Goal: Contribute content: Contribute content

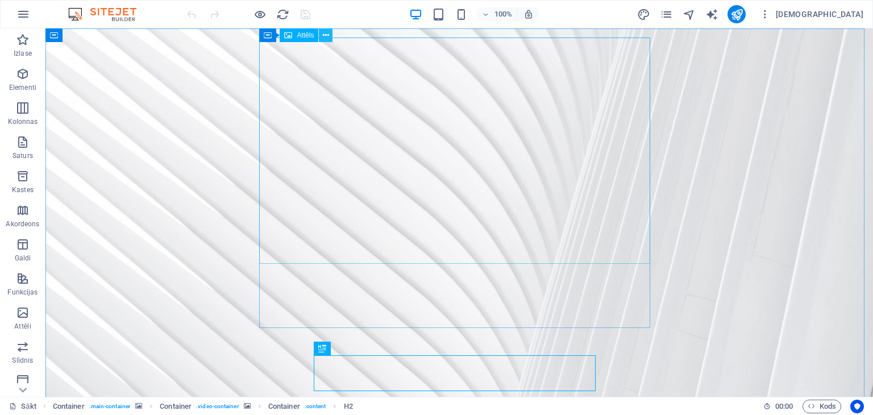
click at [327, 35] on icon at bounding box center [326, 36] width 6 height 12
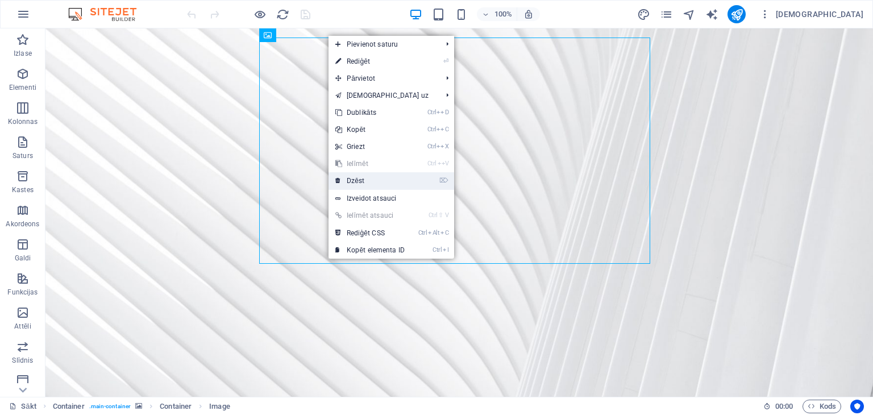
click at [359, 180] on font "Dzēst" at bounding box center [356, 181] width 18 height 8
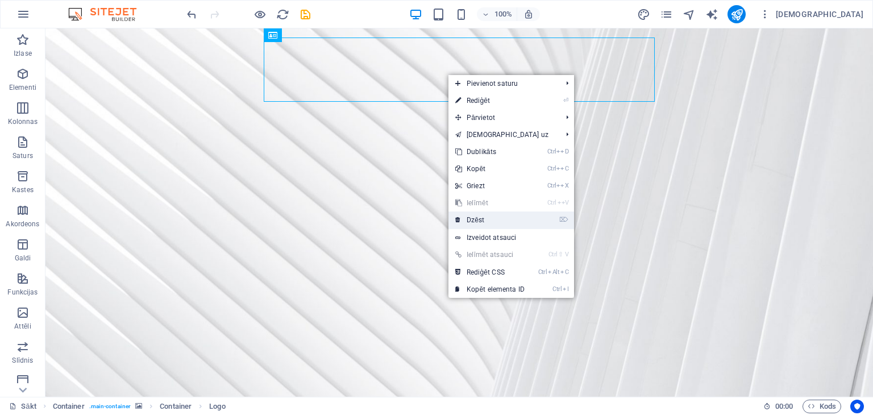
click at [482, 218] on font "Dzēst" at bounding box center [476, 220] width 18 height 8
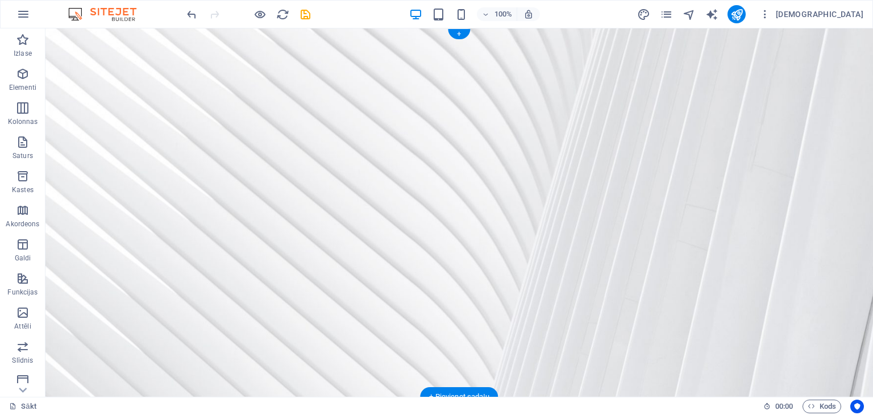
click at [182, 101] on figure at bounding box center [459, 212] width 828 height 368
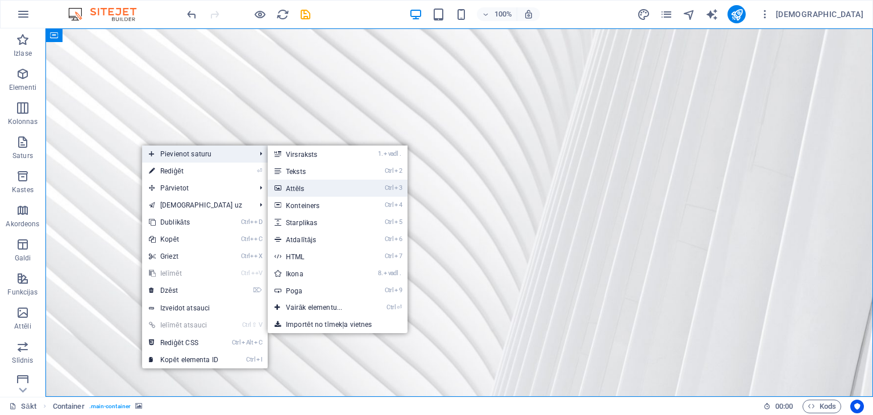
click at [314, 189] on link "Ctrl 3 Attēls" at bounding box center [316, 188] width 97 height 17
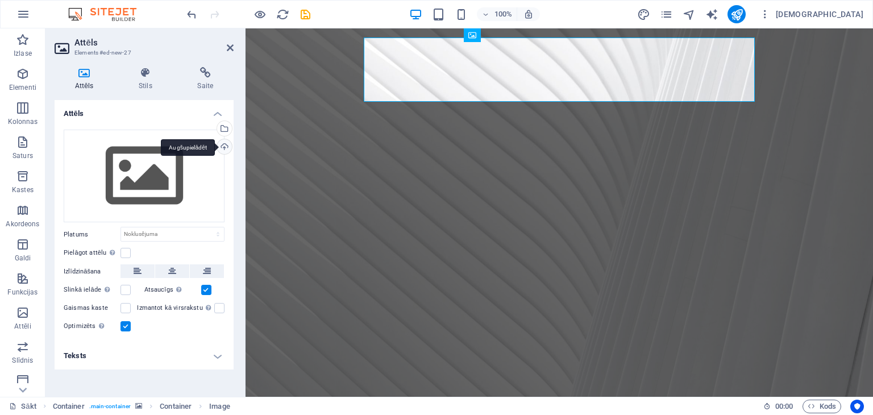
click at [223, 146] on div "Augšupielādēt" at bounding box center [223, 147] width 17 height 17
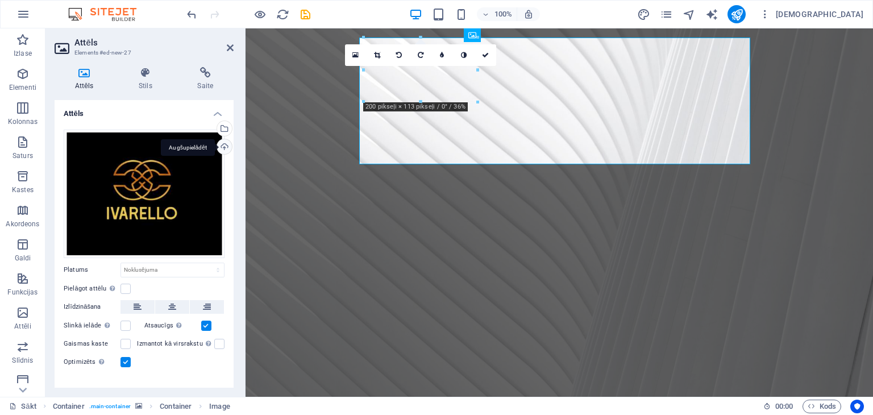
click at [330, 198] on figure at bounding box center [560, 212] width 628 height 368
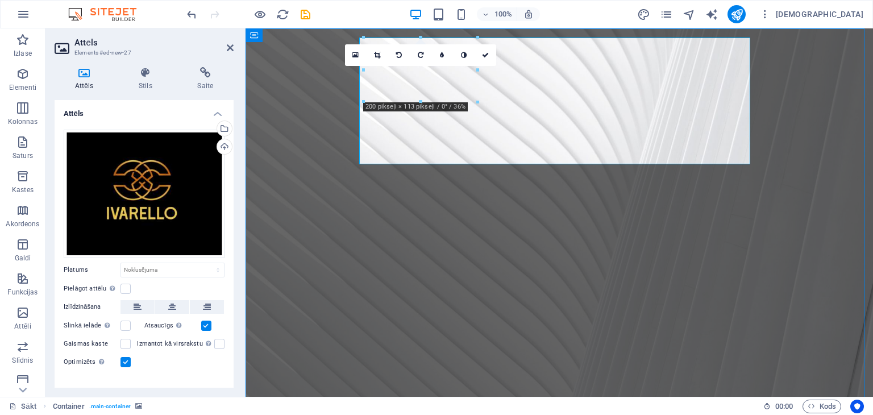
select select "%"
select select "vh"
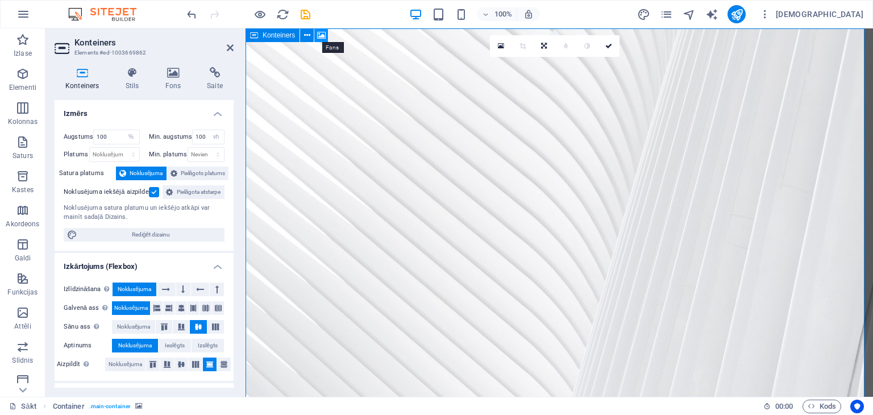
click at [321, 32] on icon at bounding box center [321, 36] width 9 height 12
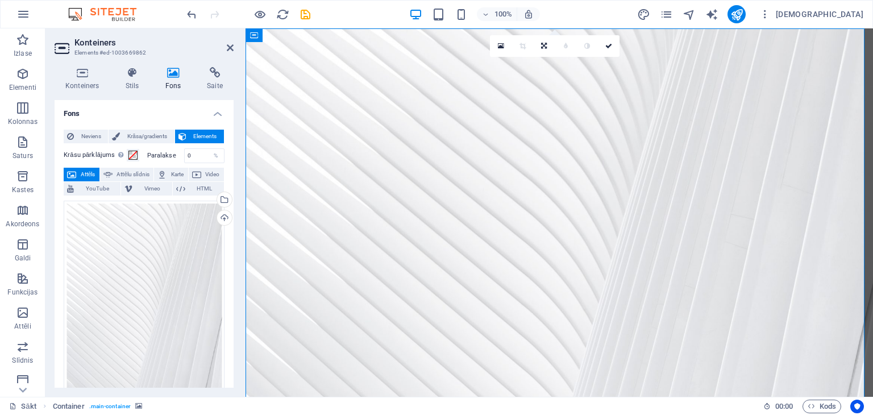
click at [78, 171] on button "Attēls" at bounding box center [82, 175] width 36 height 14
click at [81, 171] on font "Attēls" at bounding box center [88, 174] width 15 height 6
click at [215, 201] on div "Atlasiet failus no failu pārvaldnieka, attēlu krājuma fotoattēliem vai augšupie…" at bounding box center [178, 200] width 74 height 51
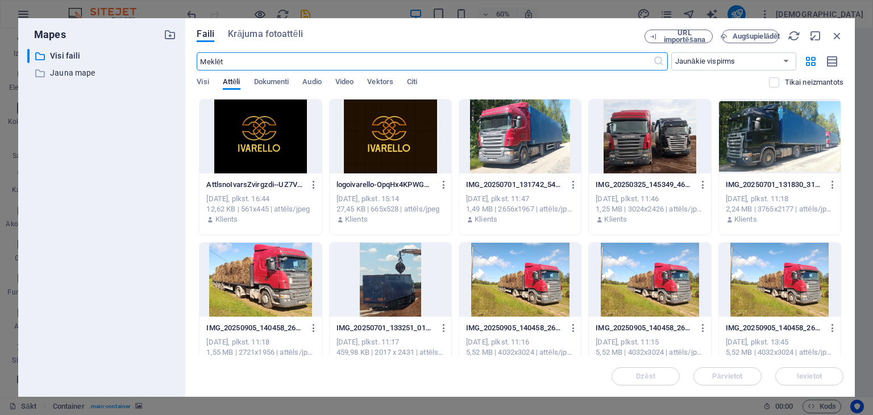
click at [246, 149] on div at bounding box center [261, 136] width 122 height 74
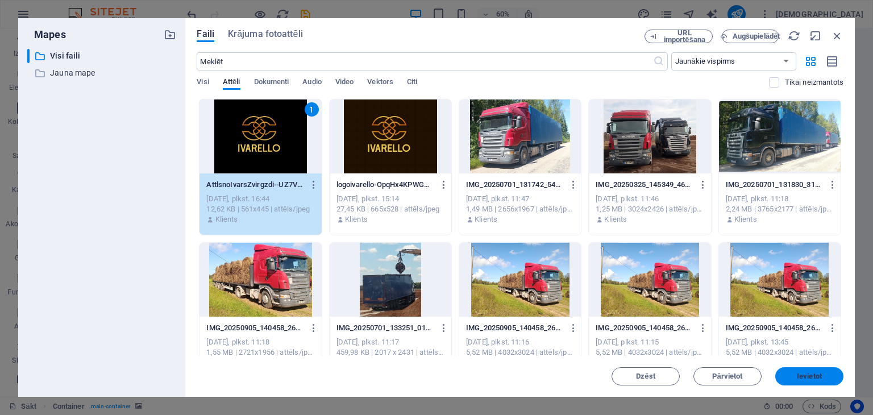
click at [810, 378] on font "Ievietot" at bounding box center [809, 376] width 25 height 9
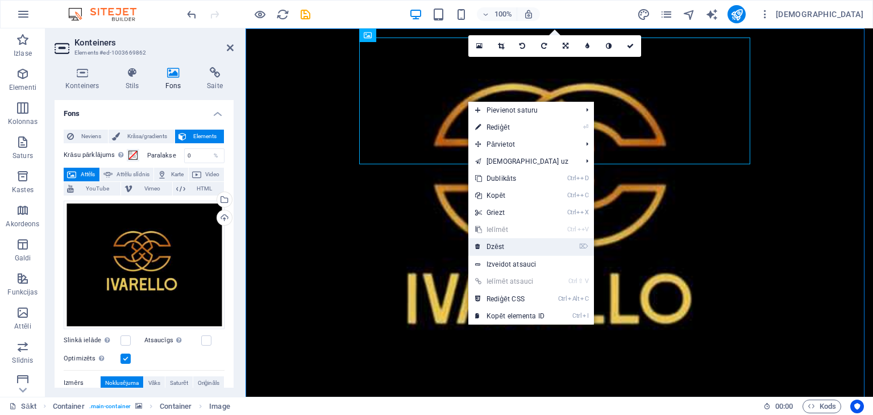
click at [521, 246] on link "⌦ Dzēst" at bounding box center [509, 246] width 83 height 17
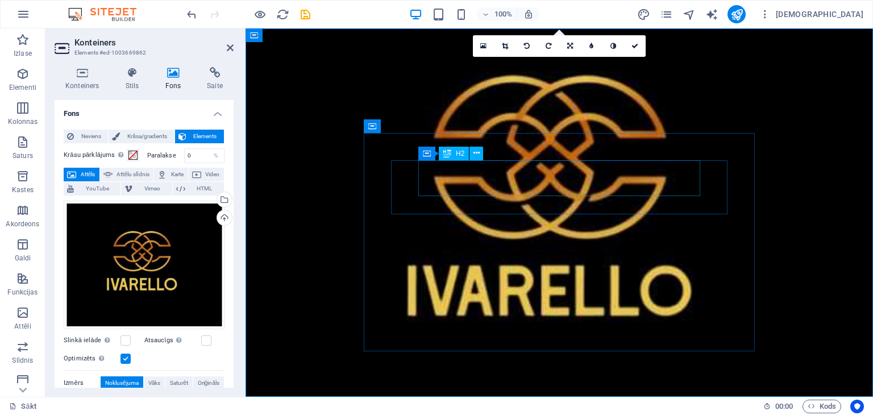
drag, startPoint x: 584, startPoint y: 132, endPoint x: 613, endPoint y: 182, distance: 58.1
drag, startPoint x: 389, startPoint y: 132, endPoint x: 321, endPoint y: 190, distance: 89.1
click at [323, 190] on figure at bounding box center [560, 212] width 628 height 368
click at [254, 250] on figure at bounding box center [560, 212] width 628 height 368
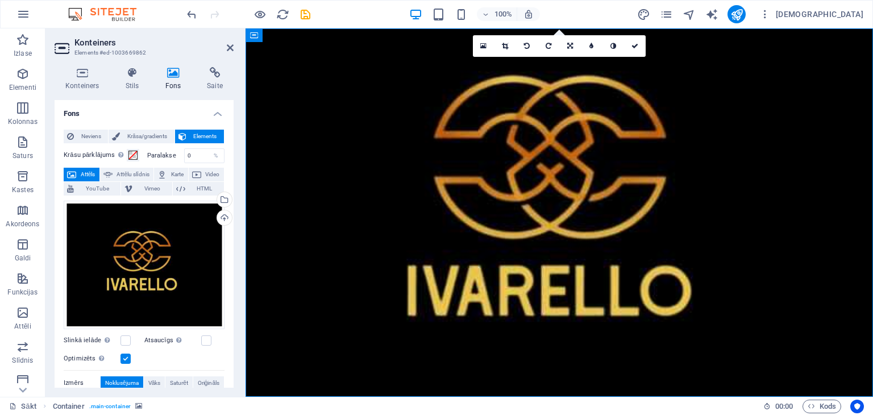
click at [254, 250] on figure at bounding box center [560, 212] width 628 height 368
click at [280, 246] on figure at bounding box center [560, 212] width 628 height 368
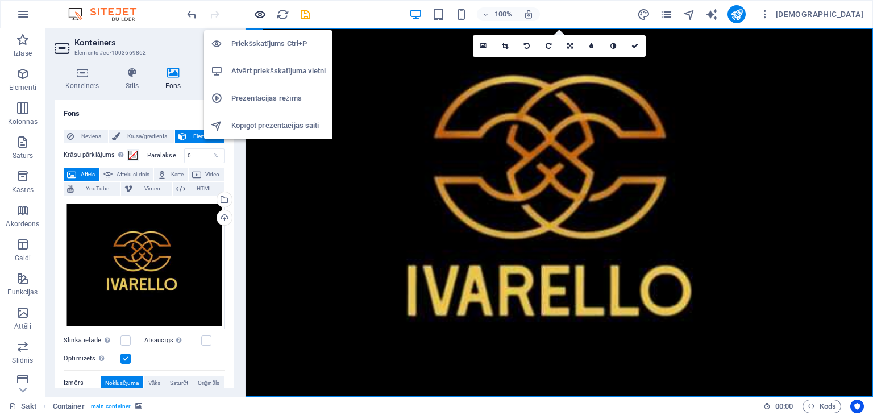
click at [259, 12] on icon "button" at bounding box center [260, 14] width 13 height 13
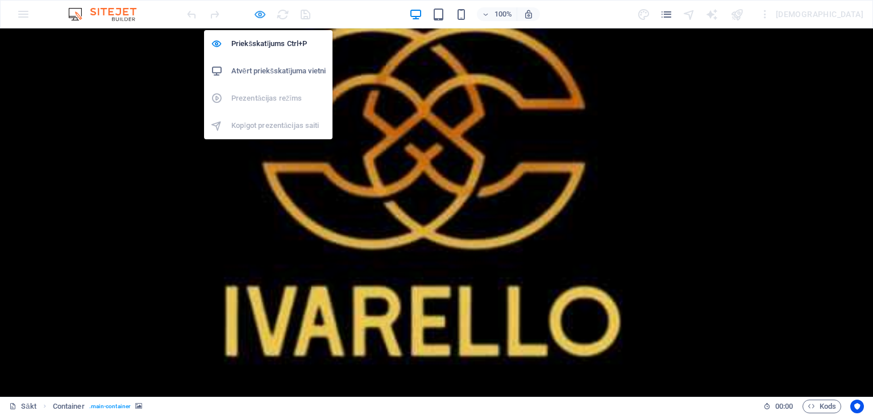
click at [261, 17] on icon "button" at bounding box center [260, 14] width 13 height 13
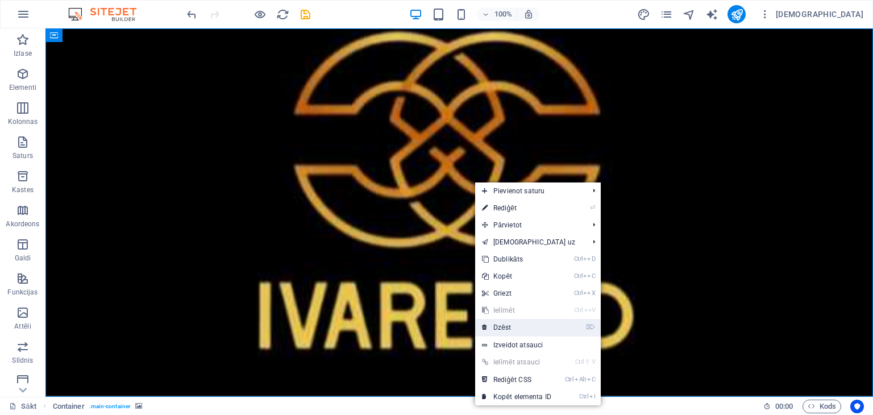
click at [558, 328] on li "⌦ Dzēst" at bounding box center [538, 328] width 126 height 18
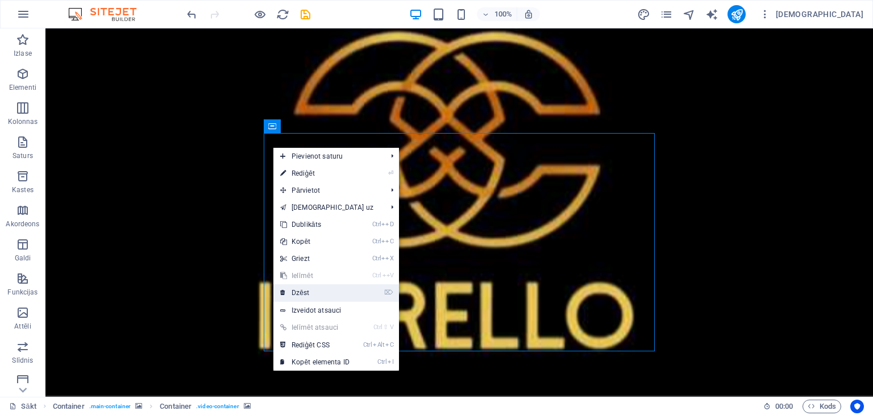
click at [321, 292] on link "⌦ Dzēst" at bounding box center [314, 292] width 83 height 17
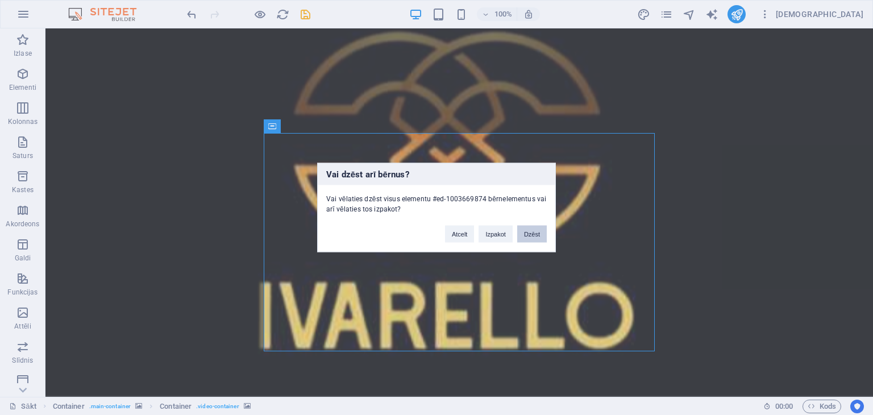
click at [529, 232] on font "Dzēst" at bounding box center [532, 234] width 16 height 7
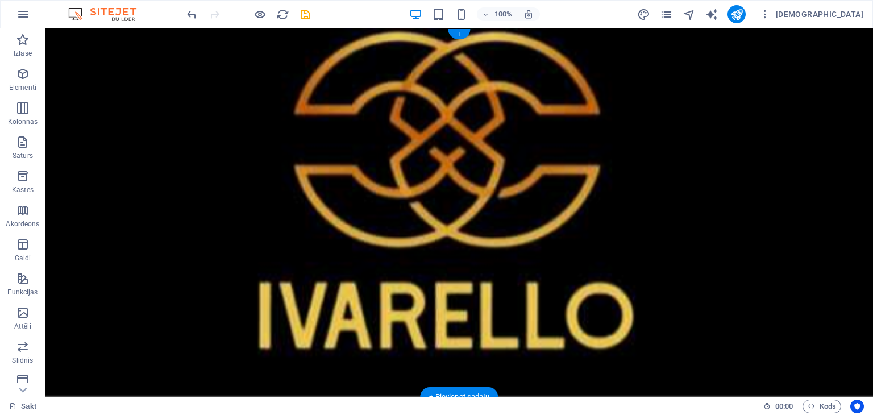
click at [692, 210] on figure at bounding box center [459, 212] width 828 height 368
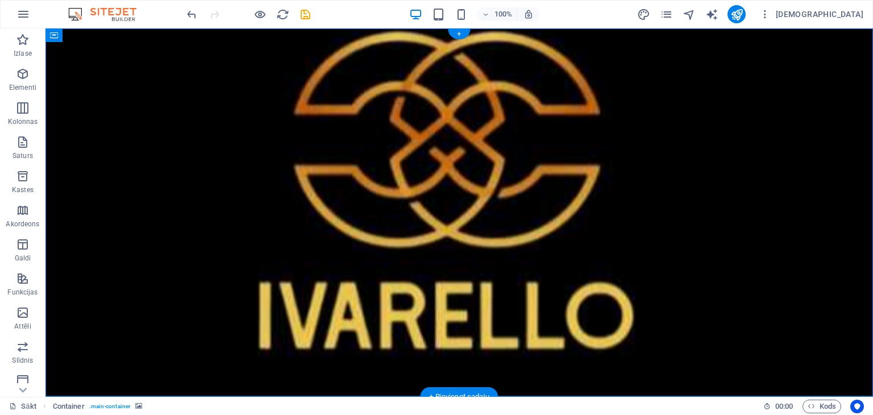
click at [692, 210] on figure at bounding box center [459, 212] width 828 height 368
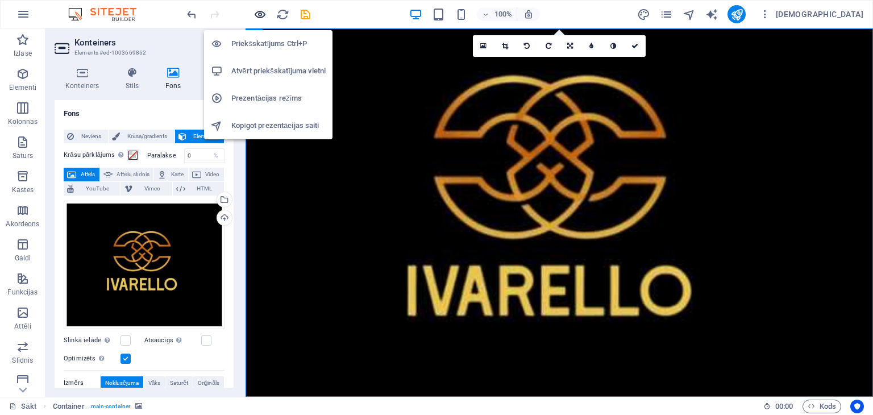
click at [264, 12] on icon "button" at bounding box center [260, 14] width 13 height 13
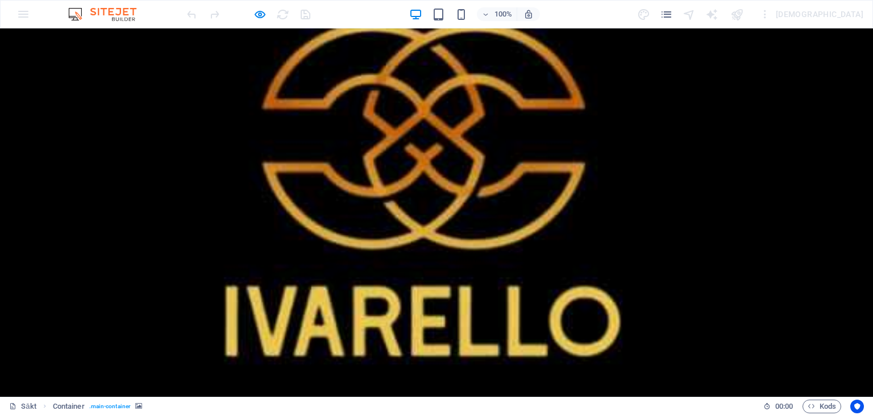
click at [705, 226] on div at bounding box center [436, 212] width 873 height 368
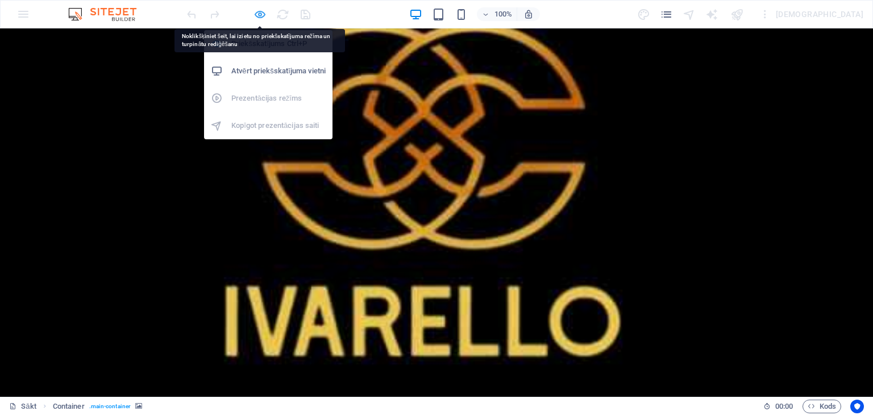
click at [259, 14] on icon "button" at bounding box center [260, 14] width 13 height 13
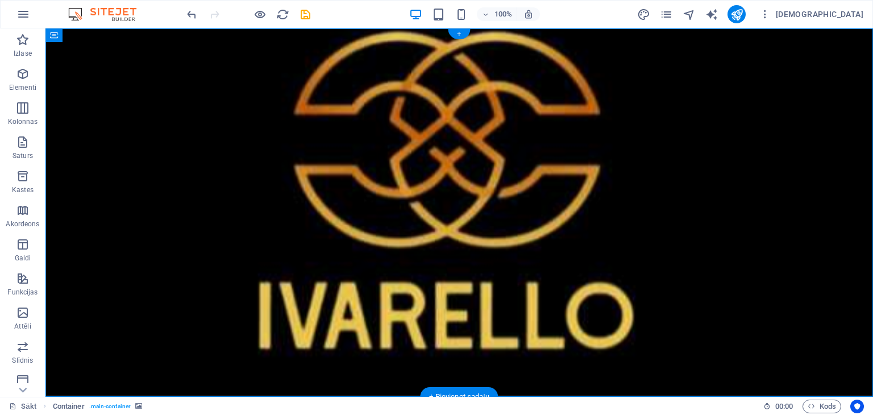
click at [118, 93] on figure at bounding box center [459, 212] width 828 height 368
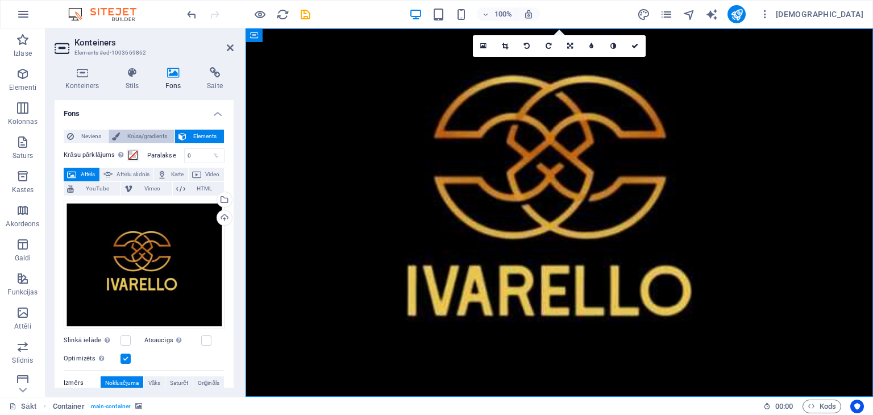
click at [159, 133] on font "Krāsa/gradients" at bounding box center [147, 136] width 40 height 6
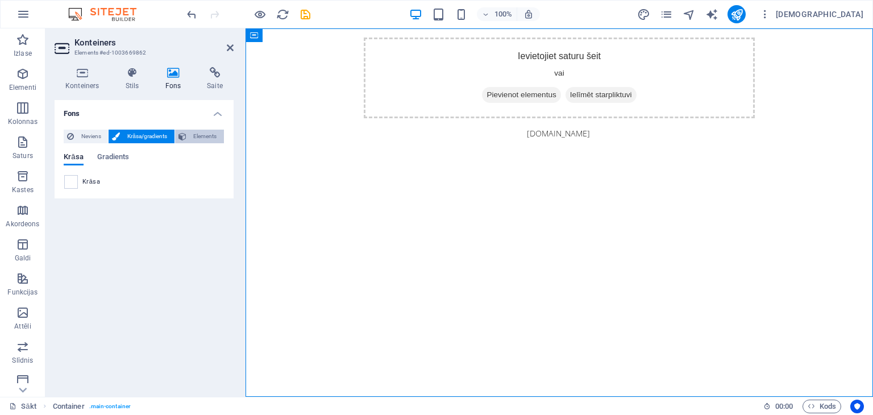
click at [186, 133] on icon at bounding box center [182, 137] width 8 height 14
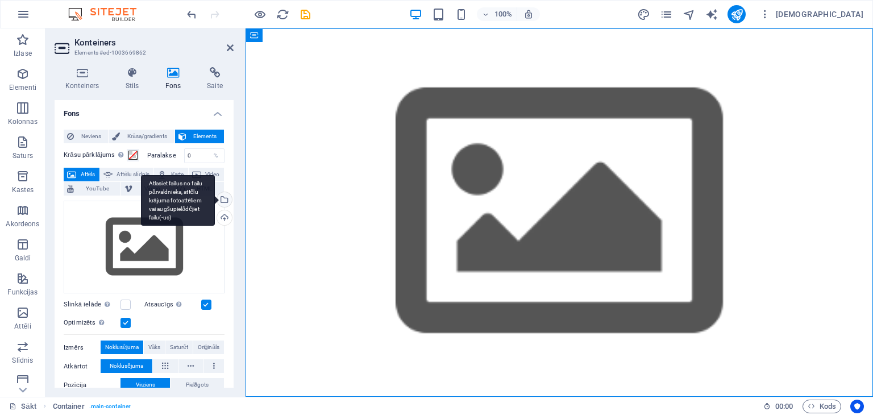
click at [222, 198] on div "Atlasiet failus no failu pārvaldnieka, attēlu krājuma fotoattēliem vai augšupie…" at bounding box center [223, 200] width 17 height 17
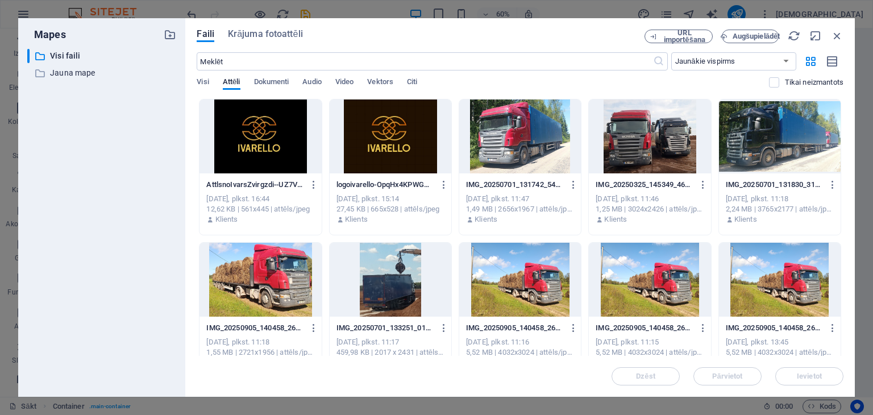
click at [278, 139] on div at bounding box center [261, 136] width 122 height 74
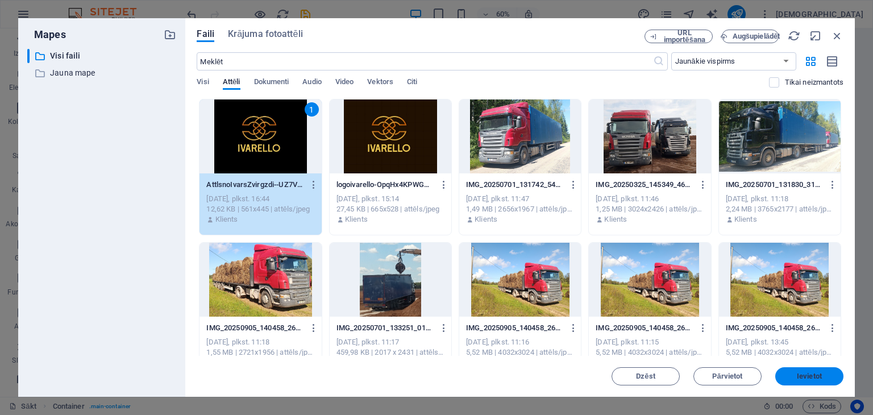
click at [815, 372] on font "Ievietot" at bounding box center [809, 376] width 25 height 9
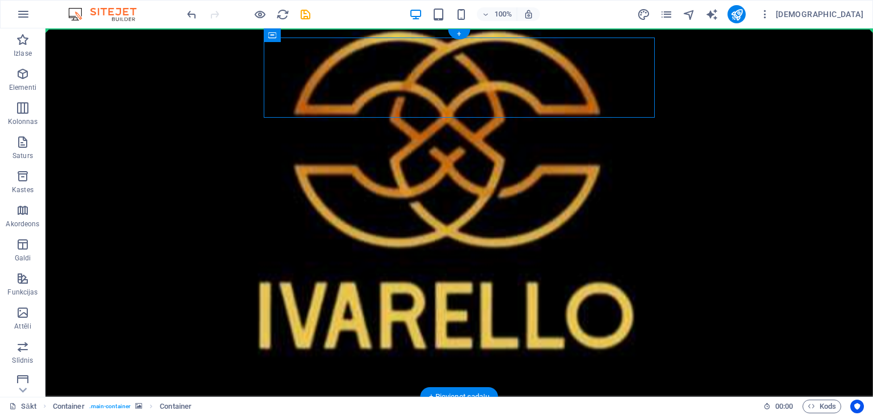
drag, startPoint x: 491, startPoint y: 72, endPoint x: 748, endPoint y: 80, distance: 257.1
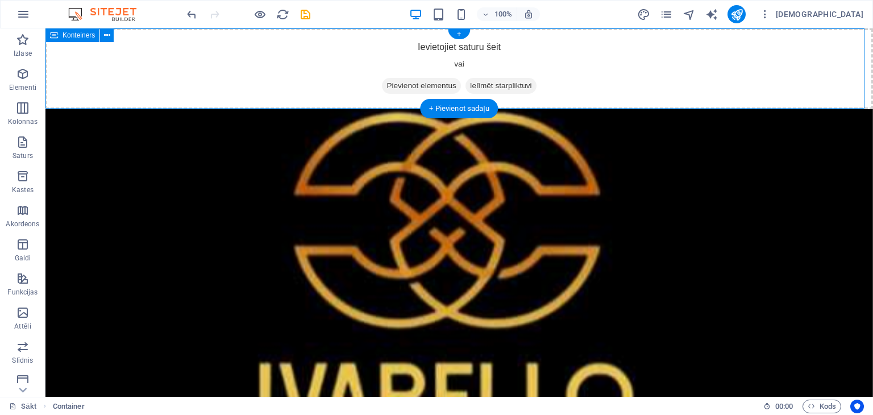
click at [207, 60] on div "Ievietojiet saturu šeit vai Pievienot elementus Ielīmēt starpliktuvi" at bounding box center [459, 68] width 828 height 81
click at [392, 82] on font "Pievienot elementus" at bounding box center [421, 85] width 69 height 9
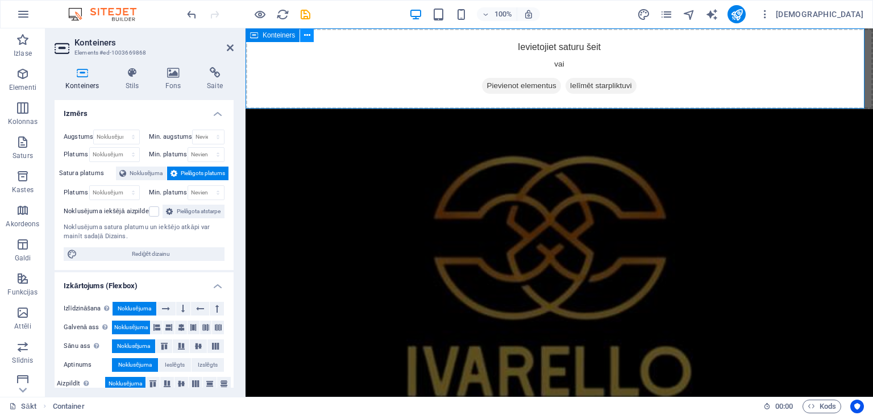
click at [305, 36] on icon at bounding box center [307, 36] width 6 height 12
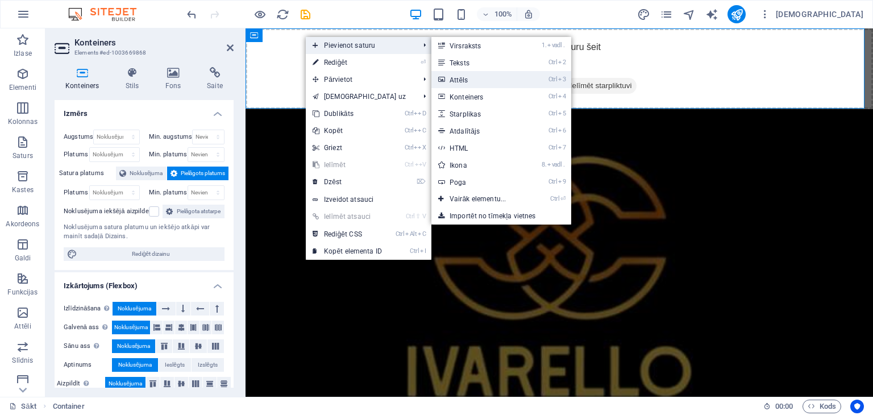
click at [502, 76] on link "Ctrl 3 Attēls" at bounding box center [479, 79] width 97 height 17
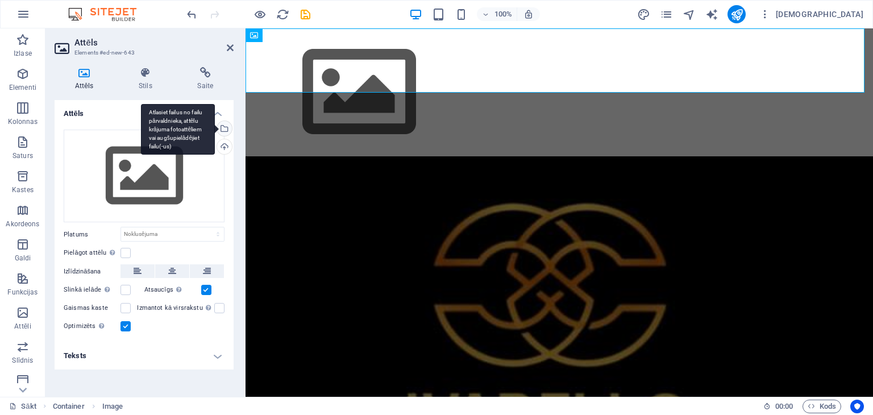
click at [225, 126] on div "Atlasiet failus no failu pārvaldnieka, attēlu krājuma fotoattēliem vai augšupie…" at bounding box center [223, 129] width 17 height 17
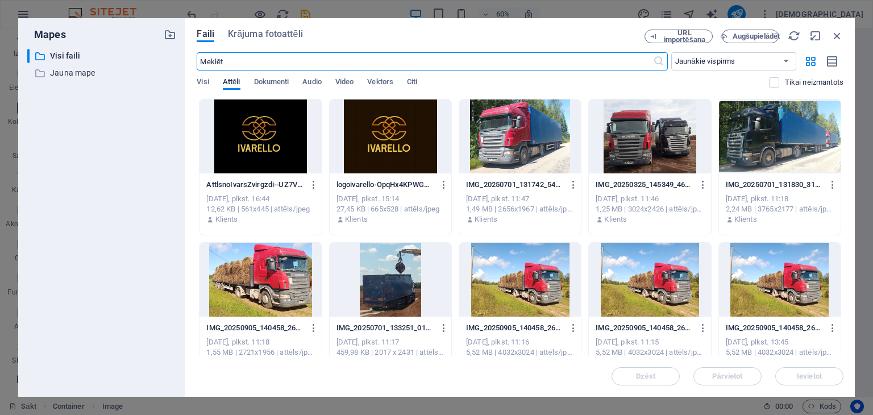
click at [243, 135] on div at bounding box center [261, 136] width 122 height 74
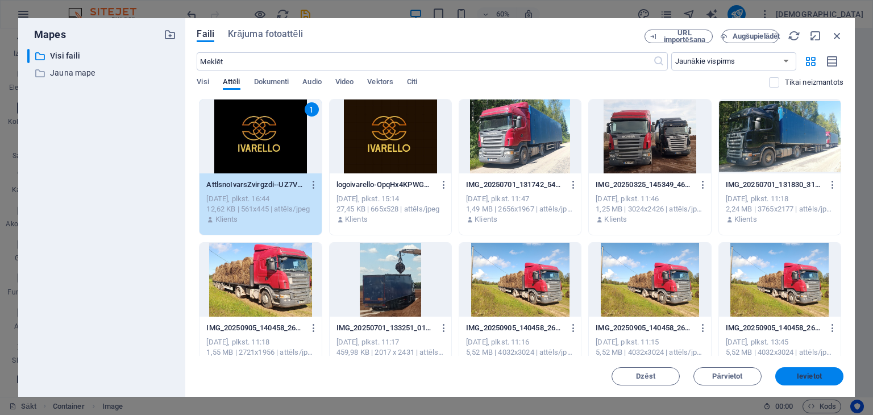
click at [792, 374] on span "Ievietot" at bounding box center [809, 376] width 59 height 7
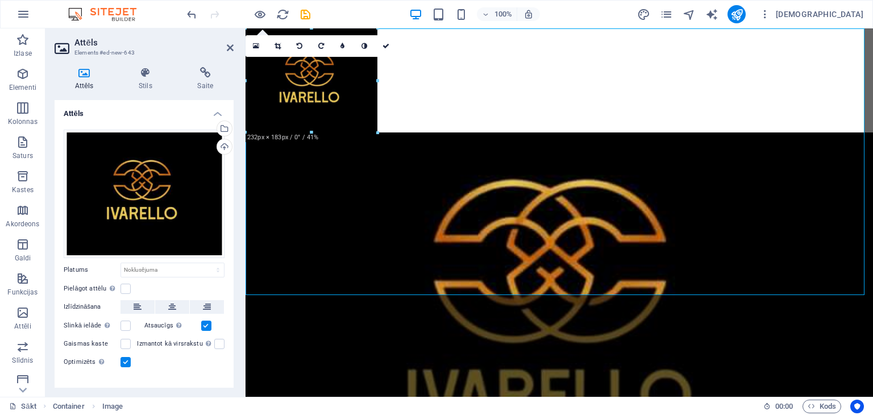
drag, startPoint x: 405, startPoint y: 92, endPoint x: 376, endPoint y: 84, distance: 30.6
type input "232"
select select "px"
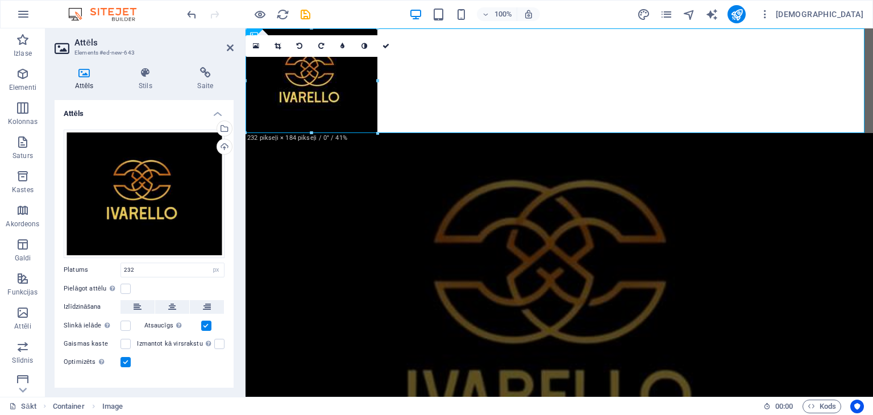
click at [480, 232] on figure at bounding box center [560, 317] width 628 height 368
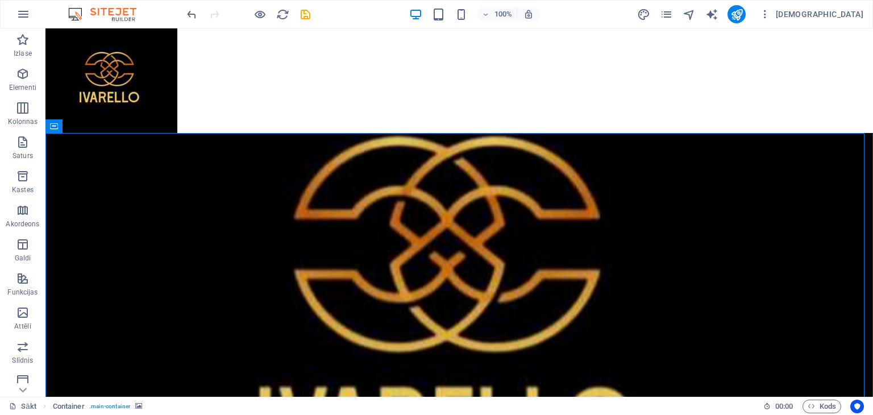
click at [200, 192] on figure at bounding box center [459, 317] width 828 height 368
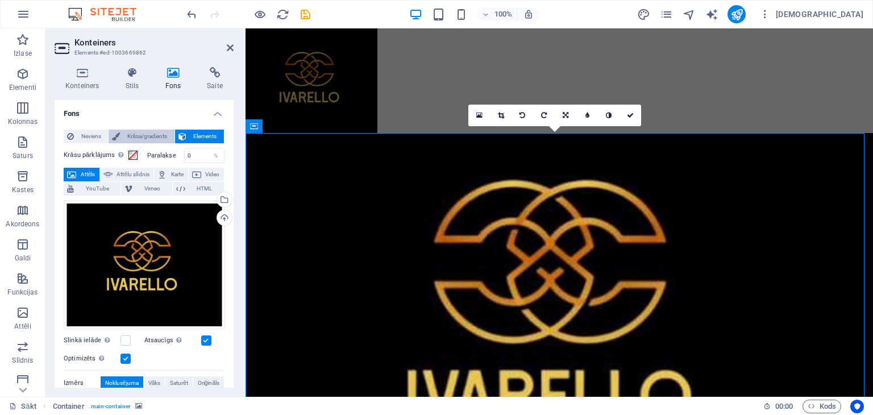
click at [130, 134] on font "Krāsa/gradients" at bounding box center [147, 136] width 40 height 6
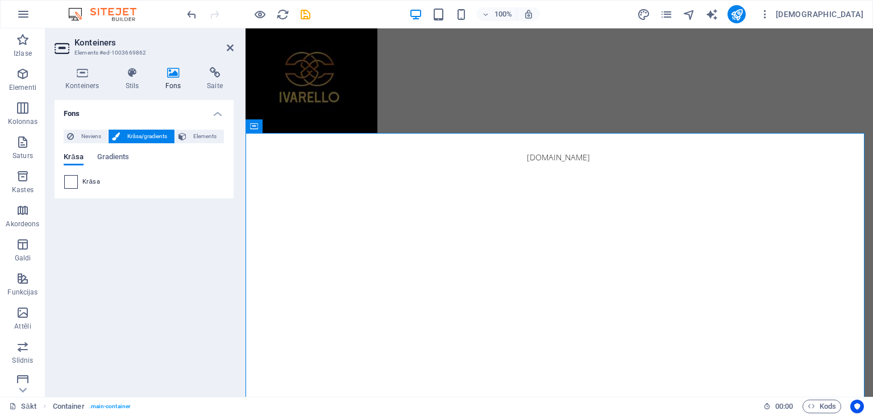
click at [70, 181] on span at bounding box center [71, 182] width 13 height 13
type input "#ffffff"
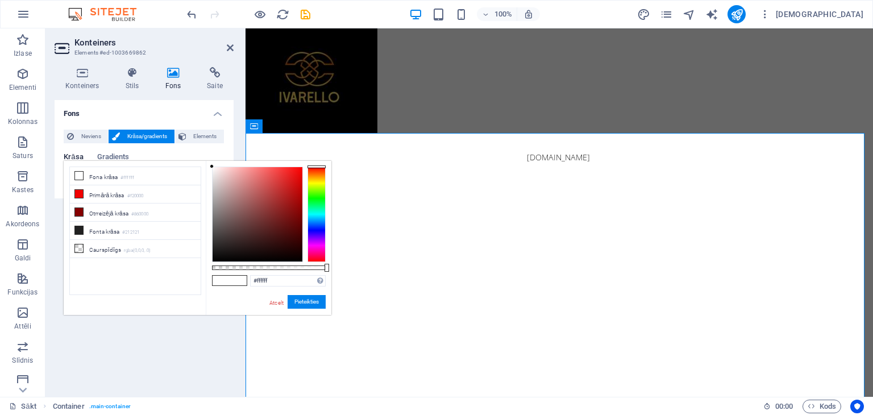
click at [70, 181] on li "Fona krāsa #ffffff" at bounding box center [135, 176] width 131 height 18
click at [205, 135] on font "Elements" at bounding box center [204, 136] width 23 height 6
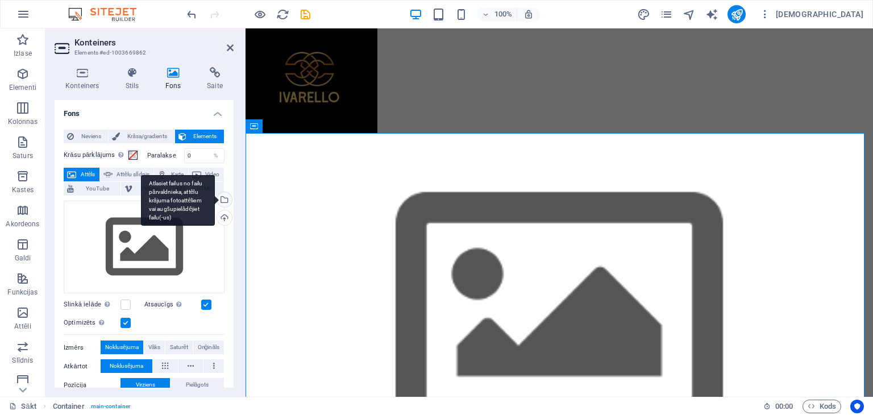
click at [215, 199] on div "Atlasiet failus no failu pārvaldnieka, attēlu krājuma fotoattēliem vai augšupie…" at bounding box center [178, 200] width 74 height 51
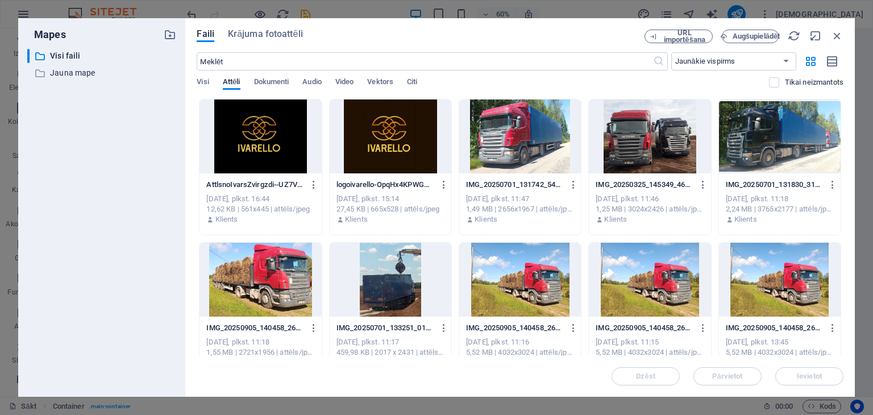
click at [767, 135] on div at bounding box center [780, 136] width 122 height 74
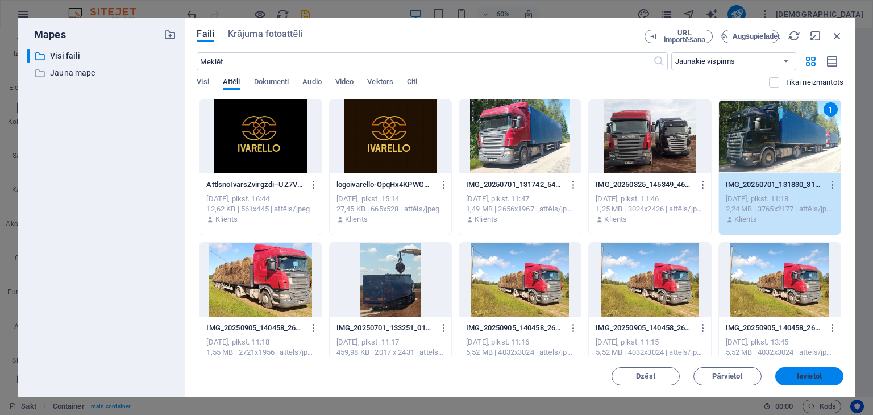
click at [810, 369] on button "Ievietot" at bounding box center [809, 376] width 68 height 18
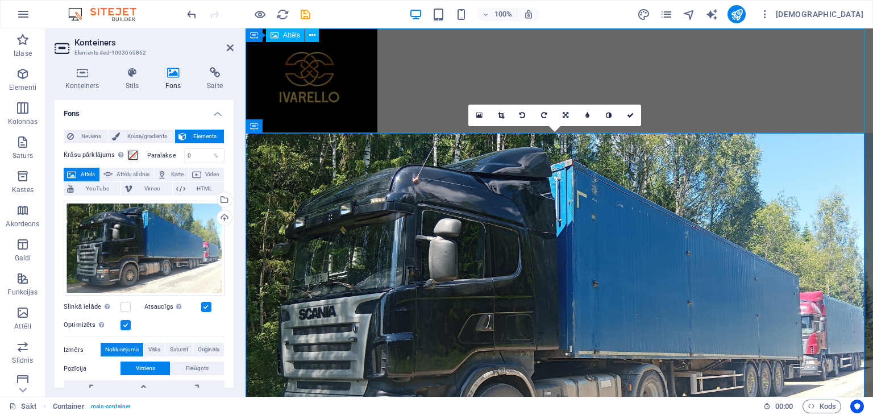
click at [521, 52] on figure at bounding box center [560, 80] width 628 height 105
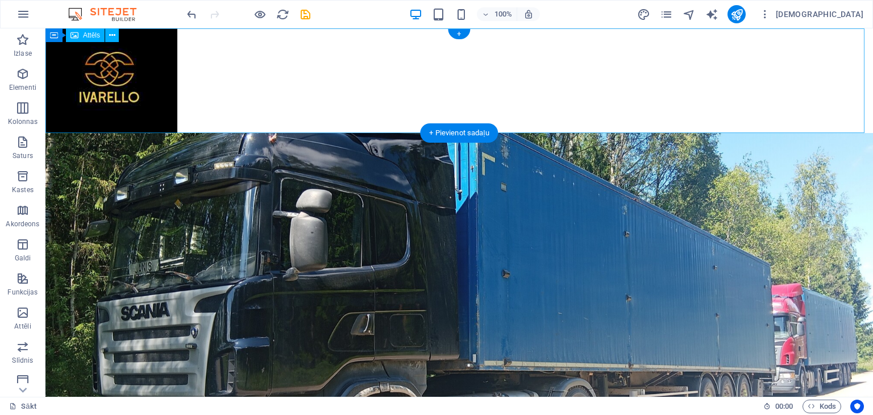
click at [525, 69] on figure at bounding box center [459, 80] width 828 height 105
select select "px"
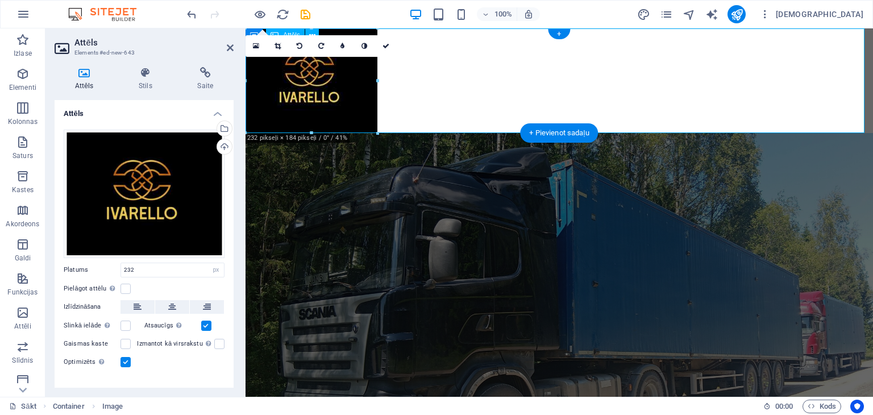
click at [456, 91] on figure at bounding box center [560, 80] width 628 height 105
click at [561, 34] on font "+" at bounding box center [559, 34] width 4 height 9
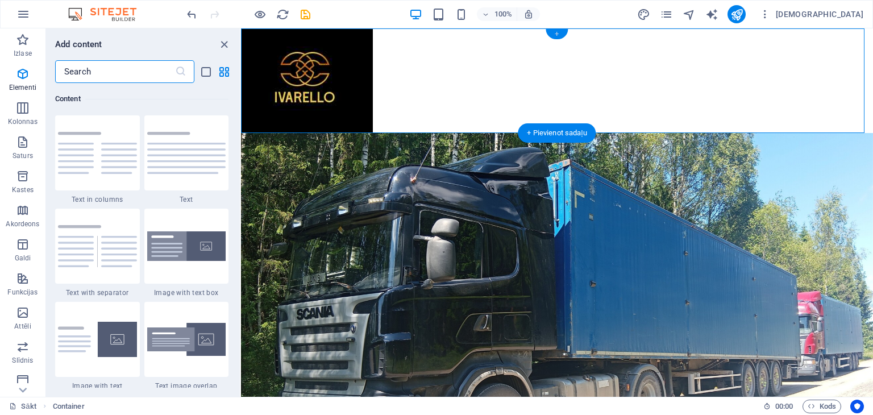
scroll to position [1989, 0]
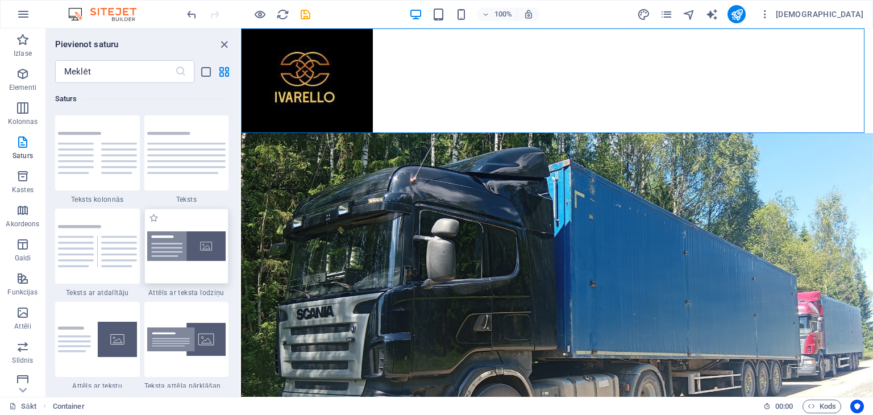
click at [205, 242] on img at bounding box center [186, 246] width 79 height 30
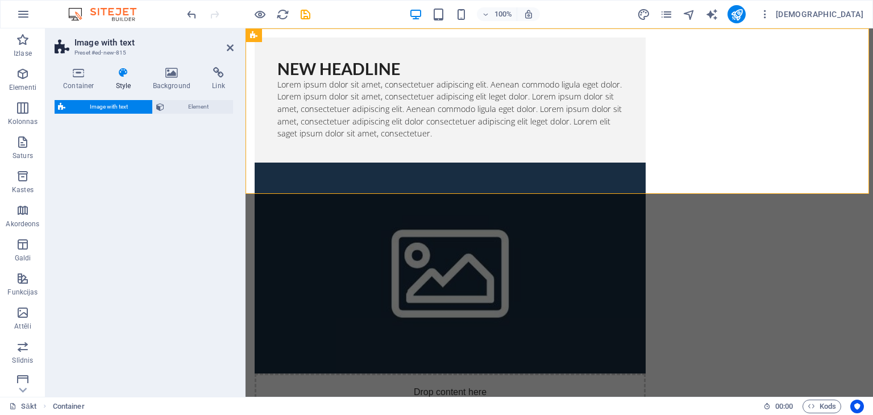
select select "rem"
select select "px"
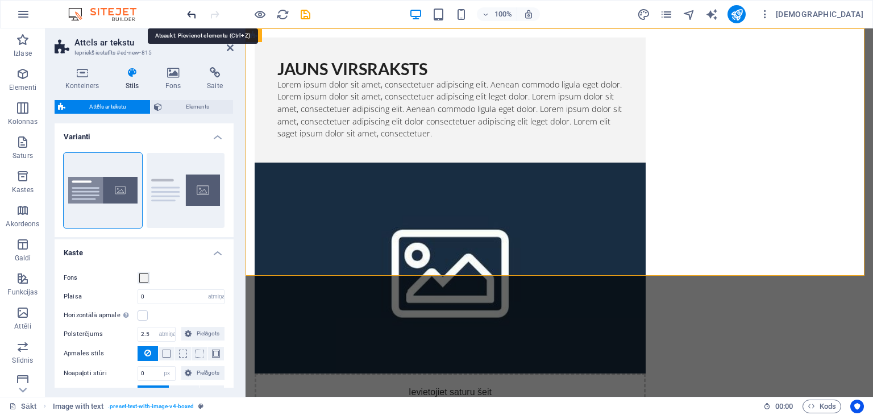
click at [192, 12] on icon "atsaukt" at bounding box center [191, 14] width 13 height 13
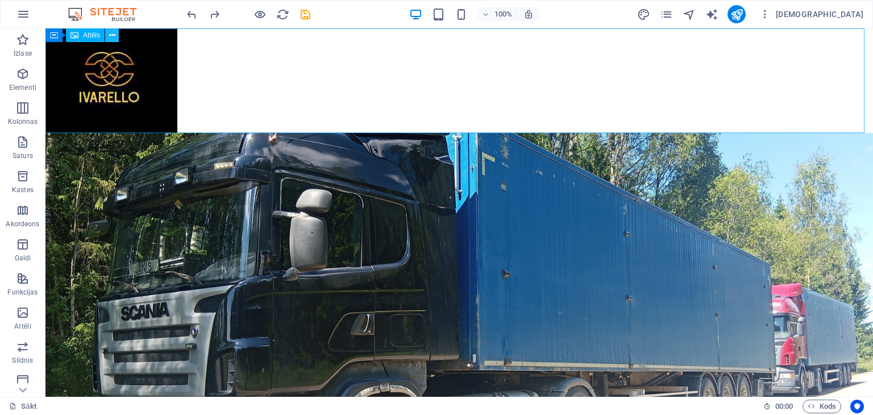
click at [109, 34] on icon at bounding box center [112, 36] width 6 height 12
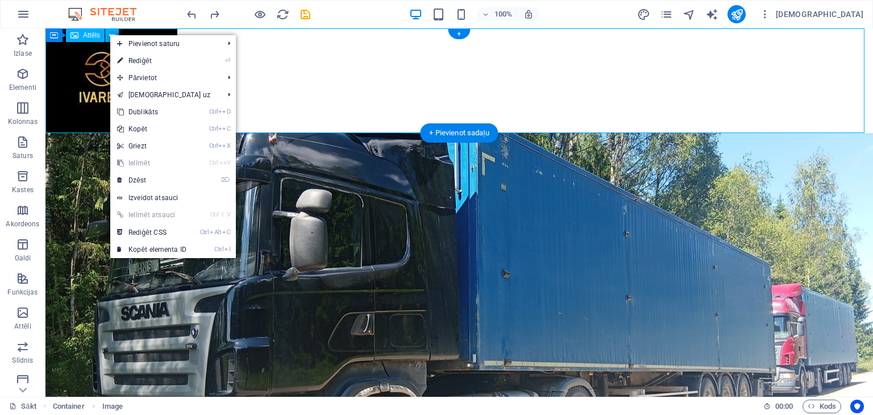
click at [86, 78] on figure at bounding box center [459, 80] width 828 height 105
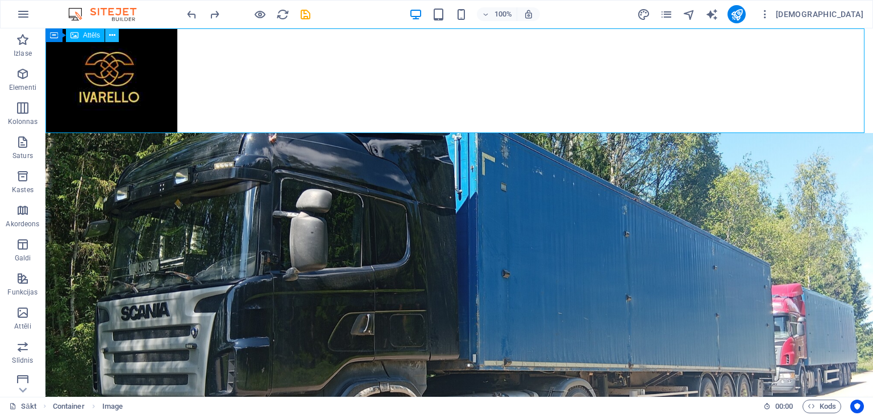
click at [109, 36] on icon at bounding box center [112, 36] width 6 height 12
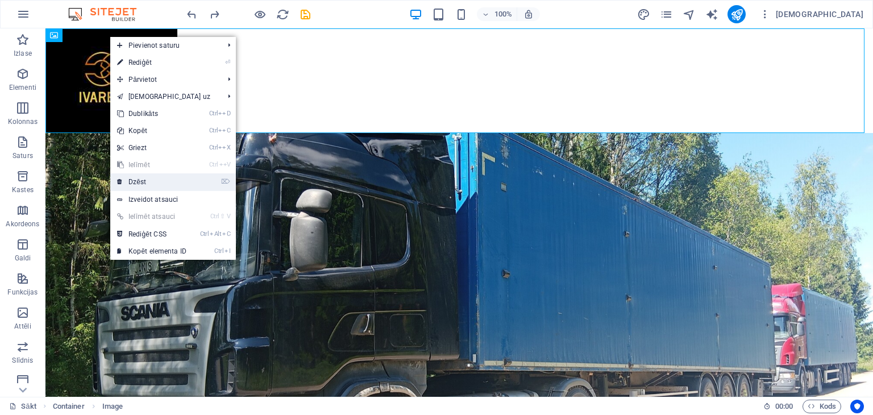
click at [136, 180] on font "Dzēst" at bounding box center [137, 182] width 18 height 8
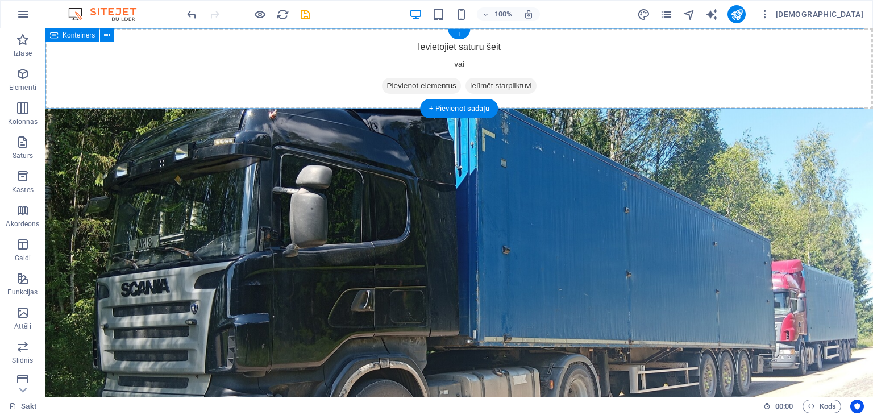
click at [402, 85] on font "Pievienot elementus" at bounding box center [421, 85] width 69 height 9
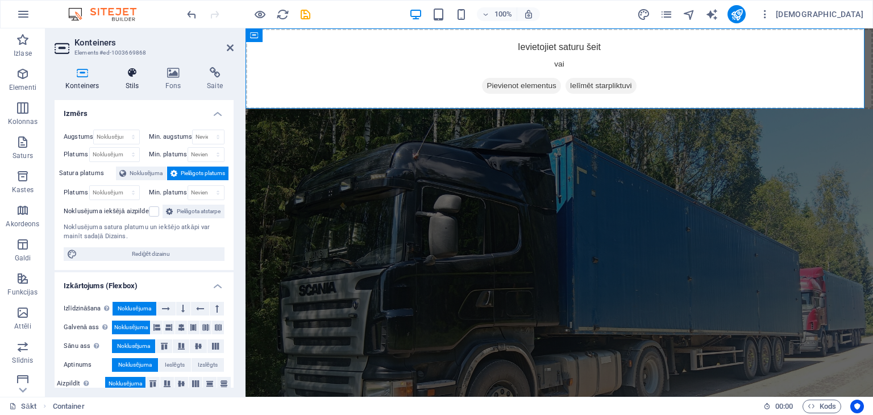
click at [131, 76] on icon at bounding box center [132, 72] width 35 height 11
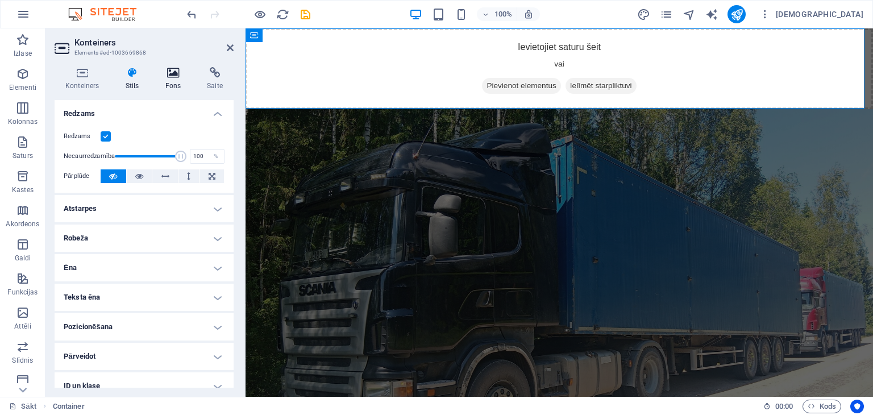
click at [175, 76] on icon at bounding box center [173, 72] width 38 height 11
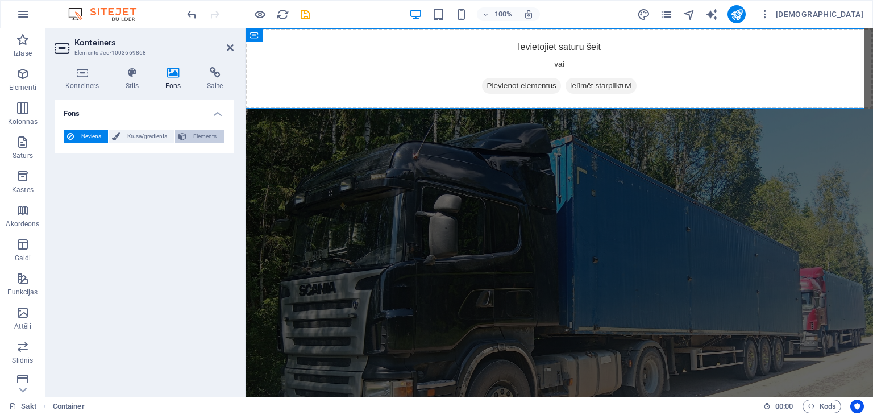
click at [187, 135] on button "Elements" at bounding box center [199, 137] width 49 height 14
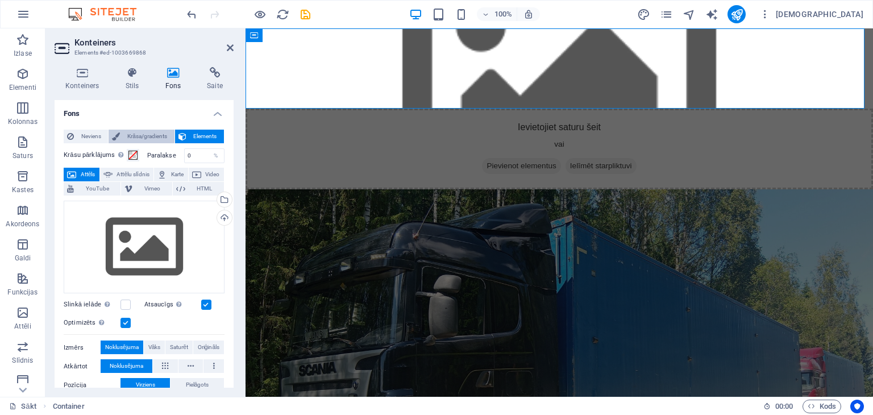
click at [158, 133] on font "Krāsa/gradients" at bounding box center [147, 136] width 40 height 6
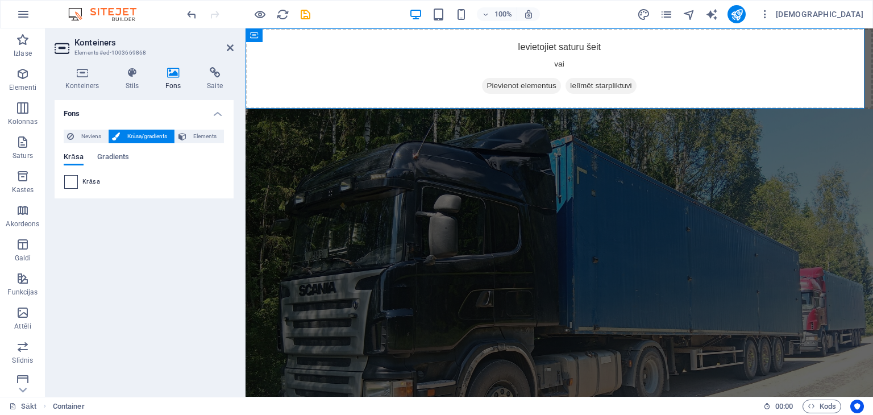
click at [72, 182] on span at bounding box center [71, 182] width 13 height 13
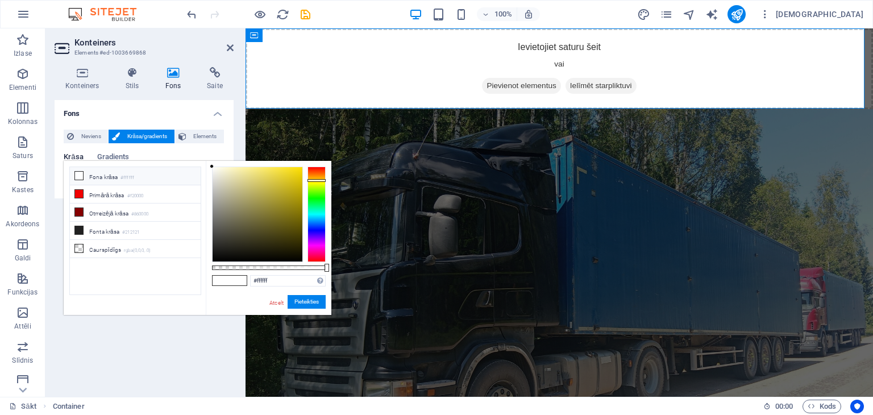
click at [318, 180] on div at bounding box center [317, 214] width 18 height 95
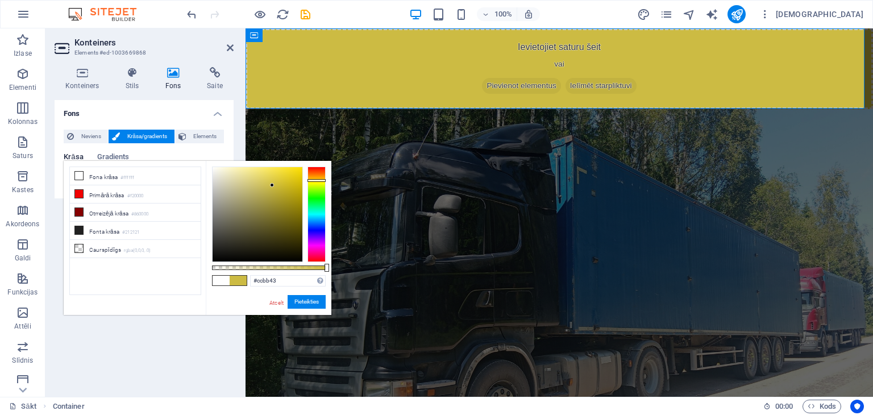
click at [272, 185] on div at bounding box center [258, 214] width 90 height 94
click at [287, 205] on div at bounding box center [258, 214] width 90 height 94
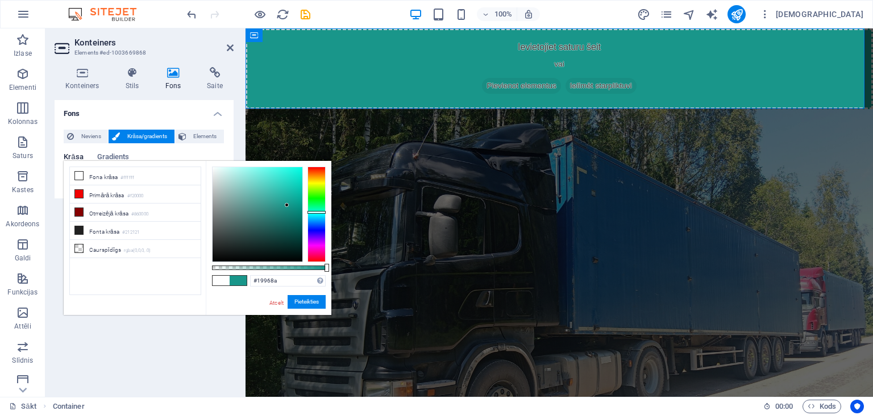
click at [315, 212] on div at bounding box center [317, 214] width 18 height 95
click at [273, 210] on div at bounding box center [258, 214] width 90 height 94
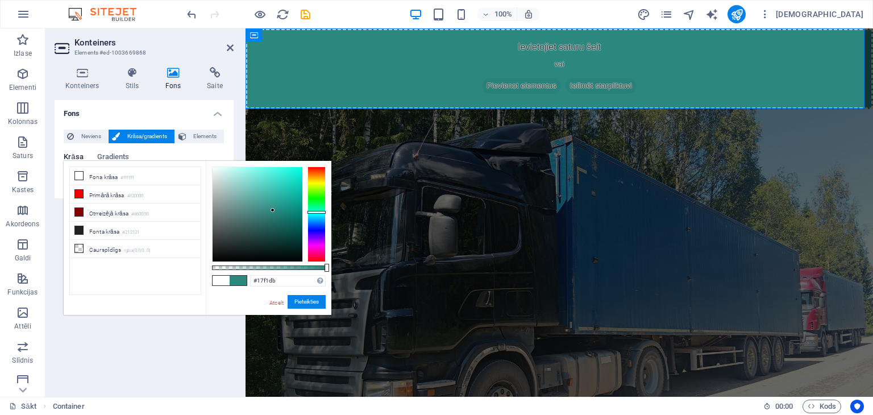
click at [293, 172] on div at bounding box center [258, 214] width 90 height 94
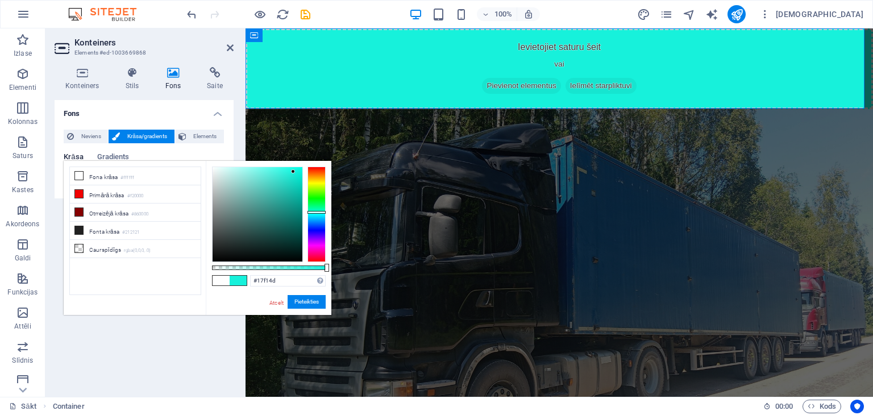
click at [319, 202] on div at bounding box center [317, 214] width 18 height 95
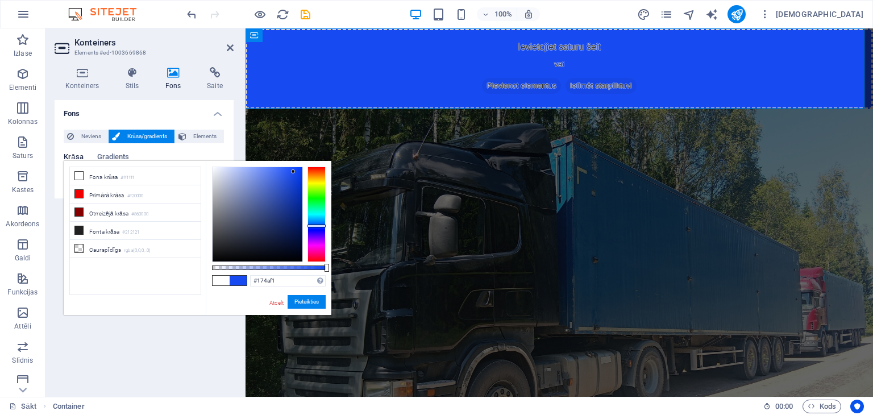
click at [314, 226] on div at bounding box center [317, 214] width 18 height 95
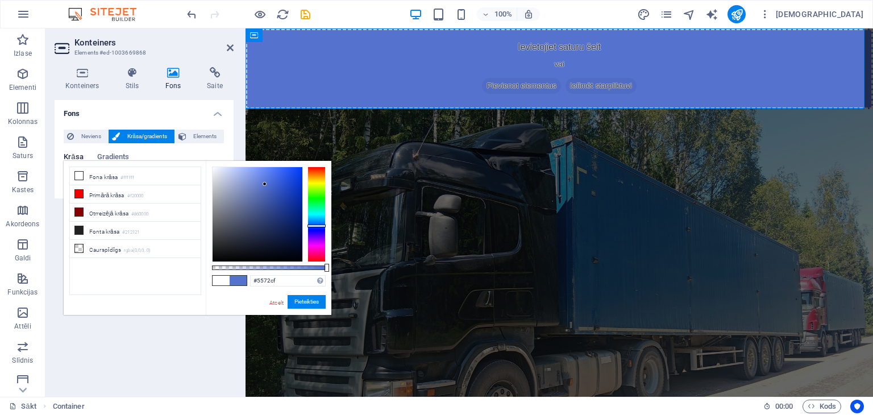
click at [265, 184] on div at bounding box center [258, 214] width 90 height 94
type input "#dbe0f2"
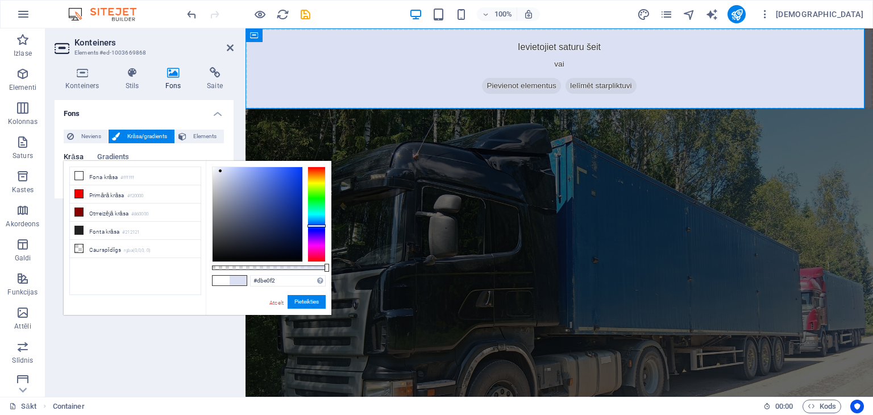
click at [221, 171] on div at bounding box center [258, 214] width 90 height 94
click at [424, 78] on div "Ievietojiet saturu šeit vai Pievienot elementus Ielīmēt starpliktuvi" at bounding box center [560, 68] width 628 height 81
click at [583, 84] on font "Ielīmēt starpliktuvi" at bounding box center [601, 85] width 62 height 9
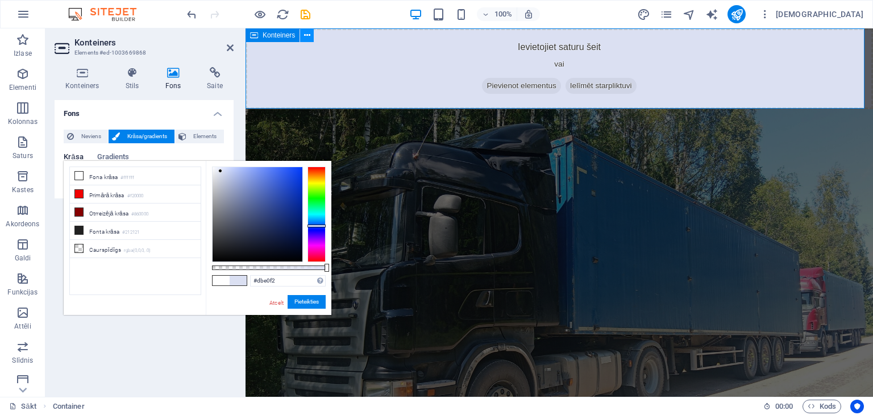
click at [308, 33] on icon at bounding box center [307, 36] width 6 height 12
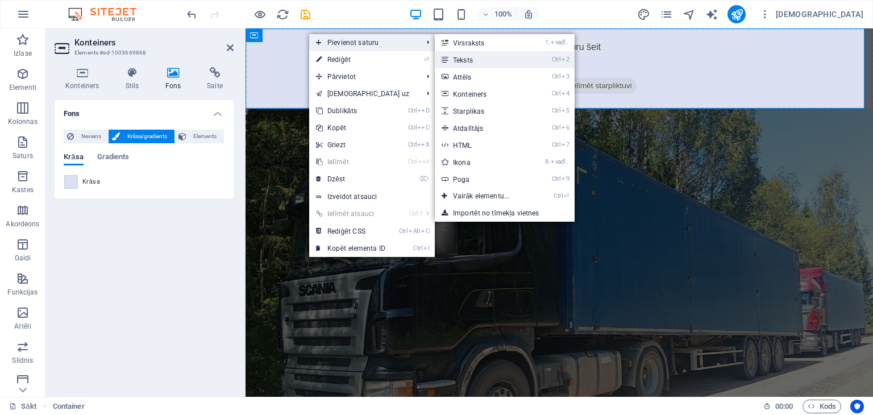
click at [471, 61] on font "Teksts" at bounding box center [463, 60] width 20 height 8
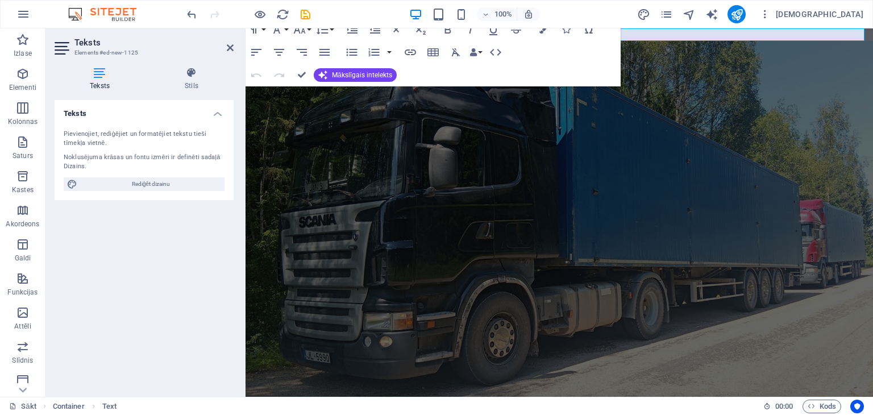
click at [165, 159] on font "Noklusējuma krāsas un fontu izmēri ir definēti sadaļā Dizains." at bounding box center [142, 161] width 156 height 17
click at [152, 130] on font "Pievienojiet, rediģējiet un formatējiet tekstu tieši tīmekļa vietnē." at bounding box center [135, 138] width 143 height 17
click at [98, 79] on h4 "Teksts" at bounding box center [102, 79] width 95 height 24
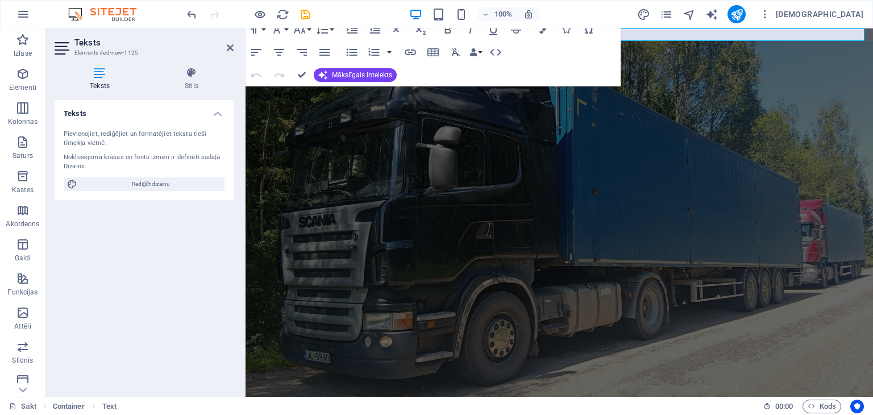
click at [98, 79] on h4 "Teksts" at bounding box center [102, 79] width 95 height 24
click at [131, 185] on span "Rediģēt dizainu" at bounding box center [151, 184] width 140 height 14
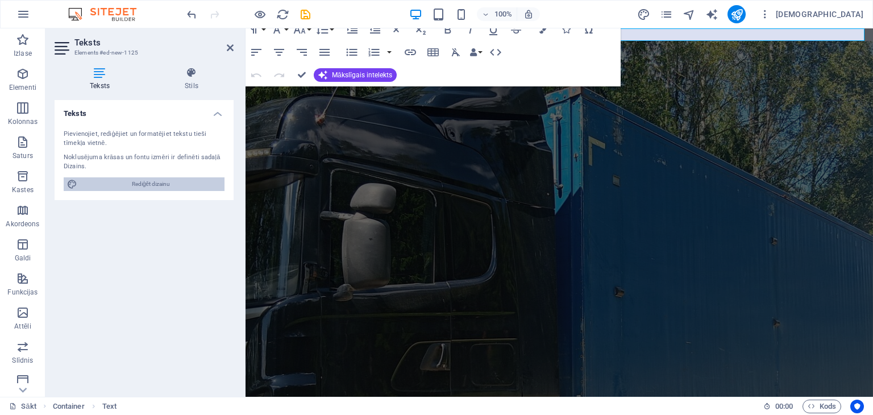
select select "700"
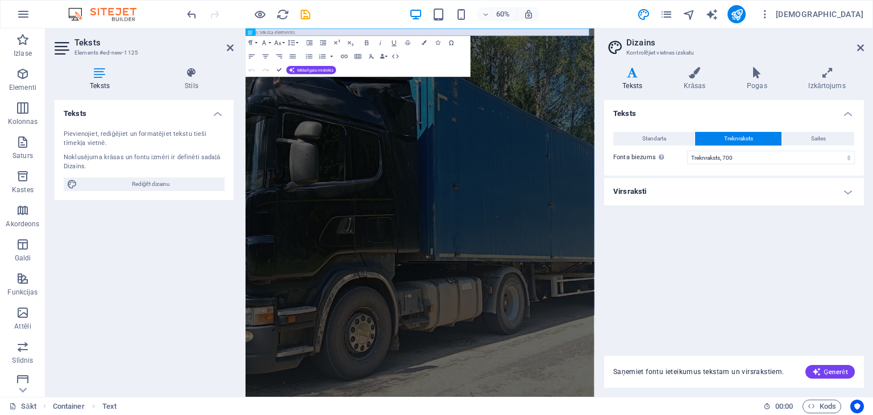
click at [704, 370] on font "Saņemiet fontu ieteikumus tekstam un virsrakstiem." at bounding box center [698, 372] width 171 height 8
click at [847, 189] on h4 "Virsraksti" at bounding box center [734, 191] width 260 height 27
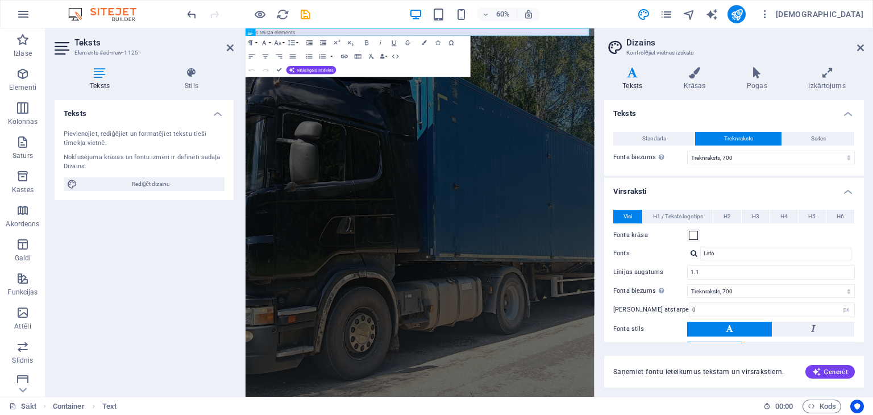
click at [847, 189] on h4 "Virsraksti" at bounding box center [734, 188] width 260 height 20
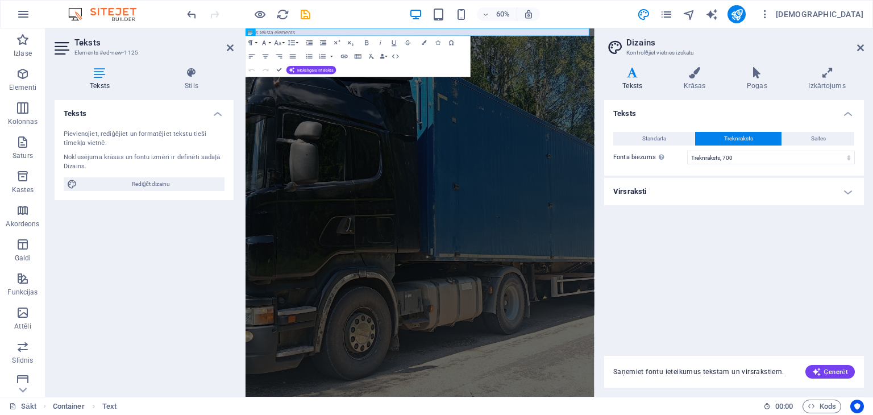
click at [847, 189] on h4 "Virsraksti" at bounding box center [734, 191] width 260 height 27
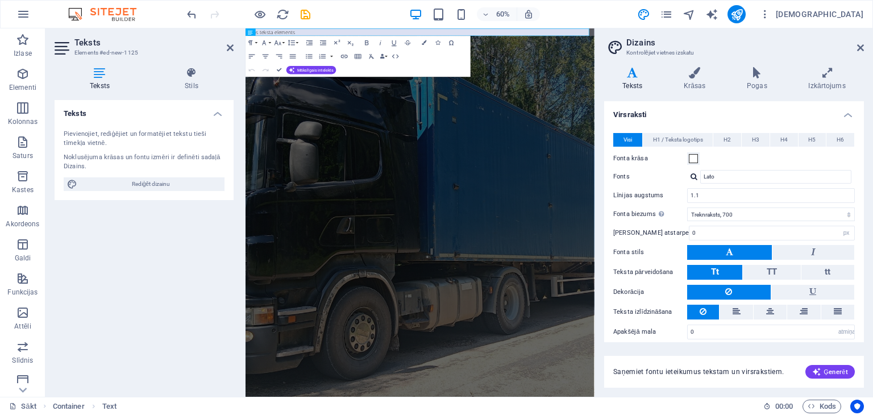
scroll to position [84, 0]
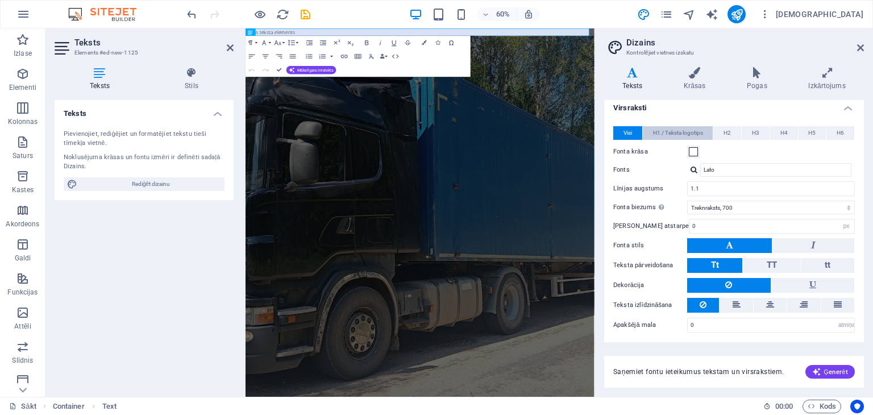
click at [672, 130] on font "H1 / Teksta logotips" at bounding box center [678, 133] width 50 height 6
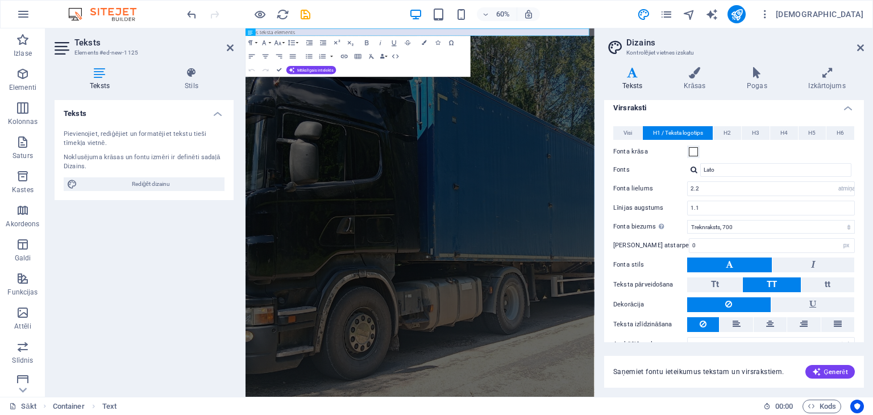
click at [115, 112] on h4 "Teksts" at bounding box center [144, 110] width 179 height 20
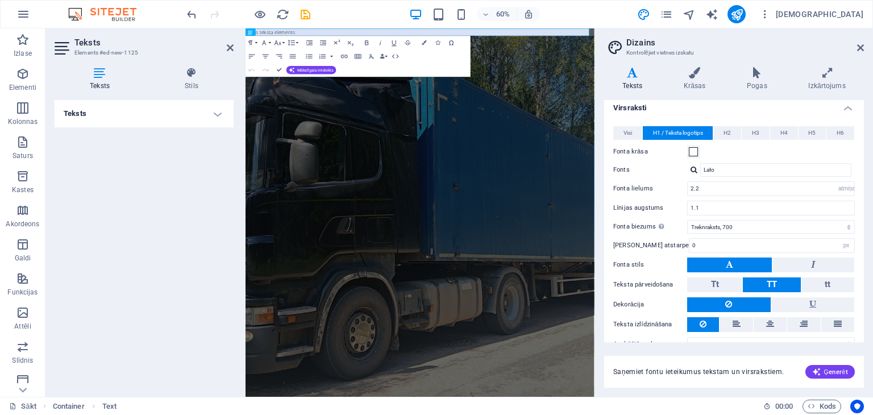
click at [115, 112] on h4 "Teksts" at bounding box center [144, 113] width 179 height 27
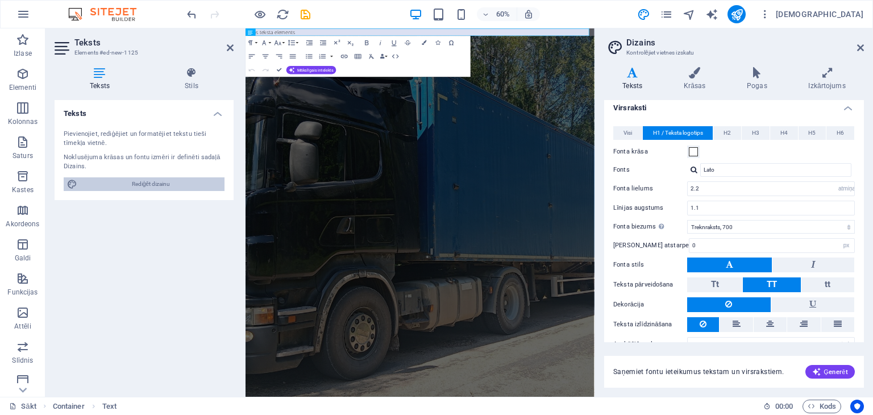
click at [134, 182] on font "Rediģēt dizainu" at bounding box center [151, 184] width 38 height 6
click at [858, 44] on icon at bounding box center [860, 47] width 7 height 9
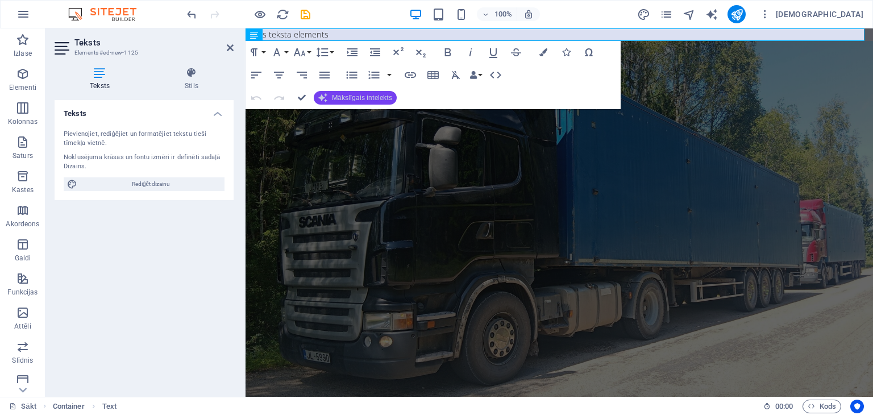
click at [348, 98] on font "Mākslīgais intelekts" at bounding box center [362, 98] width 60 height 8
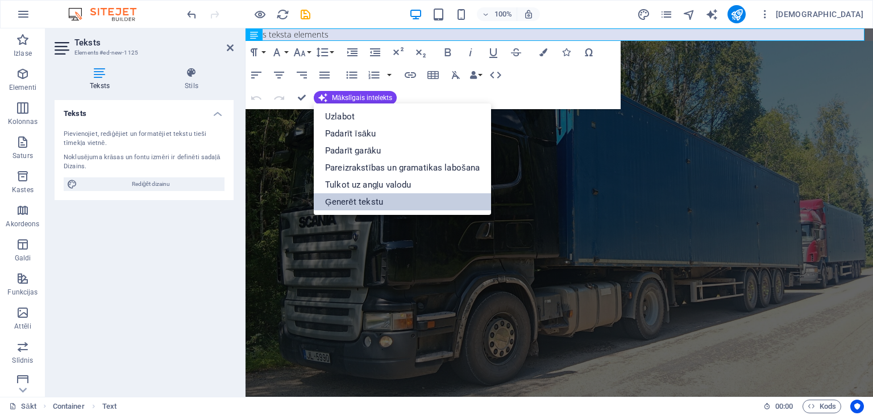
click at [363, 202] on font "Ģenerēt tekstu" at bounding box center [354, 202] width 58 height 10
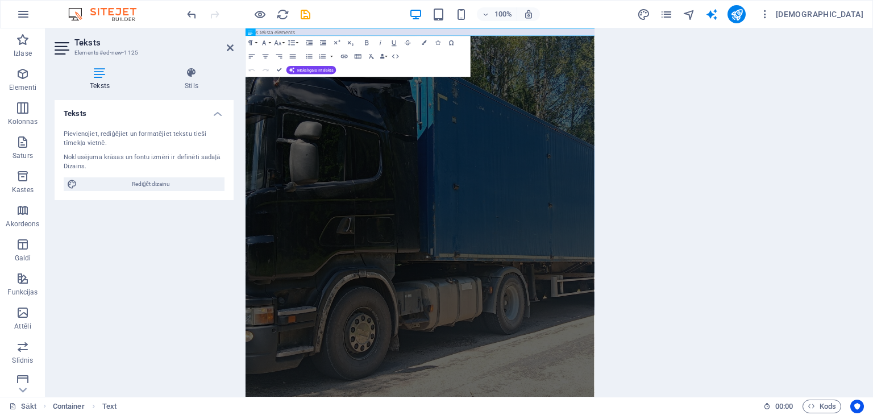
select select "English"
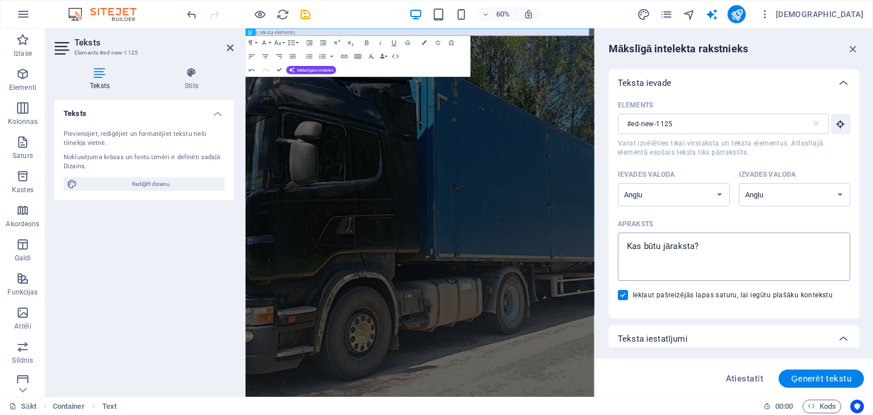
type textarea "x"
click at [647, 262] on textarea "Apraksts x ​" at bounding box center [734, 256] width 221 height 37
type textarea "K"
type textarea "x"
type textarea "Kr"
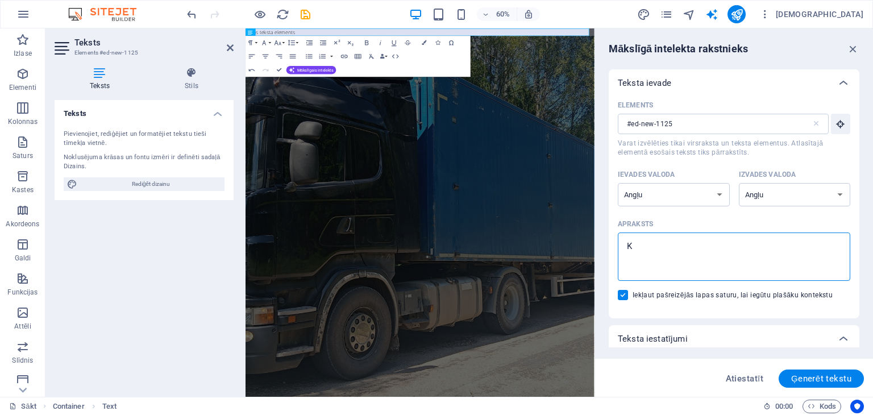
type textarea "x"
type textarea "Kra"
type textarea "x"
type textarea "Krav"
type textarea "x"
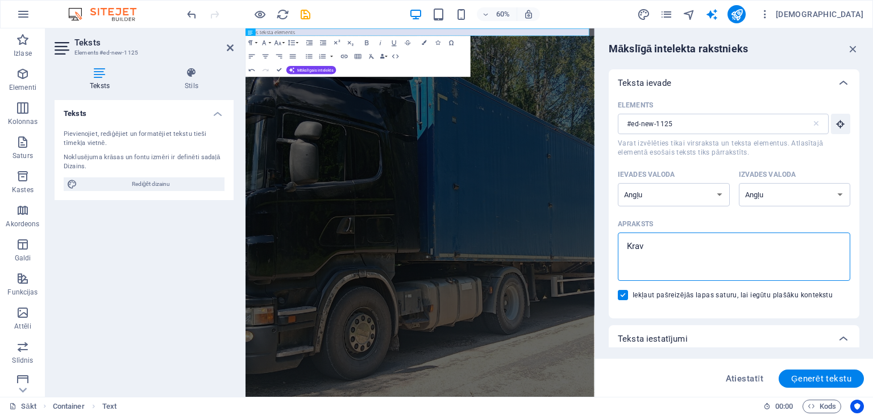
type textarea "Kravu"
type textarea "x"
type textarea "Kravu"
type textarea "x"
type textarea "Kravu p"
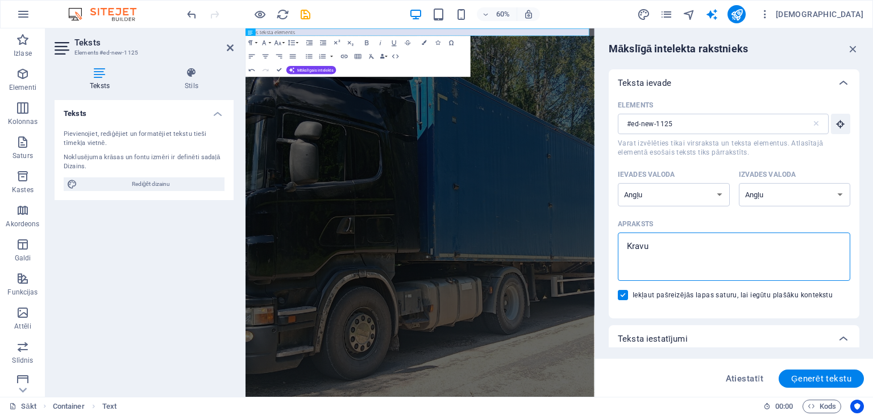
type textarea "x"
type textarea "Kravu pā"
type textarea "x"
type textarea "Kravu pār"
type textarea "x"
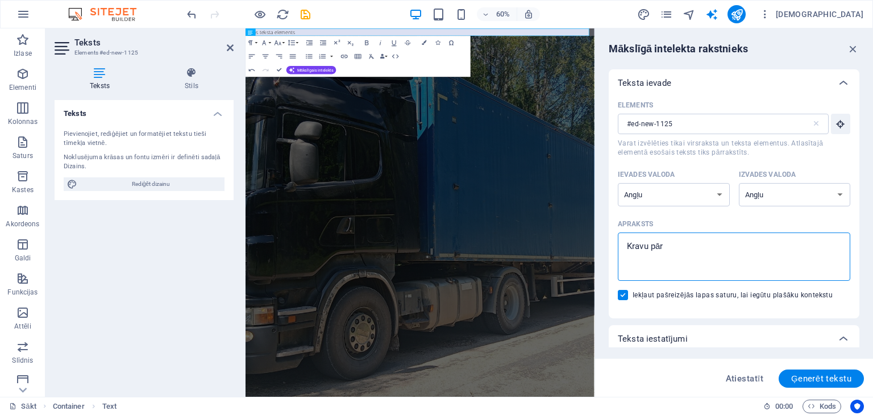
type textarea "Kravu pārv"
type textarea "x"
type textarea "Kravu pārva"
type textarea "x"
type textarea "Kravu pārvad"
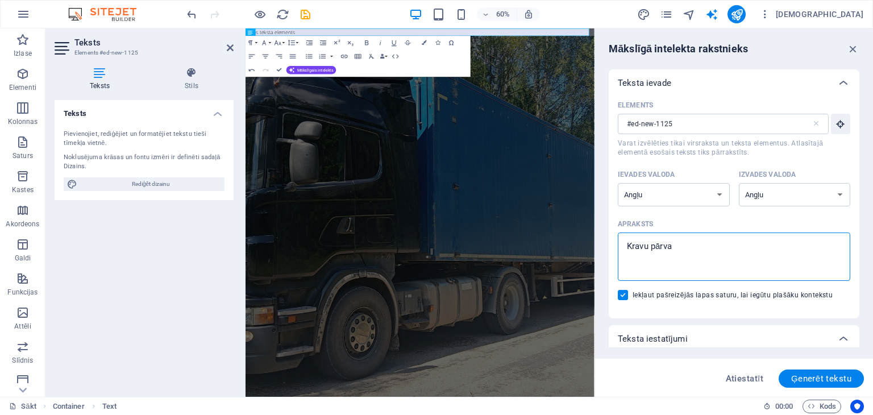
type textarea "x"
type textarea "Kravu pārvadā"
type textarea "x"
type textarea "Kravu pārvadāj"
type textarea "x"
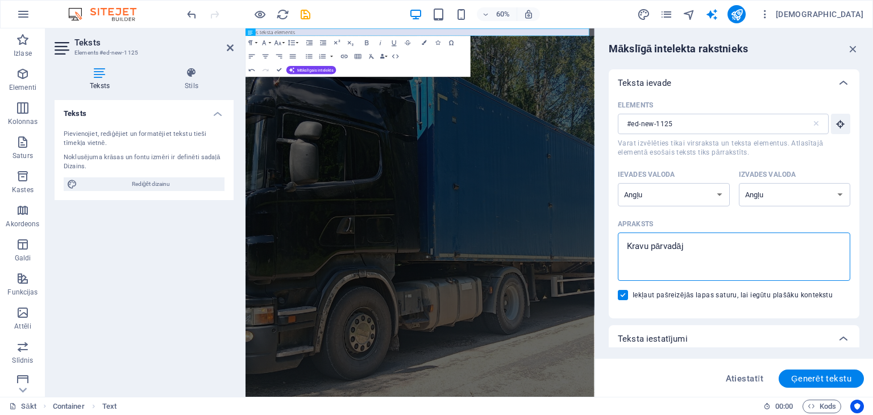
type textarea "Kravu pārvadāju"
type textarea "x"
type textarea "Kravu pārvadājum"
type textarea "x"
type textarea "Kravu pārvadājumi"
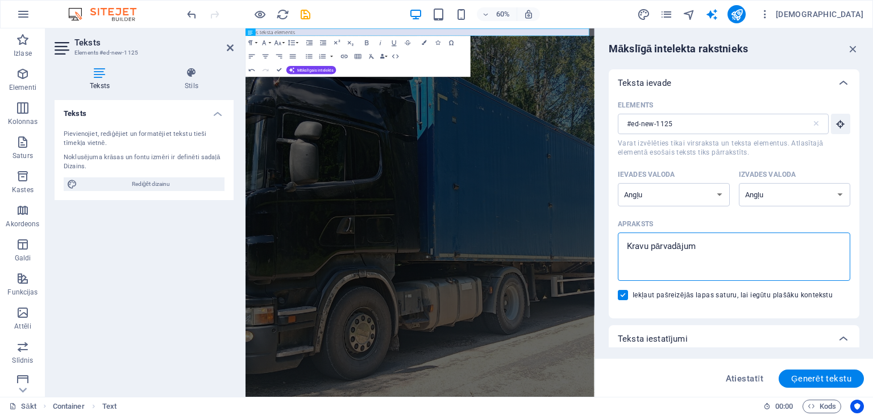
type textarea "x"
type textarea "Kravu pārvadājumi"
type textarea "x"
type textarea "Kravu pārvadājumi L"
type textarea "x"
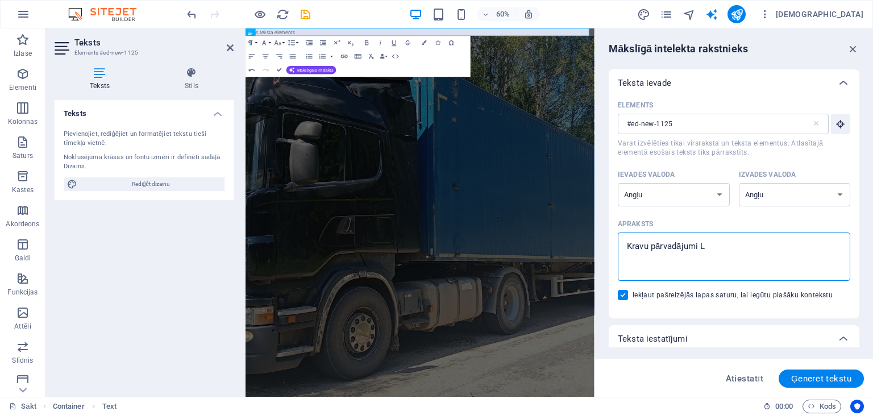
type textarea "Kravu pārvadājumi La"
type textarea "x"
type textarea "Kravu pārvadājumi Lat"
type textarea "x"
type textarea "Kravu pārvadājumi Latv"
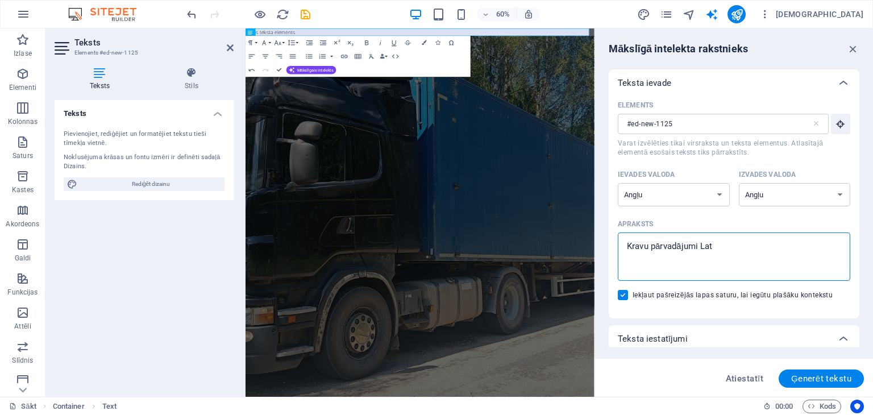
type textarea "x"
type textarea "Kravu pārvadājumi Latvi"
type textarea "x"
type textarea "Kravu pārvadājumi Latvij"
type textarea "x"
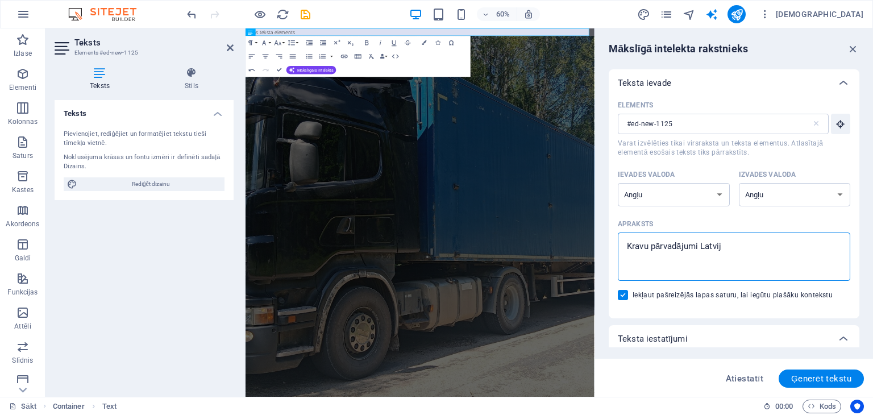
type textarea "Kravu pārvadājumi [GEOGRAPHIC_DATA]"
type textarea "x"
type textarea "Kravu pārvadājumi Latvijas"
type textarea "x"
type textarea "Kravu pārvadājumi Latvijas"
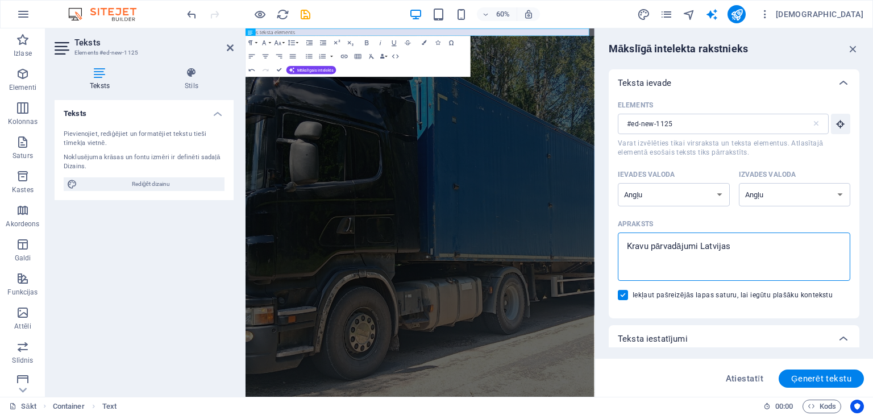
type textarea "x"
type textarea "Kravu pārvadājumi Latvijas t"
type textarea "x"
type textarea "Kravu pārvadājumi Latvijas te"
type textarea "x"
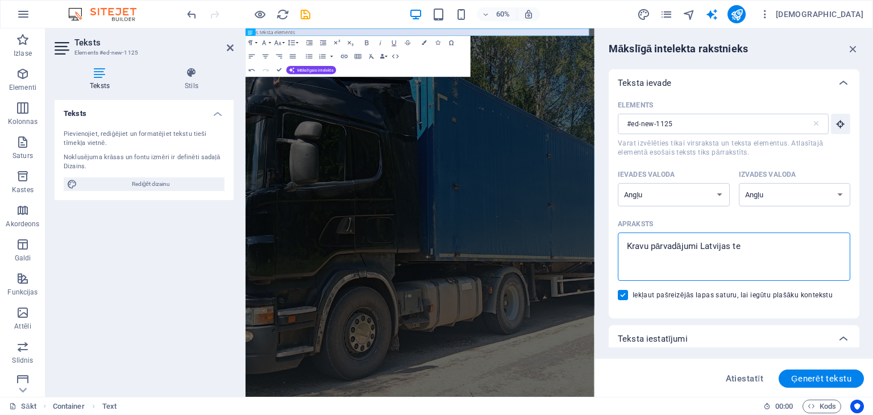
type textarea "Kravu pārvadājumi Latvijas ter"
type textarea "x"
type textarea "Kravu pārvadājumi Latvijas teri"
type textarea "x"
type textarea "Kravu pārvadājumi Latvijas terit"
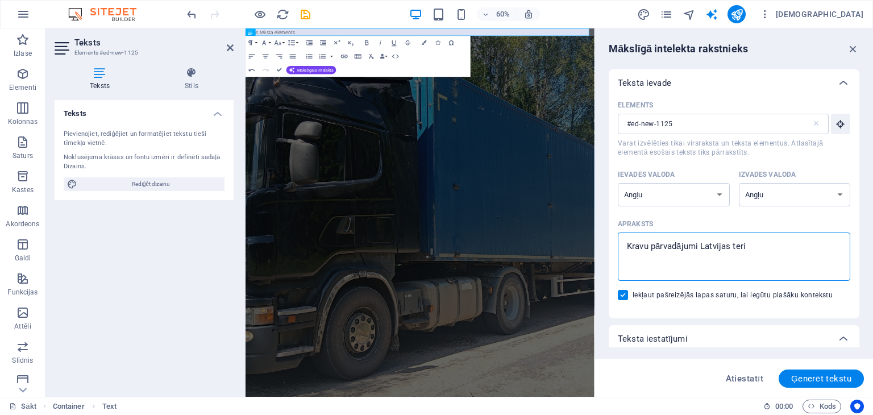
type textarea "x"
type textarea "Kravu pārvadājumi Latvijas terito"
type textarea "x"
type textarea "Kravu pārvadājumi Latvijas teritor"
type textarea "x"
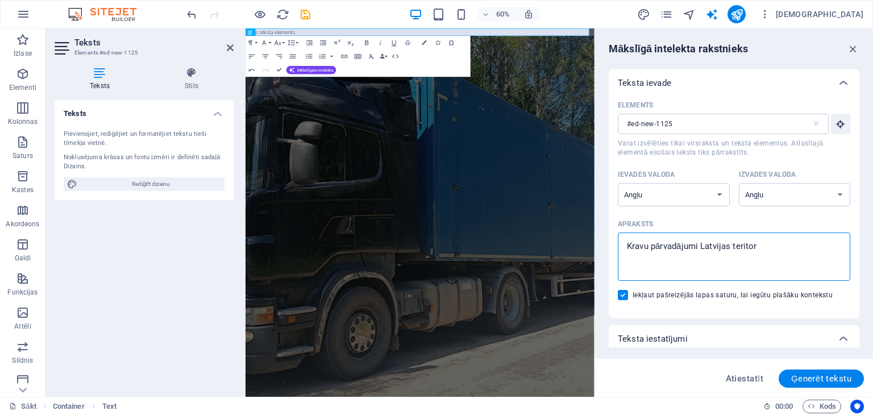
type textarea "Kravu pārvadājumi Latvijas teritori"
type textarea "x"
type textarea "Kravu pārvadājumi Latvijas teritorij"
type textarea "x"
type textarea "Kravu pārvadājumi [GEOGRAPHIC_DATA] teritorijā"
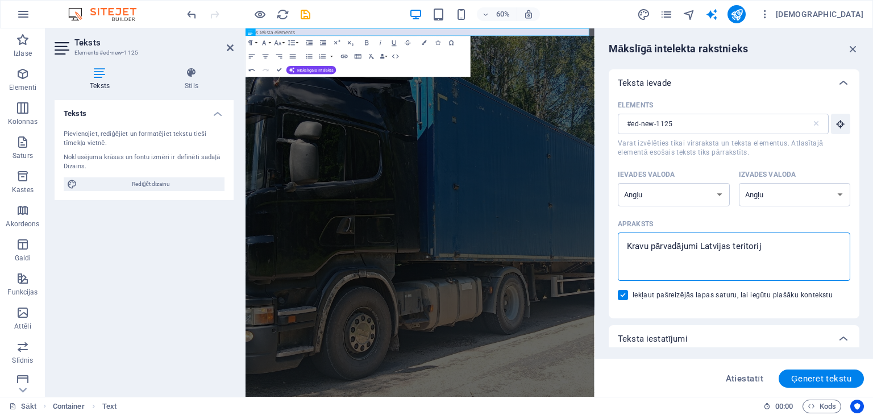
type textarea "x"
type textarea "Kravu pārvadājumi [GEOGRAPHIC_DATA] teritorijā"
click at [790, 377] on button "Ģenerēt tekstu" at bounding box center [821, 378] width 85 height 18
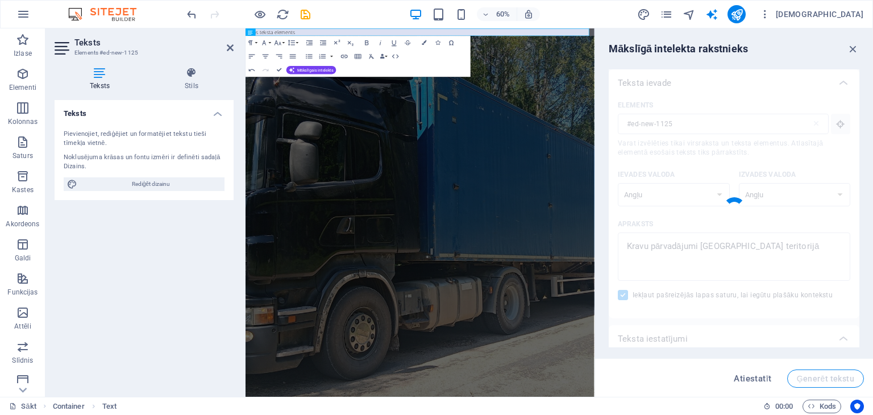
type textarea "x"
type textarea "Freight transport services within [GEOGRAPHIC_DATA] territory."
type textarea "x"
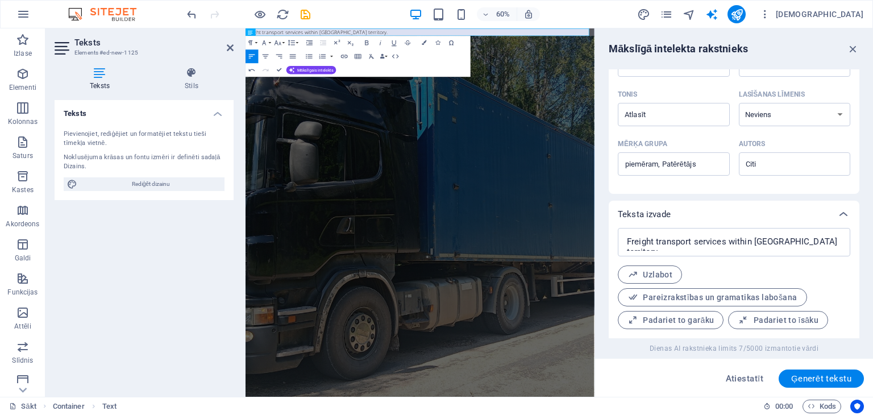
scroll to position [343, 0]
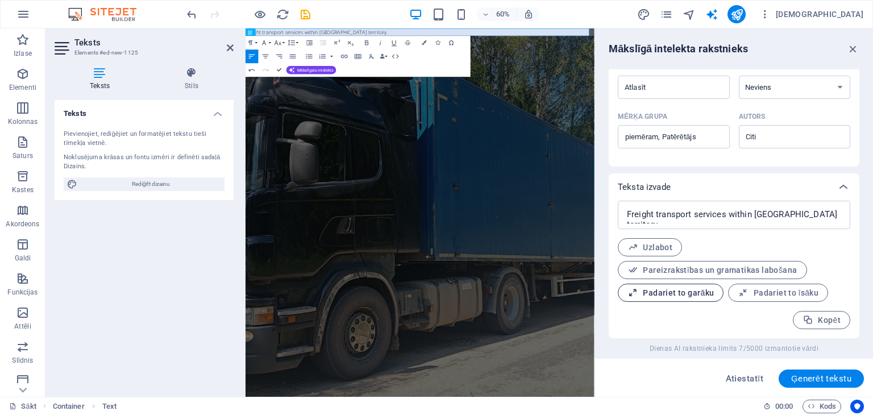
click at [695, 290] on font "Padariet to garāku" at bounding box center [678, 292] width 71 height 9
type textarea "x"
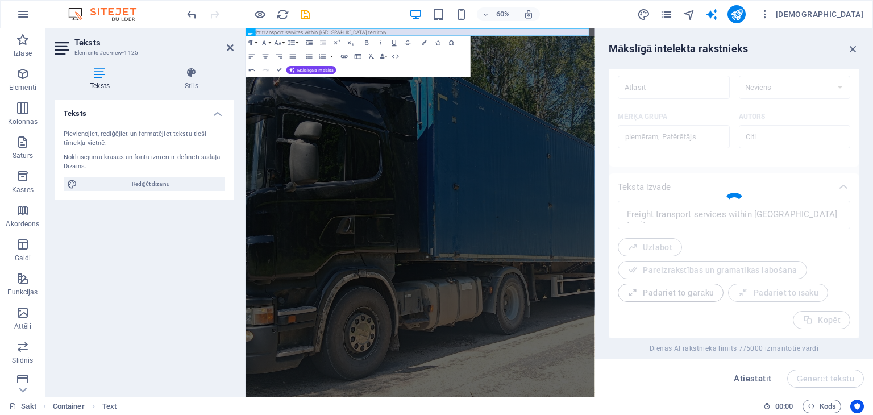
type textarea "x"
type textarea "Comprehensive freight transport services available throughout the entire territ…"
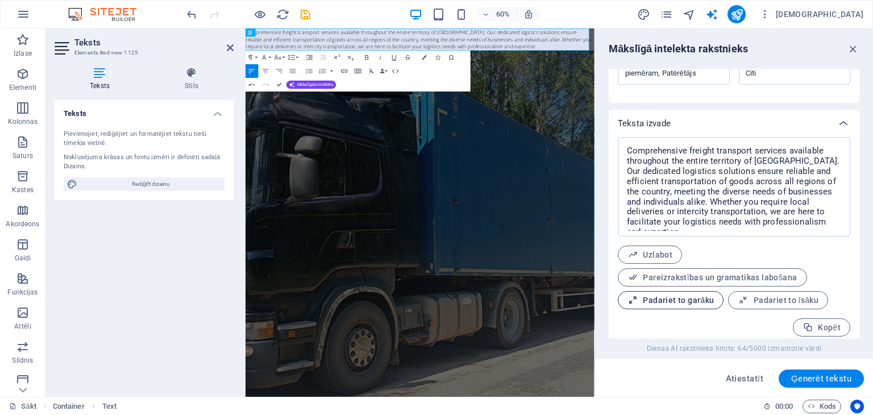
scroll to position [414, 0]
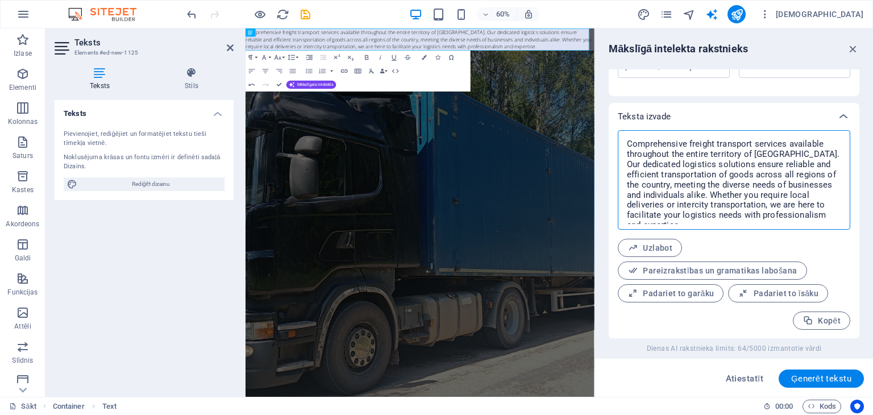
drag, startPoint x: 824, startPoint y: 215, endPoint x: 628, endPoint y: 129, distance: 214.6
click at [628, 129] on div "Teksta izvade Comprehensive freight transport services available throughout the…" at bounding box center [734, 221] width 251 height 236
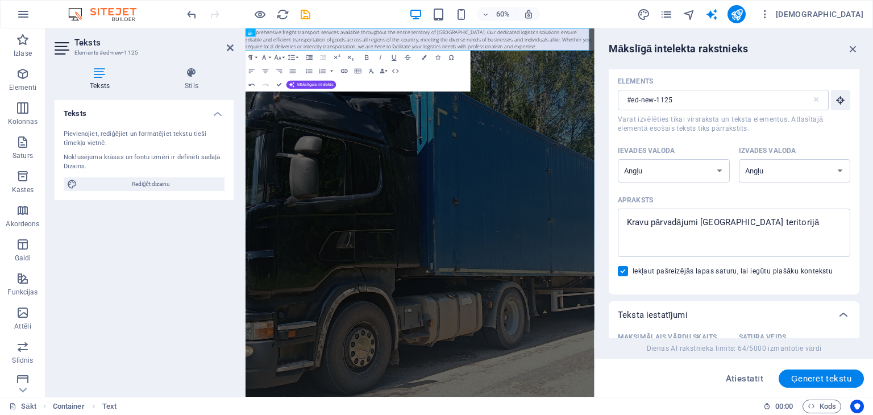
scroll to position [20, 0]
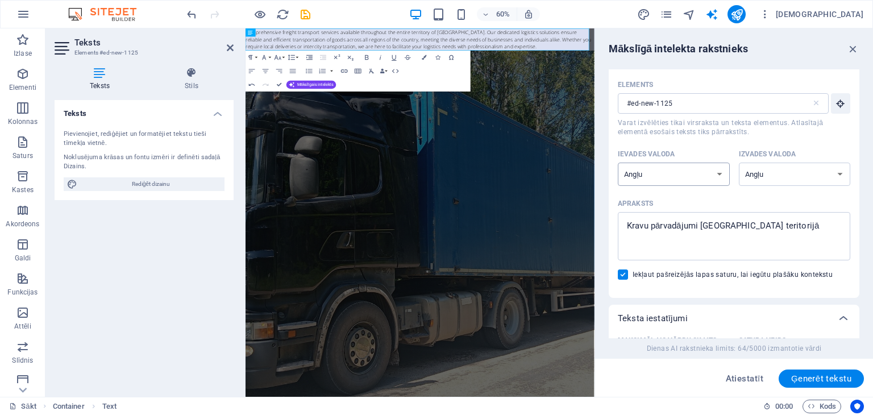
type textarea "x"
click at [719, 173] on select "Albāņu Arābu Armēņu Avadi Azerbaidžāņu Baškīru Basku baltkrievu Bengāļu Bhojpur…" at bounding box center [674, 174] width 112 height 23
select select "Latvian"
click at [618, 163] on select "Albāņu Arābu Armēņu Avadi Azerbaidžāņu Baškīru Basku baltkrievu Bengāļu Bhojpur…" at bounding box center [674, 174] width 112 height 23
click at [834, 174] on select "Albāņu Arābu Armēņu Avadi Azerbaidžāņu Baškīru Basku baltkrievu Bengāļu Bhojpur…" at bounding box center [795, 174] width 112 height 23
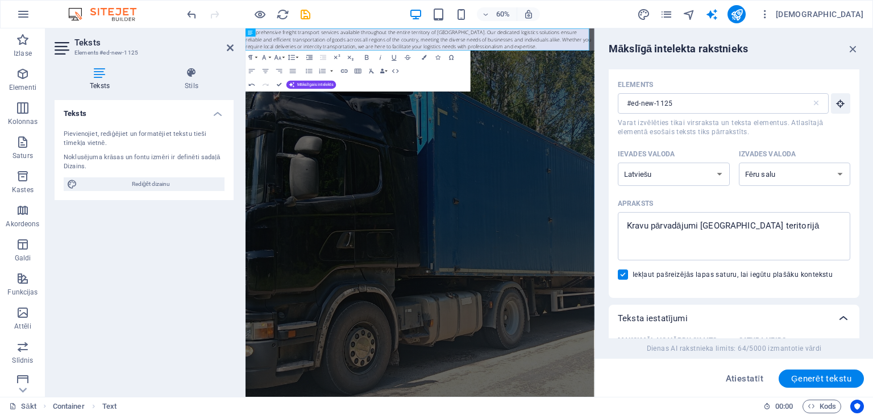
click at [739, 163] on select "Albāņu Arābu Armēņu Avadi Azerbaidžāņu Baškīru Basku baltkrievu Bengāļu Bhojpur…" at bounding box center [795, 174] width 112 height 23
click at [845, 410] on div "Sākt Container Text 00:00 ​ ​ Kods" at bounding box center [436, 406] width 873 height 18
click at [833, 171] on select "Albāņu Arābu Armēņu Avadi Azerbaidžāņu Baškīru Basku baltkrievu Bengāļu Bhojpur…" at bounding box center [795, 174] width 112 height 23
drag, startPoint x: 848, startPoint y: 246, endPoint x: 849, endPoint y: 261, distance: 15.4
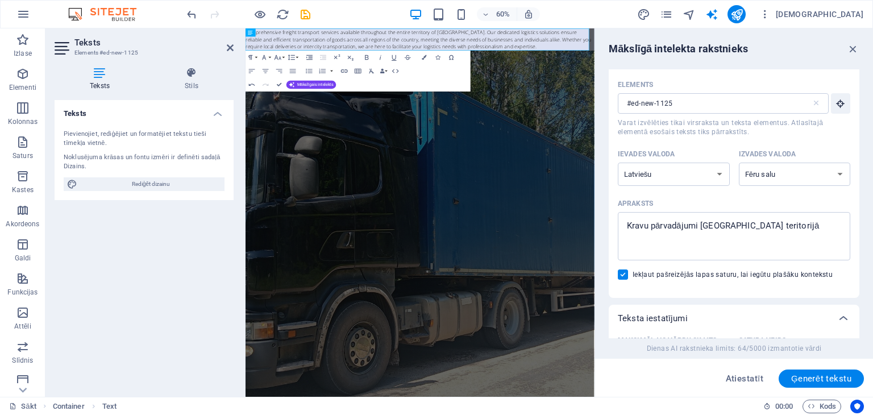
click at [849, 260] on div "Elements #ed-new-1125 ​ Varat izvēlēties tikai virsraksta un teksta elementus. …" at bounding box center [734, 187] width 251 height 222
click at [836, 177] on select "Albāņu Arābu Armēņu Avadi Azerbaidžāņu Baškīru Basku baltkrievu Bengāļu Bhojpur…" at bounding box center [795, 174] width 112 height 23
click at [834, 172] on select "Albāņu Arābu Armēņu Avadi Azerbaidžāņu Baškīru Basku baltkrievu Bengāļu Bhojpur…" at bounding box center [795, 174] width 112 height 23
select select "Latvian"
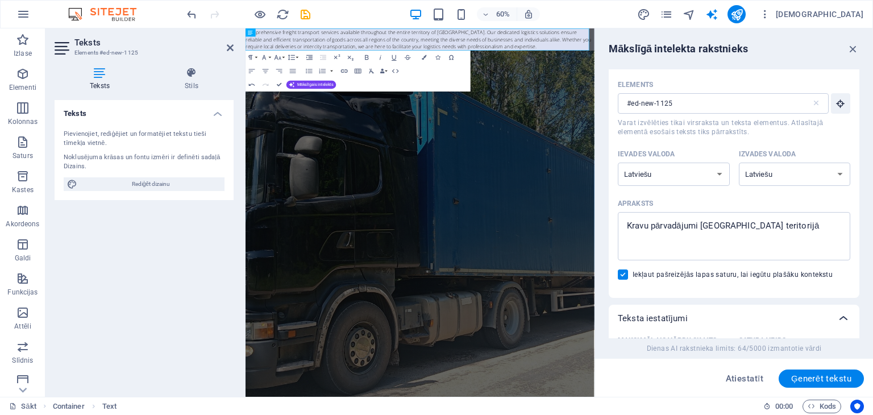
click at [739, 163] on select "Albāņu Arābu Armēņu Avadi Azerbaidžāņu Baškīru Basku baltkrievu Bengāļu Bhojpur…" at bounding box center [795, 174] width 112 height 23
click at [802, 380] on font "Ģenerēt tekstu" at bounding box center [821, 378] width 60 height 10
type textarea "x"
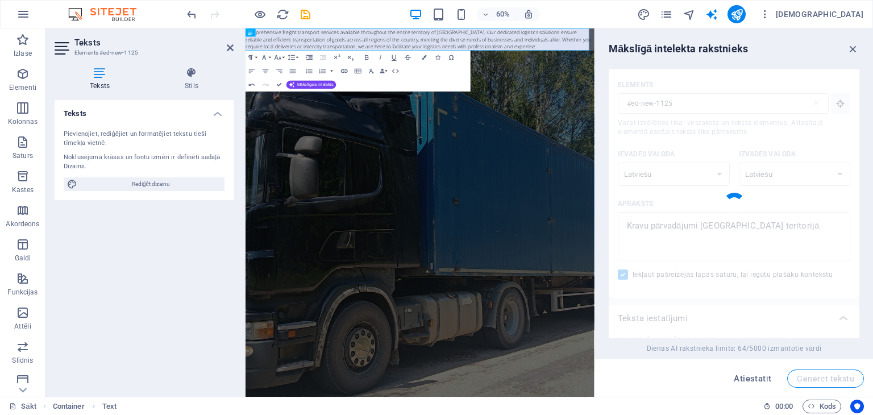
type textarea "x"
type textarea "Kravām pārvadājumi ar kustīgām grīdām [GEOGRAPHIC_DATA]."
type textarea "x"
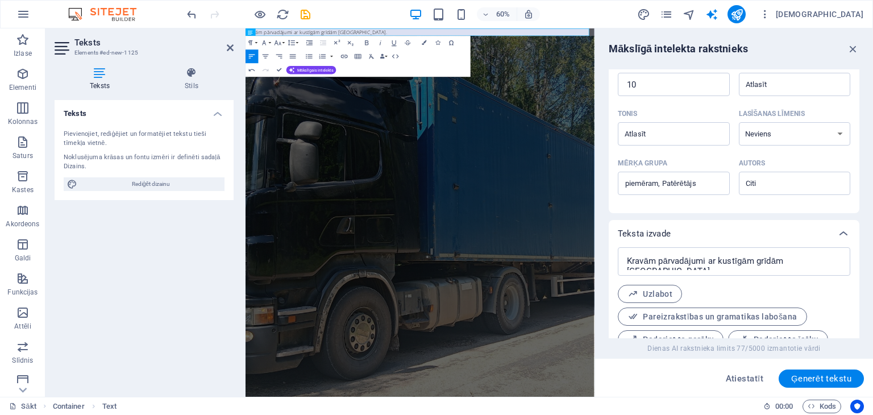
scroll to position [343, 0]
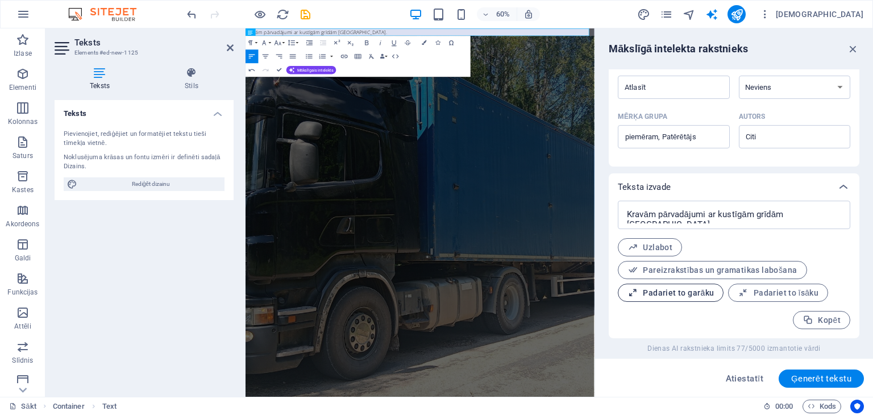
click at [676, 291] on font "Padariet to garāku" at bounding box center [678, 292] width 71 height 9
type textarea "x"
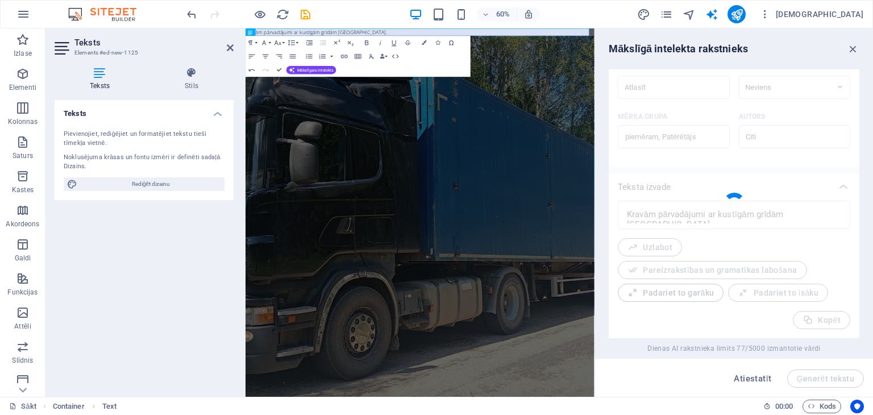
type textarea "x"
type textarea "Kravām pārvadājumi ar kustīgām grīdām Latvijā ir ļoti pieprasīta un efektīva tr…"
type textarea "x"
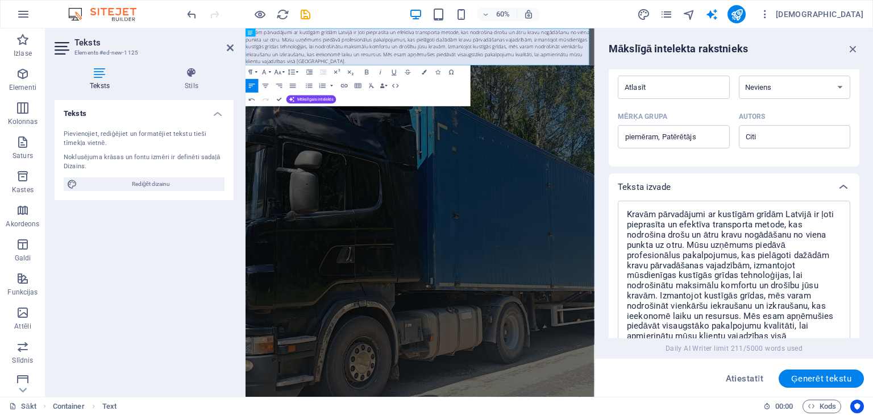
scroll to position [464, 0]
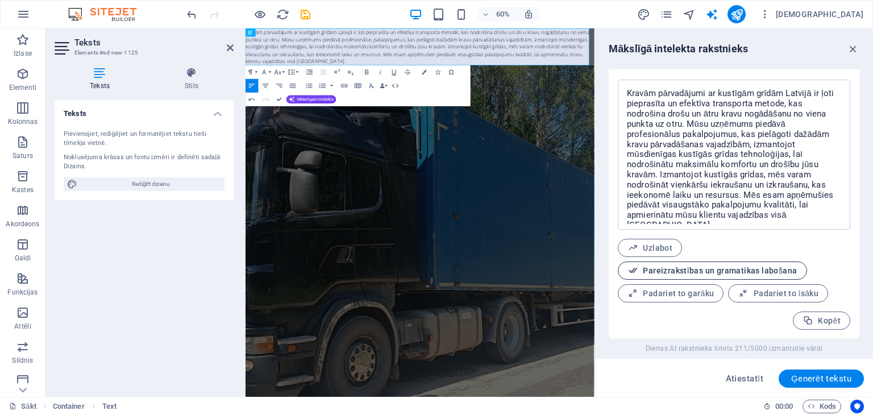
click at [674, 267] on font "Pareizrakstības un gramatikas labošana" at bounding box center [720, 270] width 154 height 9
type textarea "x"
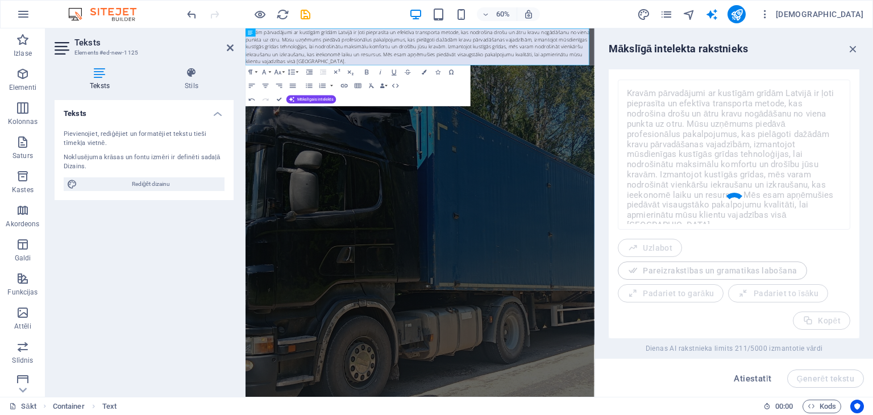
type textarea "x"
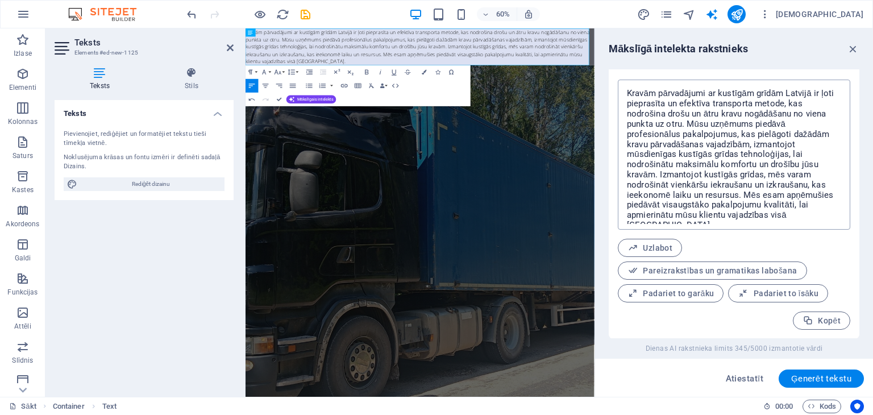
type textarea "x"
click at [655, 92] on textarea "Kravām pārvadājumi ar kustīgām grīdām Latvijā ir ļoti pieprasīta un efektīva tr…" at bounding box center [734, 154] width 221 height 139
click at [655, 93] on textarea "Kravām pārvadājumi ar kustīgām grīdām Latvijā ir ļoti pieprasīta un efektīva tr…" at bounding box center [734, 154] width 221 height 139
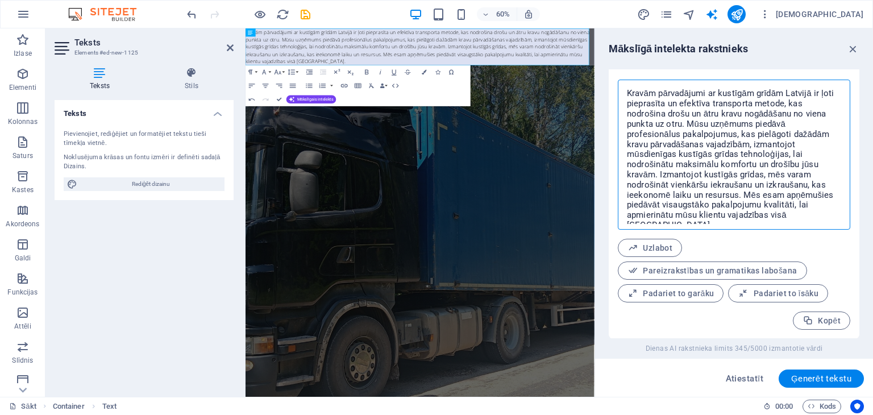
type textarea "Kravām pārvadājumi ar kustīgām grīdām Latvijā ir ļoti pieprasīta un efektīva tr…"
type textarea "x"
click at [666, 269] on font "Pareizrakstības un gramatikas labošana" at bounding box center [720, 270] width 154 height 9
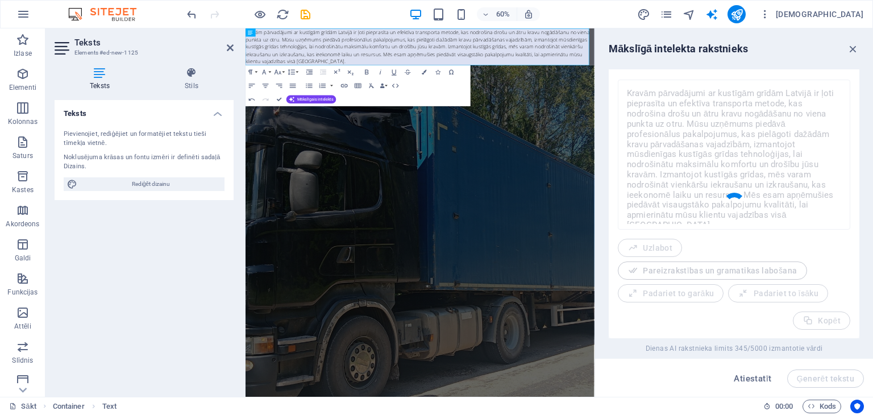
type textarea "x"
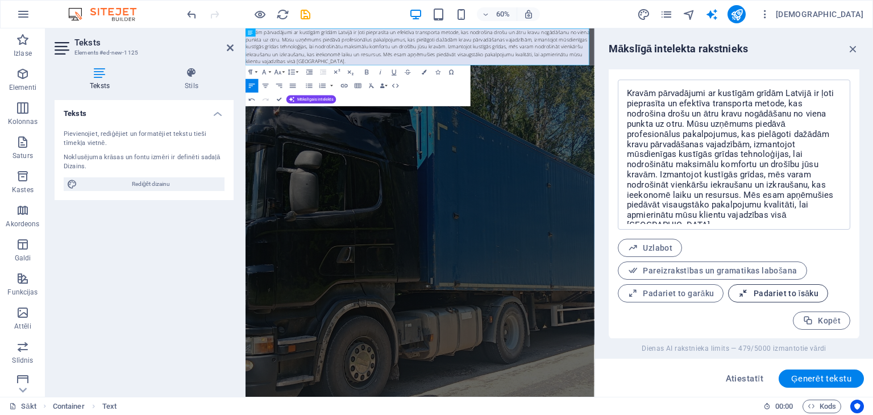
click at [755, 293] on font "Padariet to īsāku" at bounding box center [786, 293] width 65 height 9
type textarea "x"
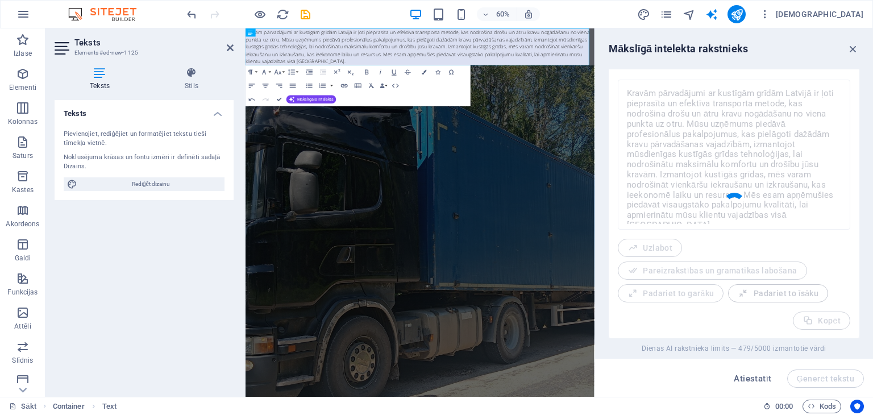
type textarea "x"
type textarea "Kravām pārvadājumi ar kustīgām grīdām ir efektīva un pieprasīta transporta meto…"
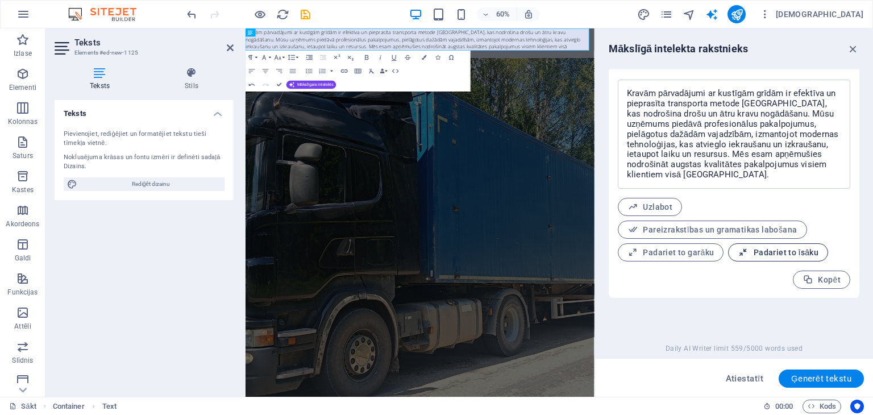
scroll to position [464, 0]
type textarea "x"
click at [656, 93] on textarea "Kravām pārvadājumi ar kustīgām grīdām ir efektīva un pieprasīta transporta meto…" at bounding box center [734, 135] width 221 height 98
type textarea "Kravām pārvadājumi ar kustīgām grīdām ir efektīva un pieprasīta transporta meto…"
type textarea "x"
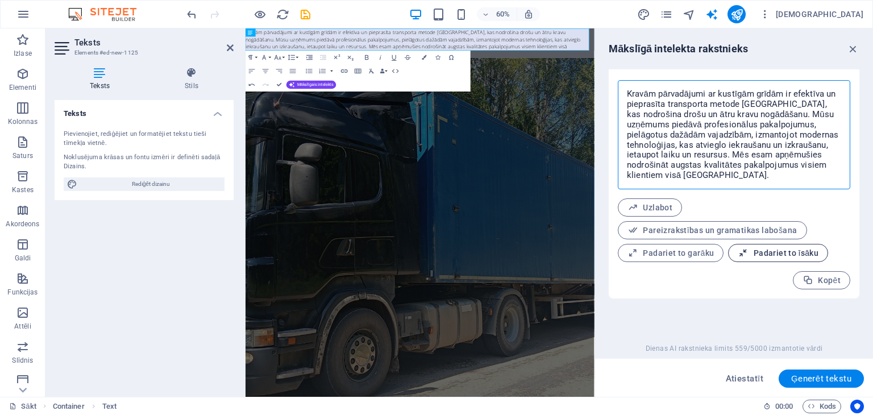
click at [747, 251] on span "Padariet to īsāku" at bounding box center [778, 253] width 81 height 11
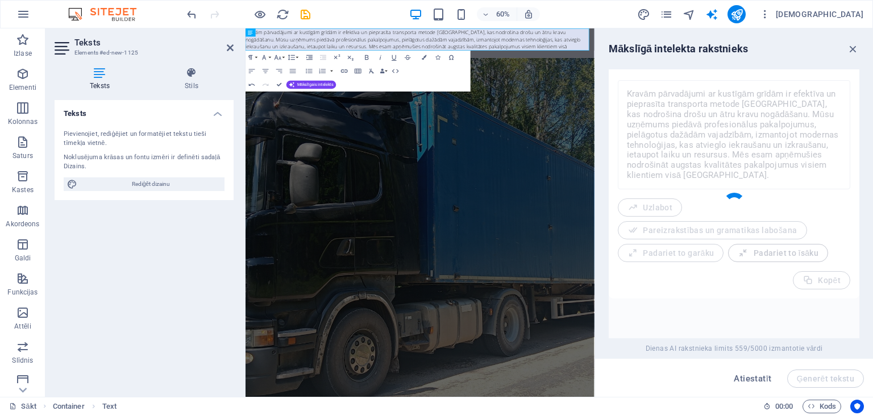
type textarea "x"
type textarea "Kravām pārvadājumi ar kustīgām grīdām nodrošina drošu un ātru kravu nogādāšanu …"
type textarea "x"
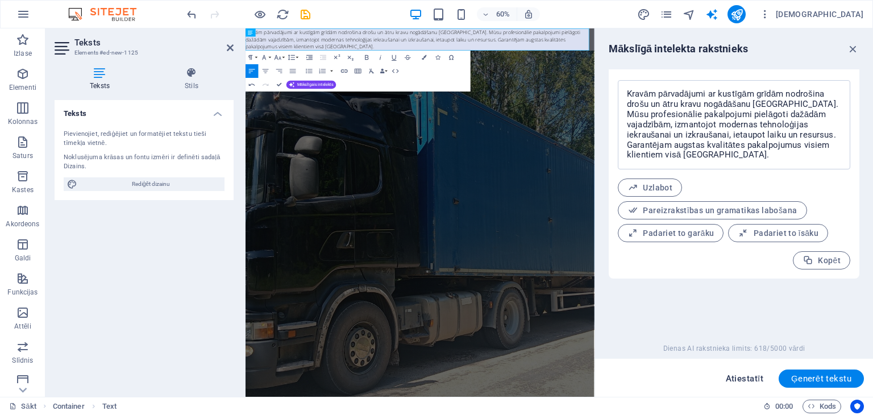
click at [750, 380] on font "Atiestatīt" at bounding box center [745, 378] width 38 height 10
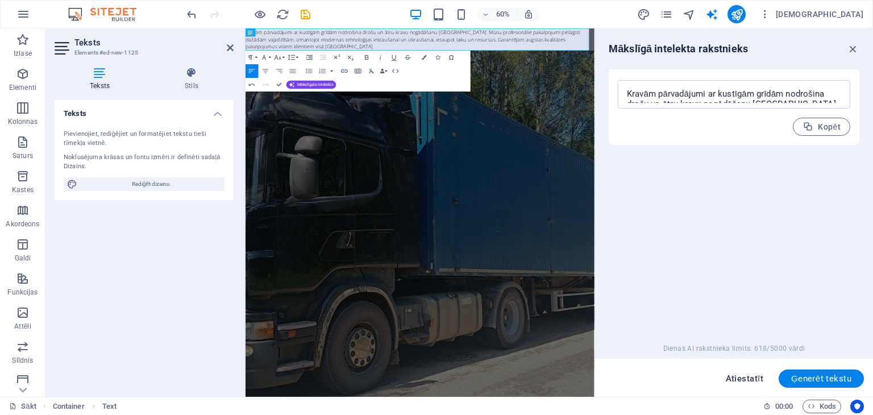
select select "English"
type textarea "x"
type input "100"
type textarea "x"
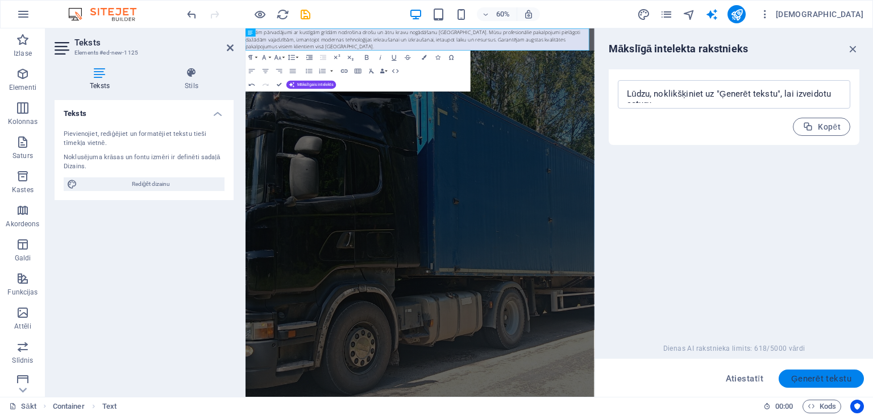
click at [808, 375] on font "Ģenerēt tekstu" at bounding box center [821, 378] width 60 height 10
type textarea "x"
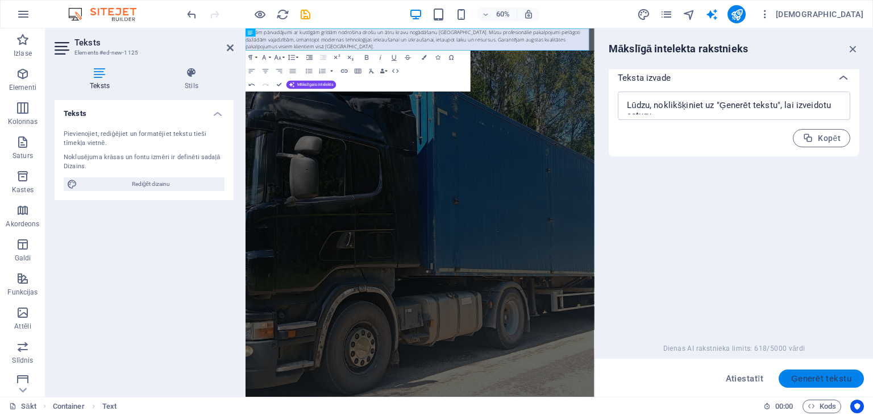
click at [808, 375] on font "Ģenerēt tekstu" at bounding box center [821, 378] width 60 height 10
type textarea "x"
click at [853, 48] on icon "button" at bounding box center [853, 49] width 13 height 13
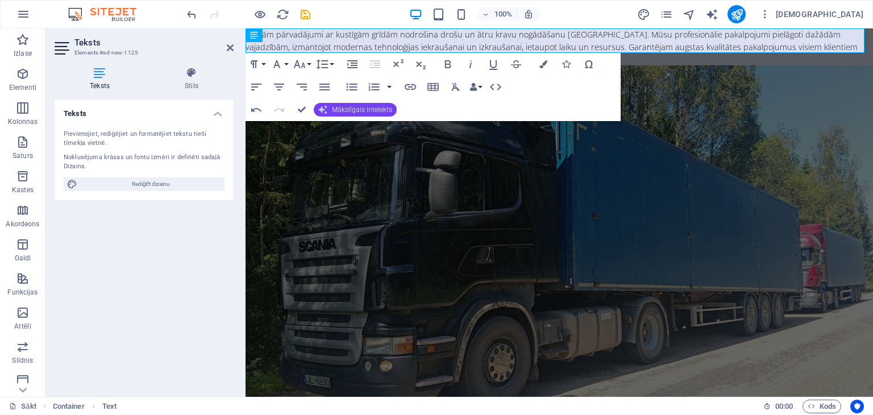
click at [345, 108] on font "Mākslīgais intelekts" at bounding box center [362, 110] width 60 height 8
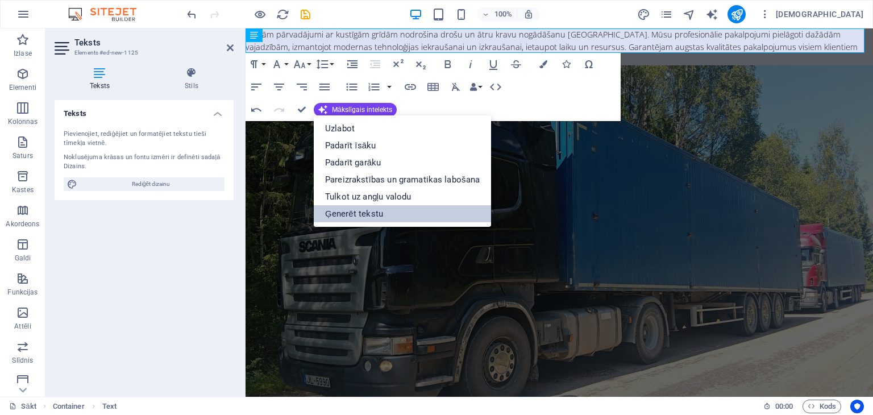
click at [354, 218] on font "Ģenerēt tekstu" at bounding box center [354, 214] width 58 height 10
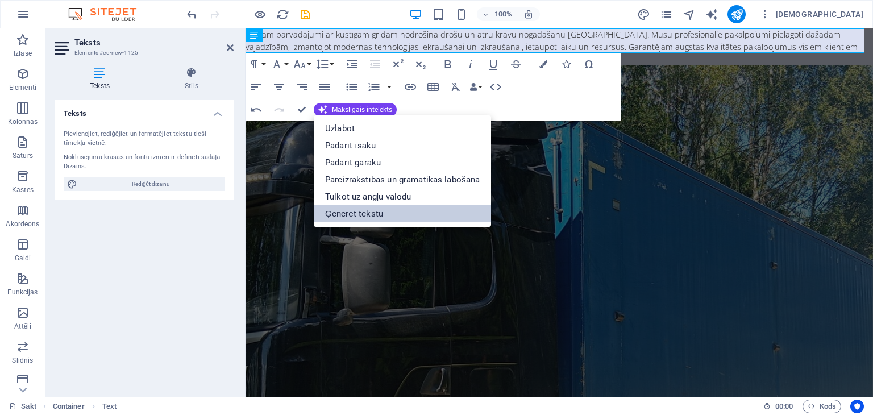
select select "English"
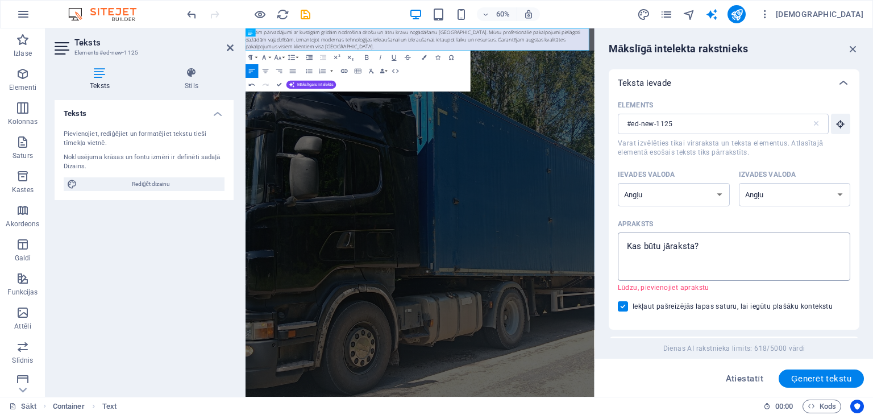
type textarea "x"
click at [700, 244] on textarea "Apraksts x ​ Lūdzu, pievienojiet aprakstu" at bounding box center [734, 256] width 221 height 37
type textarea "k"
type textarea "x"
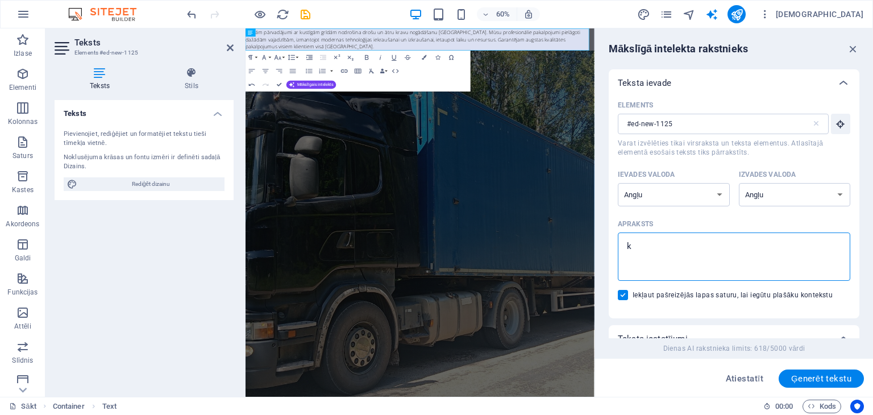
type textarea "ke"
type textarea "x"
type textarea "k"
type textarea "x"
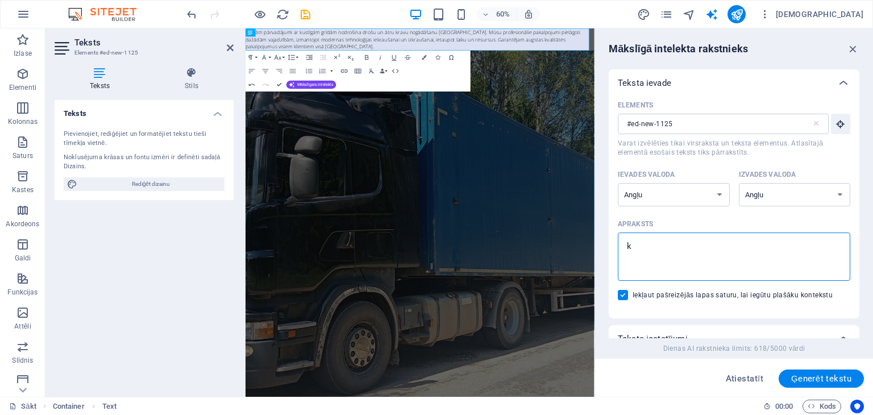
type textarea "x"
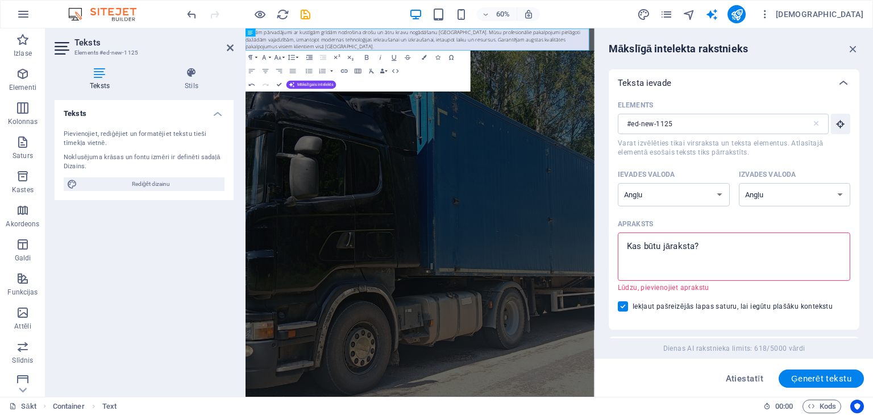
type textarea "b"
type textarea "x"
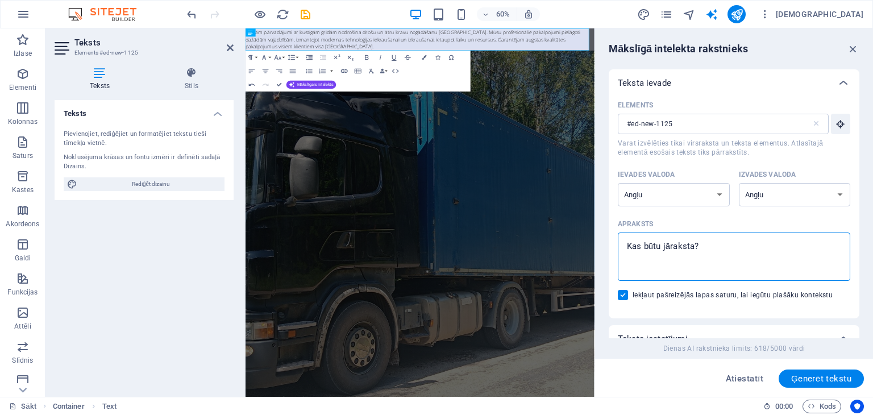
type textarea "x"
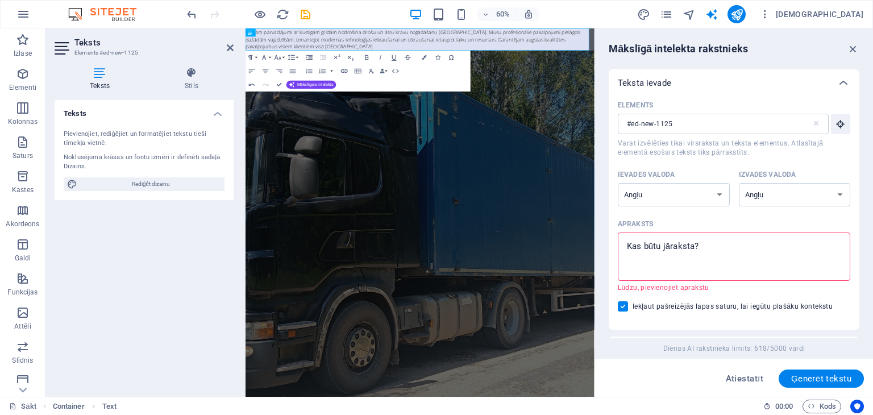
type textarea "B"
type textarea "x"
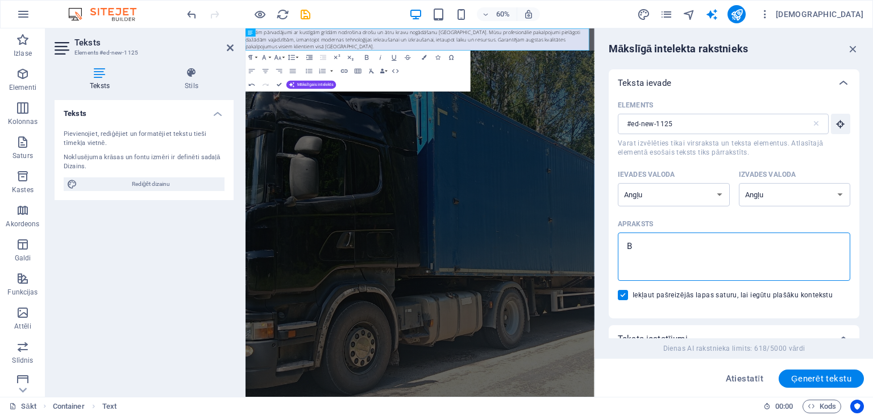
type textarea "Be"
type textarea "x"
type textarea "Ber"
type textarea "x"
type textarea "Bera"
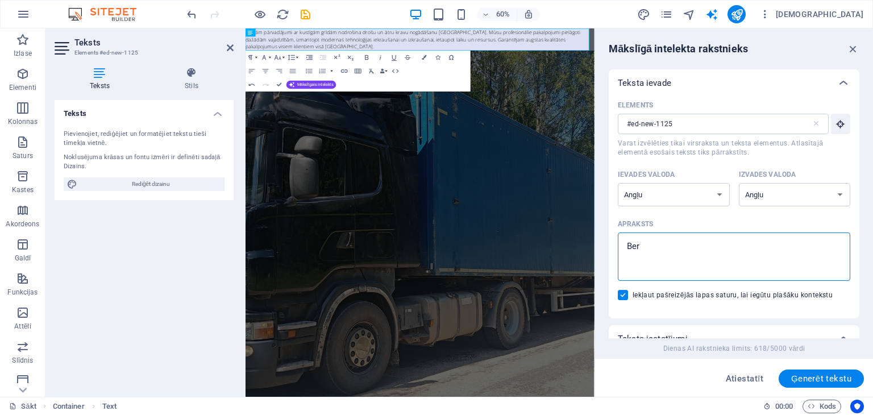
type textarea "x"
type textarea "Beram"
type textarea "x"
type textarea "Beramk"
type textarea "x"
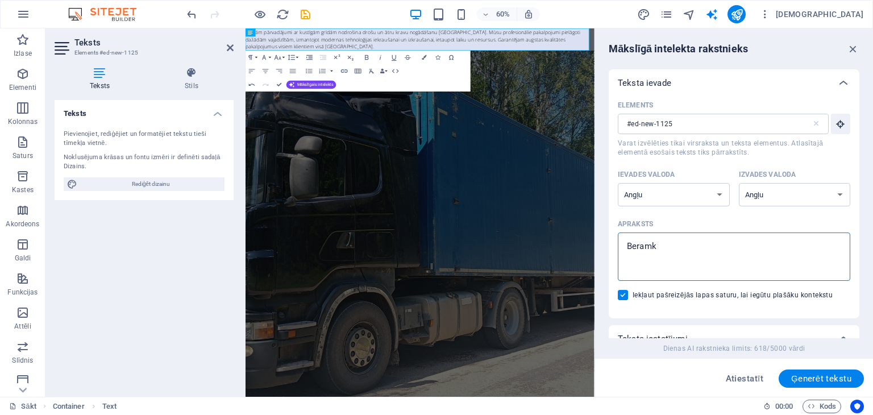
type textarea "Beramkr"
type textarea "x"
type textarea "Beramkra"
type textarea "x"
type textarea "Beramkrav"
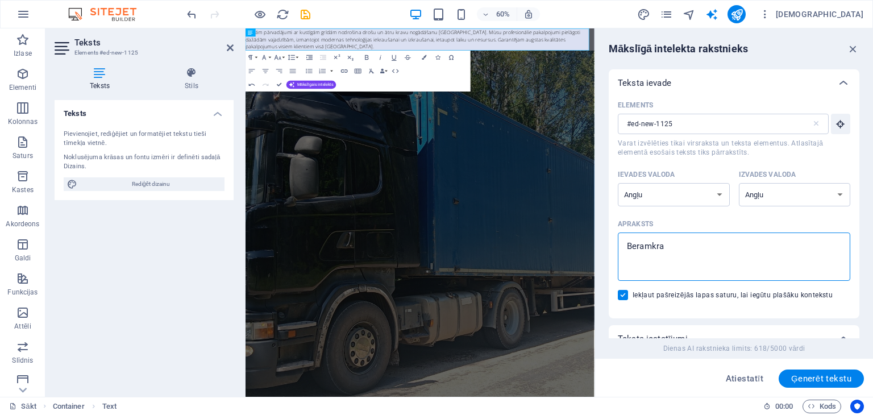
type textarea "x"
type textarea "Beramkravu"
type textarea "x"
type textarea "Beramkravu"
type textarea "x"
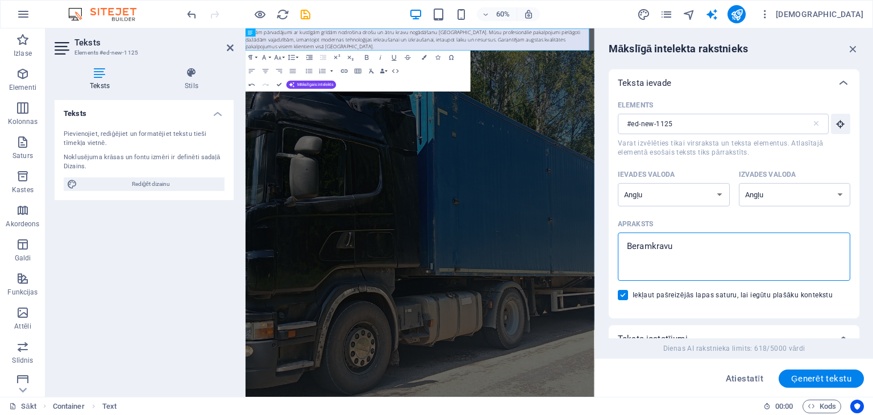
type textarea "Beramkravu p"
type textarea "x"
type textarea "Beramkravu pā"
type textarea "x"
type textarea "Beramkravu pār"
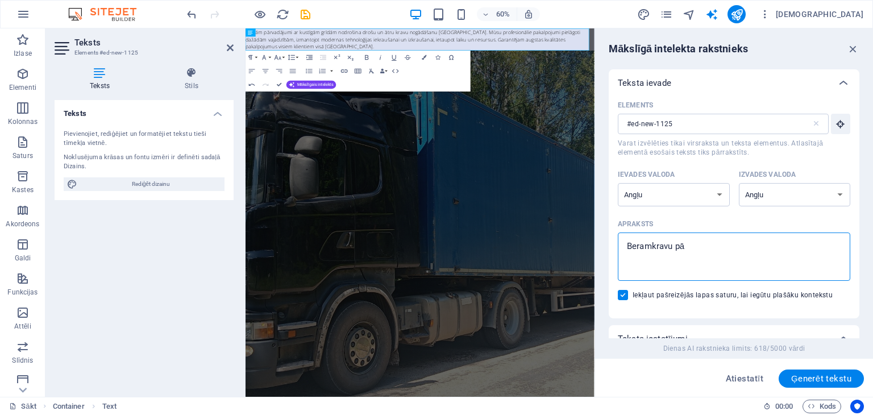
type textarea "x"
type textarea "Beramkravu pārv"
type textarea "x"
type textarea "Beramkravu pārva"
type textarea "x"
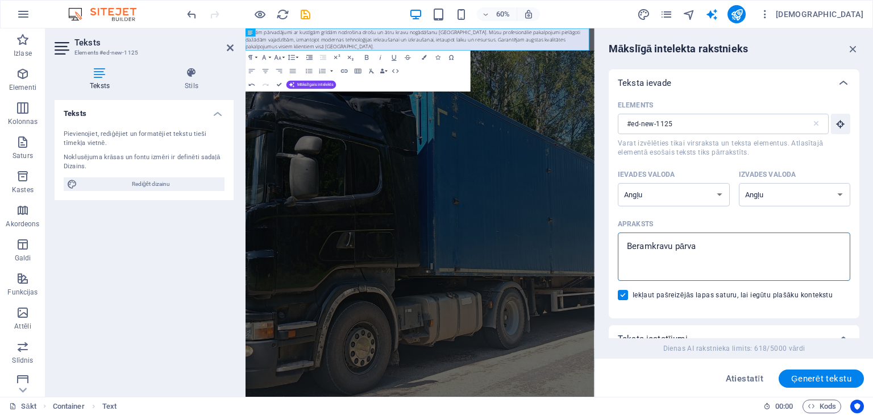
type textarea "Beramkravu pārvad"
type textarea "x"
type textarea "Beramkravu pārvadā"
click at [794, 377] on font "Ģenerēt tekstu" at bounding box center [821, 378] width 60 height 10
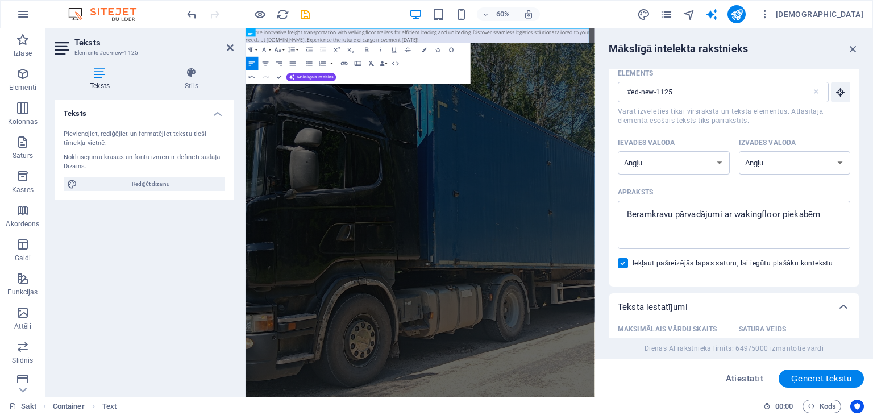
scroll to position [27, 0]
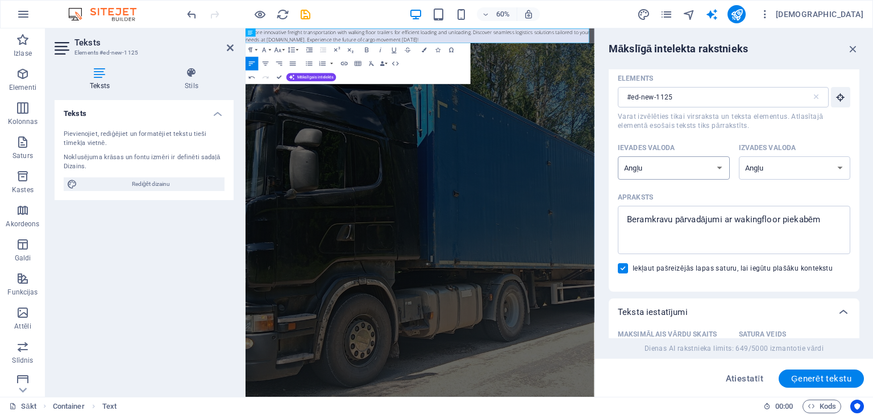
click at [719, 165] on select "Albāņu Arābu Armēņu Avadi Azerbaidžāņu Baškīru Basku baltkrievu Bengāļu Bhojpur…" at bounding box center [674, 167] width 112 height 23
click at [618, 156] on select "Albāņu Arābu Armēņu Avadi Azerbaidžāņu Baškīru Basku baltkrievu Bengāļu Bhojpur…" at bounding box center [674, 167] width 112 height 23
click at [837, 166] on select "Albāņu Arābu Armēņu Avadi Azerbaidžāņu Baškīru Basku baltkrievu Bengāļu Bhojpur…" at bounding box center [795, 167] width 112 height 23
click at [739, 156] on select "Albāņu Arābu Armēņu Avadi Azerbaidžāņu Baškīru Basku baltkrievu Bengāļu Bhojpur…" at bounding box center [795, 167] width 112 height 23
click at [815, 379] on font "Ģenerēt tekstu" at bounding box center [821, 378] width 60 height 10
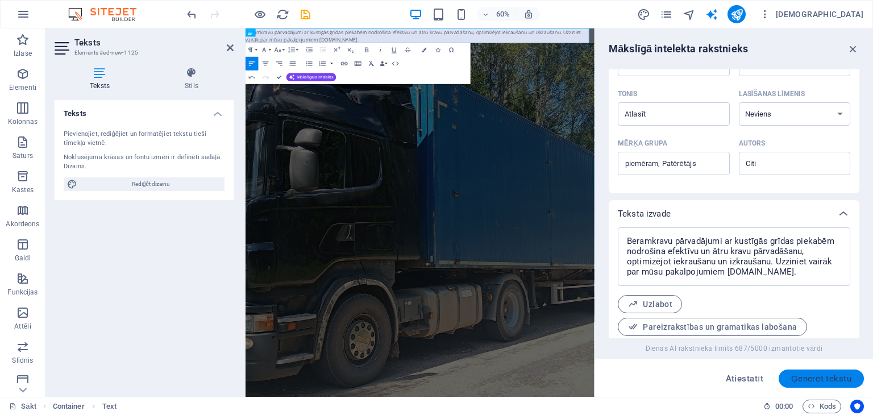
scroll to position [373, 0]
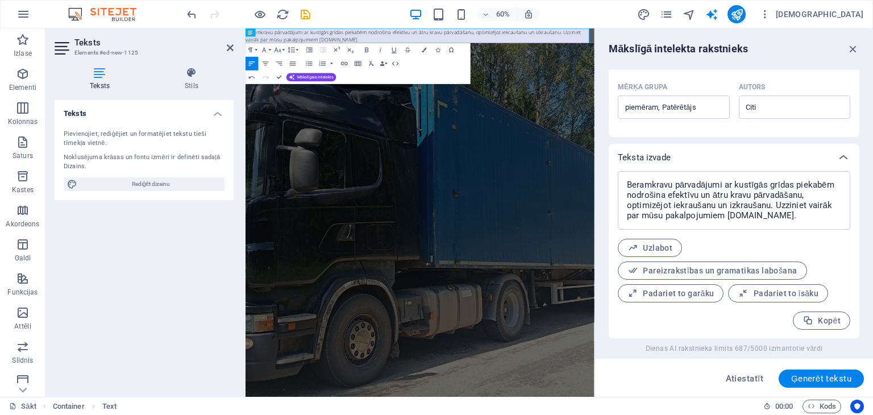
click at [692, 166] on figure at bounding box center [537, 359] width 582 height 613
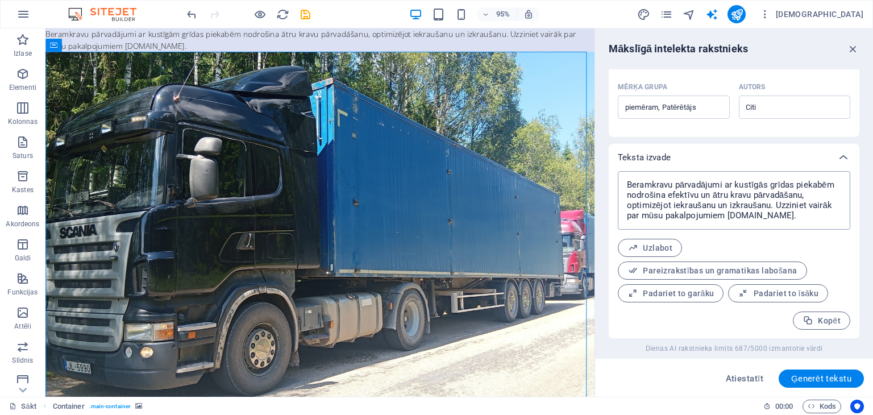
click at [768, 215] on textarea "Beramkravu pārvadājumi ar kustīgās grīdas piekabēm nodrošina efektīvu un ātru k…" at bounding box center [734, 200] width 221 height 47
click at [766, 214] on textarea "Beramkravu pārvadājumi ar kustīgās grīdas piekabēm nodrošina efektīvu un ātru k…" at bounding box center [734, 200] width 221 height 47
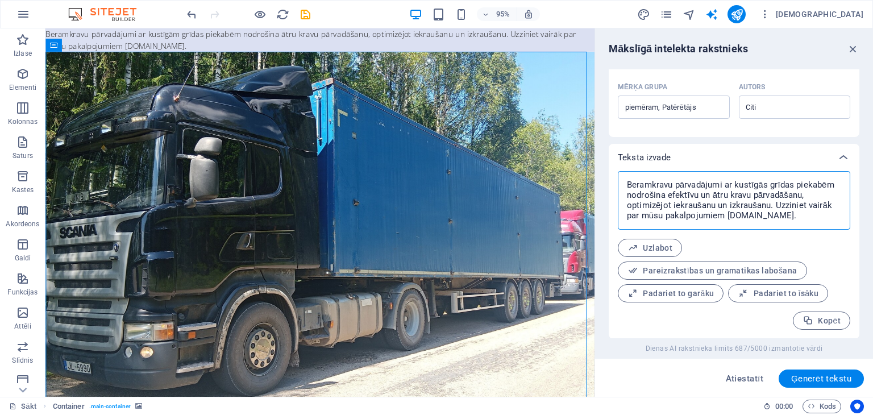
click at [766, 214] on textarea "Beramkravu pārvadājumi ar kustīgās grīdas piekabēm nodrošina efektīvu un ātru k…" at bounding box center [734, 200] width 221 height 47
click at [784, 292] on font "Padariet to īsāku" at bounding box center [786, 293] width 65 height 9
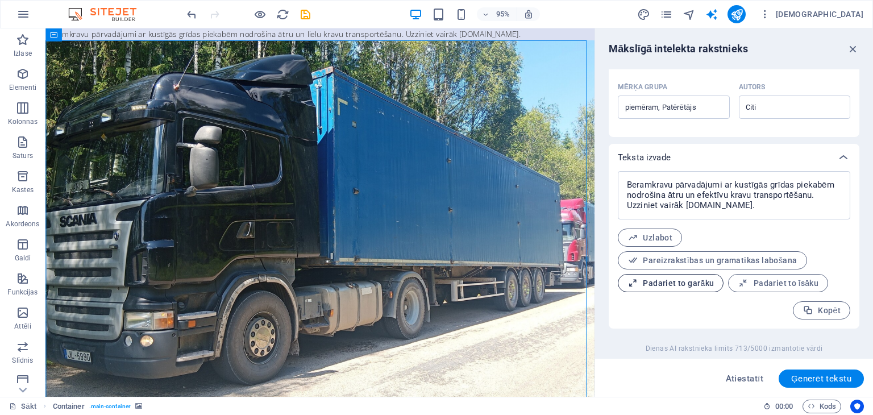
click at [693, 286] on font "Padariet to garāku" at bounding box center [678, 283] width 71 height 9
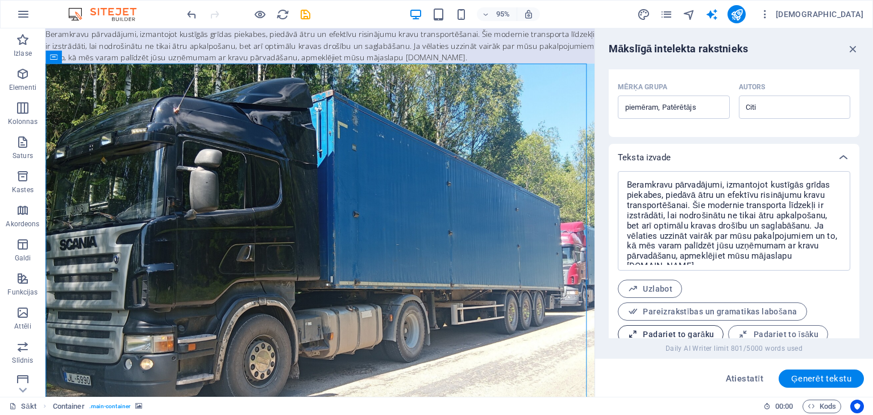
scroll to position [414, 0]
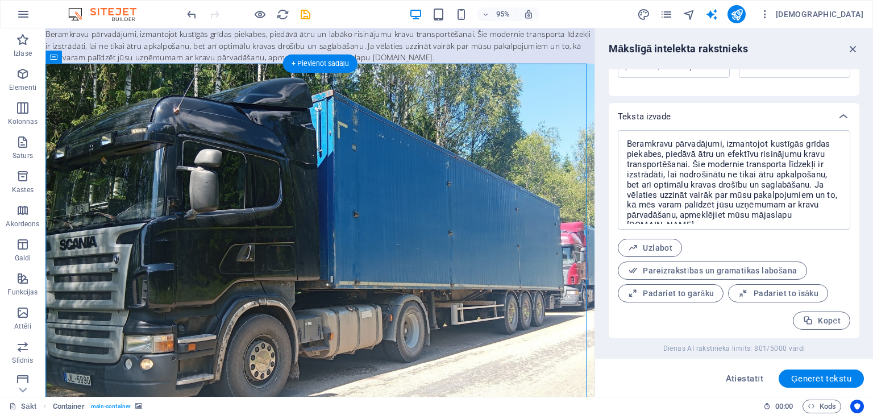
click at [558, 244] on figure at bounding box center [334, 259] width 578 height 388
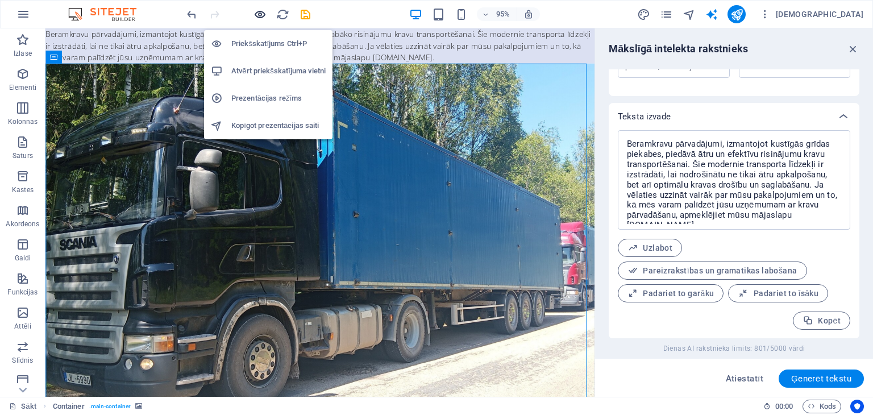
click at [258, 12] on icon "button" at bounding box center [260, 14] width 13 height 13
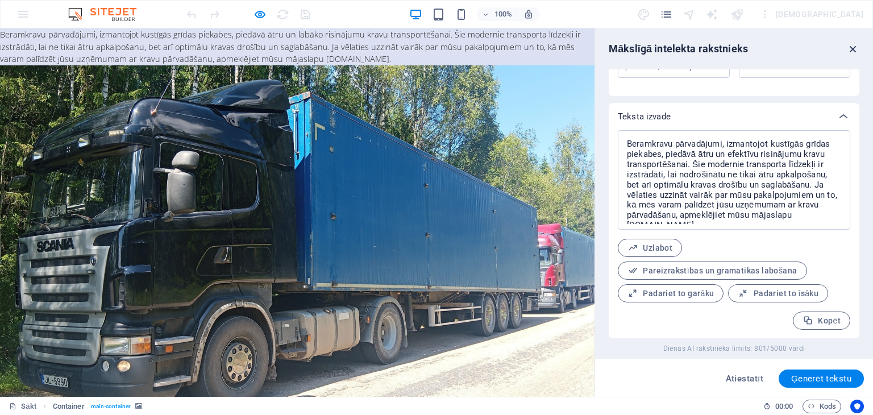
click at [853, 50] on icon "button" at bounding box center [853, 49] width 13 height 13
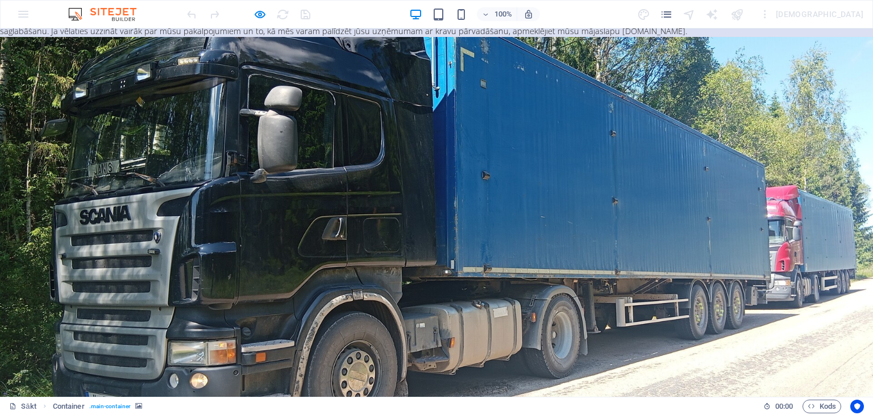
scroll to position [0, 0]
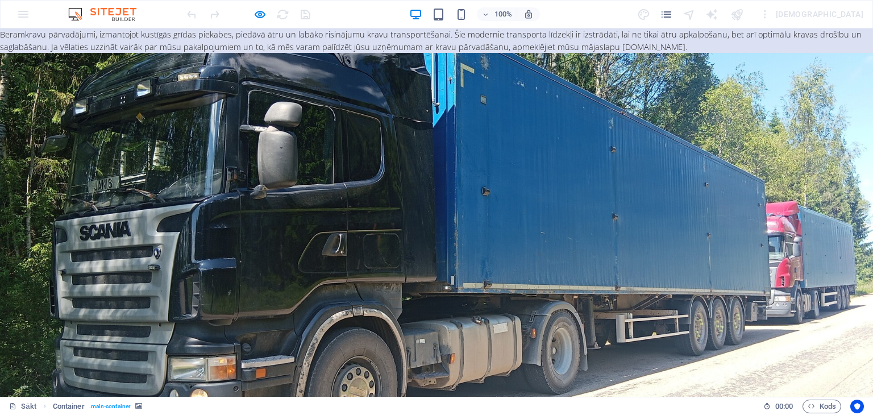
click at [409, 126] on div at bounding box center [436, 237] width 873 height 368
click at [312, 101] on div at bounding box center [436, 237] width 873 height 368
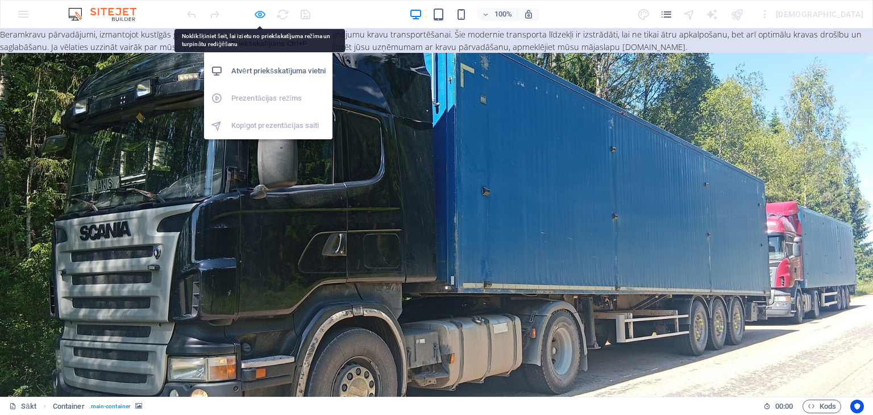
click at [258, 9] on icon "button" at bounding box center [260, 14] width 13 height 13
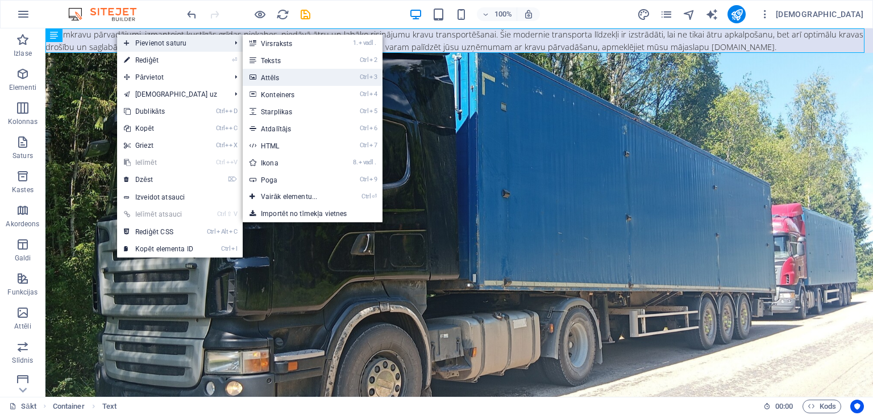
click at [300, 80] on link "Ctrl 3 Attēls" at bounding box center [291, 77] width 97 height 17
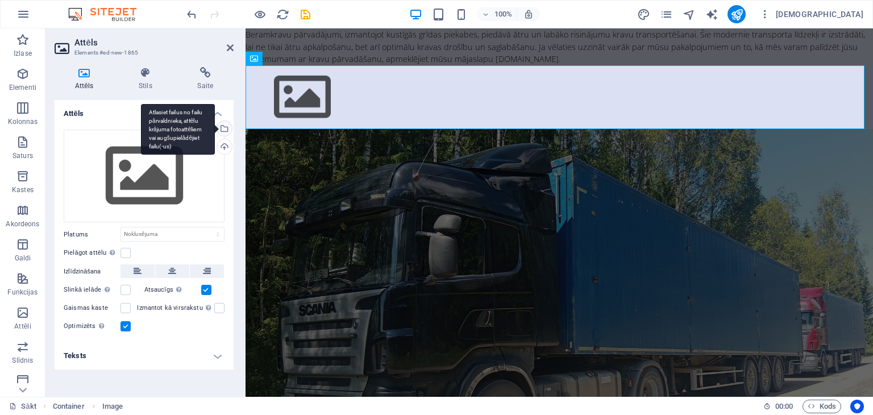
click at [225, 128] on div "Atlasiet failus no failu pārvaldnieka, attēlu krājuma fotoattēliem vai augšupie…" at bounding box center [223, 129] width 17 height 17
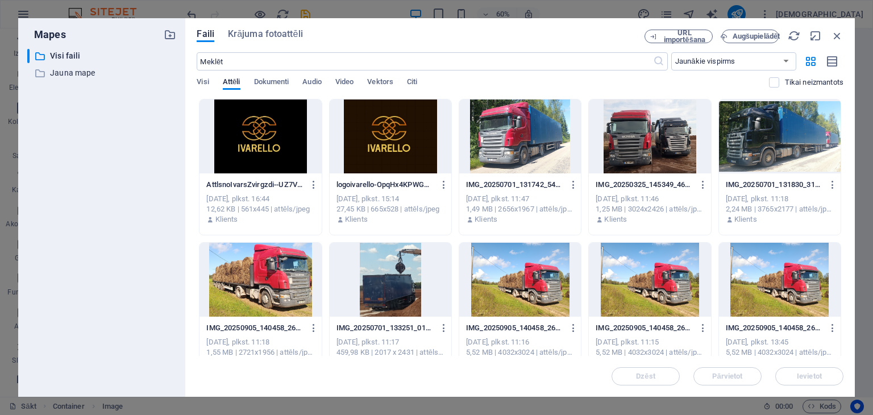
click at [281, 130] on div at bounding box center [261, 136] width 122 height 74
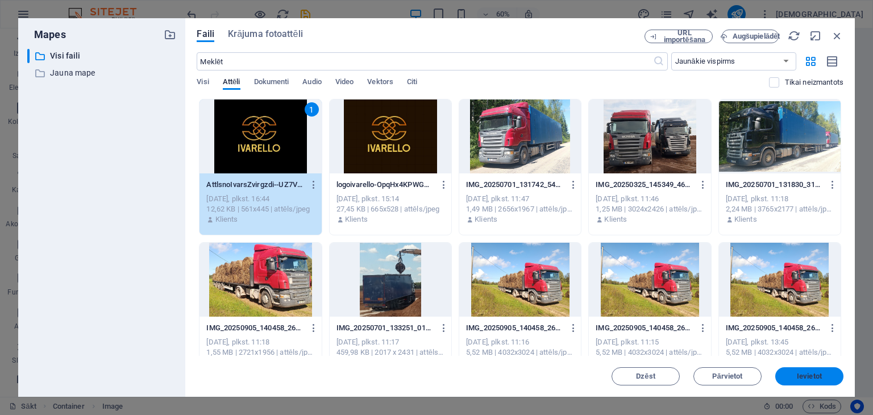
click at [796, 372] on button "Ievietot" at bounding box center [809, 376] width 68 height 18
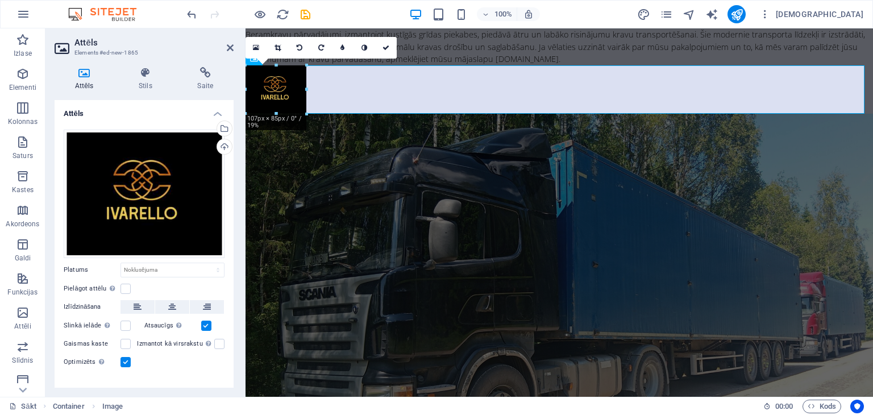
drag, startPoint x: 324, startPoint y: 192, endPoint x: 67, endPoint y: 84, distance: 278.9
click at [459, 92] on figure at bounding box center [560, 89] width 628 height 48
click at [453, 145] on figure at bounding box center [560, 298] width 628 height 368
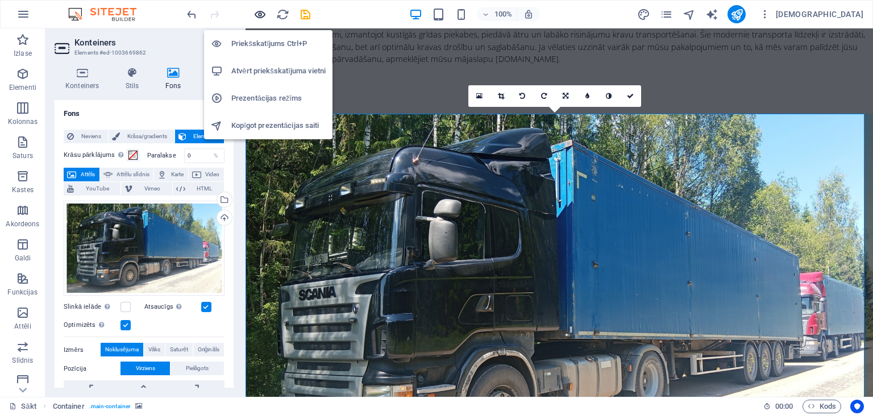
click at [259, 14] on icon "button" at bounding box center [260, 14] width 13 height 13
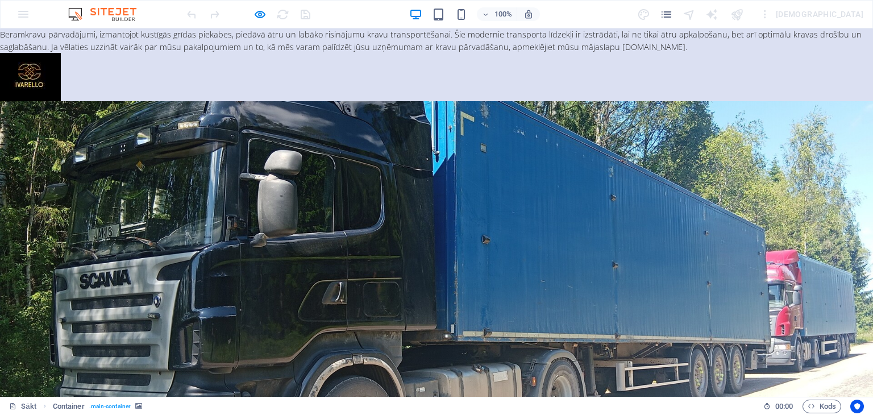
click at [88, 66] on figure at bounding box center [436, 77] width 873 height 48
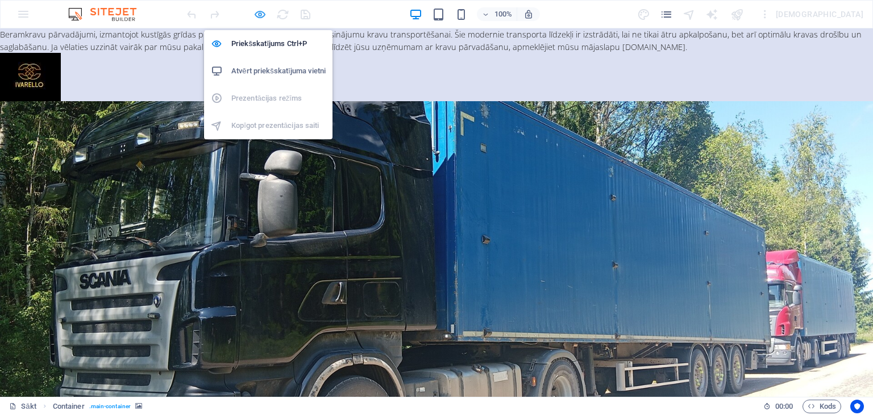
click at [259, 12] on icon "button" at bounding box center [260, 14] width 13 height 13
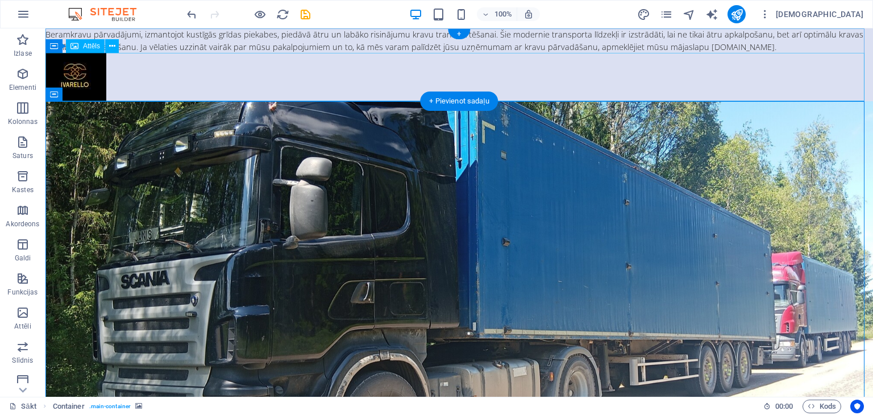
click at [94, 72] on figure at bounding box center [459, 77] width 828 height 48
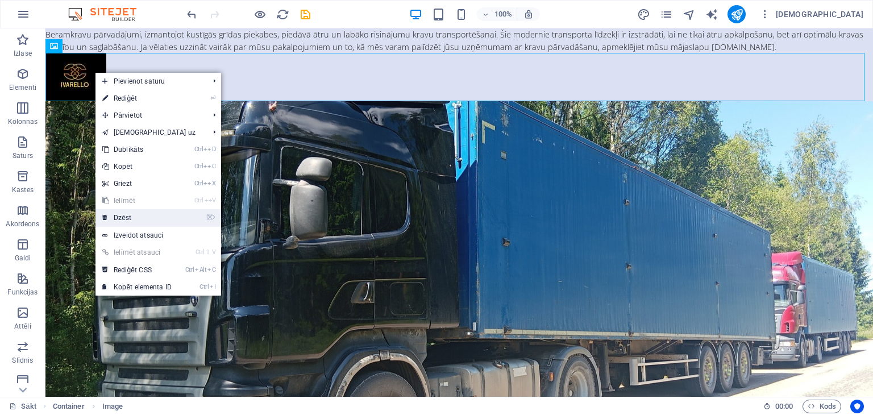
click at [142, 210] on link "⌦ Dzēst" at bounding box center [136, 217] width 83 height 17
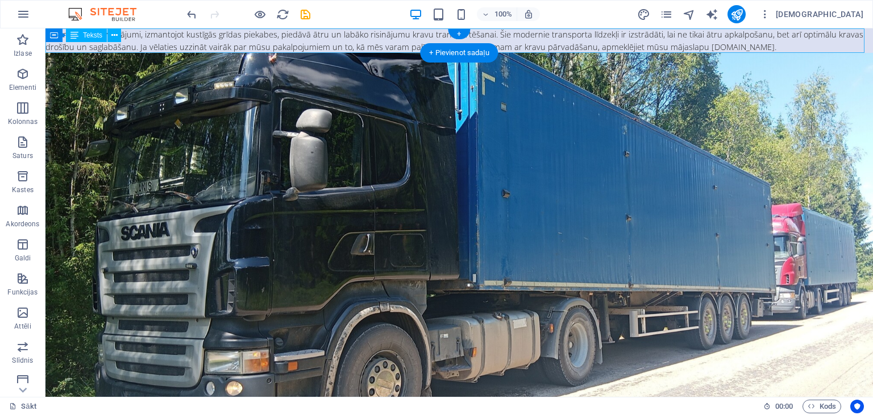
click at [391, 30] on div "Beramkravu pārvadājumi, izmantojot kustīgās grīdas piekabes, piedāvā ātru un la…" at bounding box center [459, 40] width 828 height 24
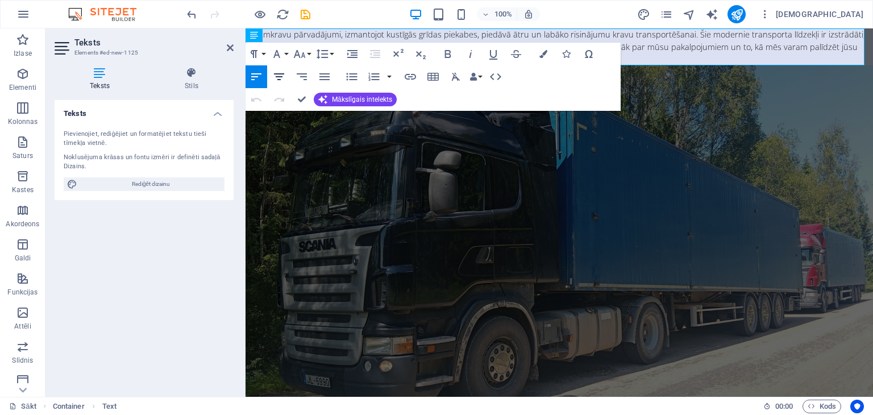
click at [281, 74] on icon "button" at bounding box center [279, 77] width 14 height 14
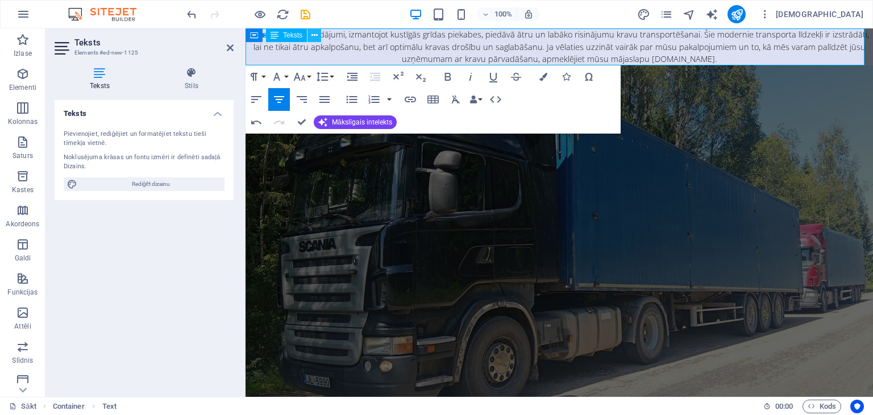
click at [314, 36] on icon at bounding box center [315, 36] width 6 height 12
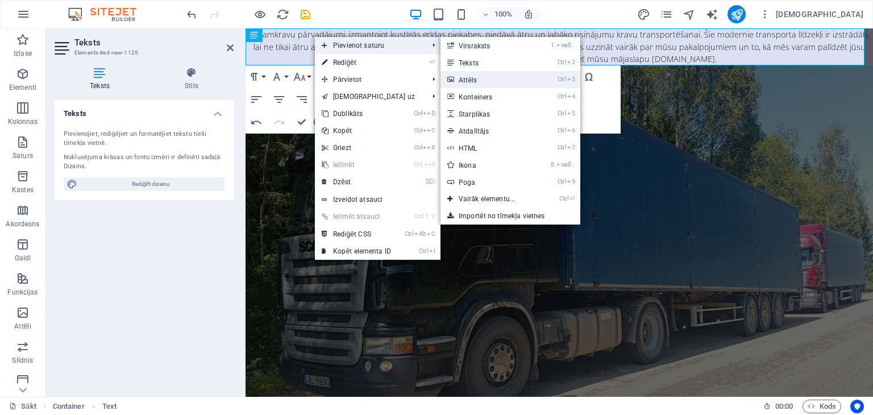
click at [491, 80] on link "Ctrl 3 Attēls" at bounding box center [489, 79] width 97 height 17
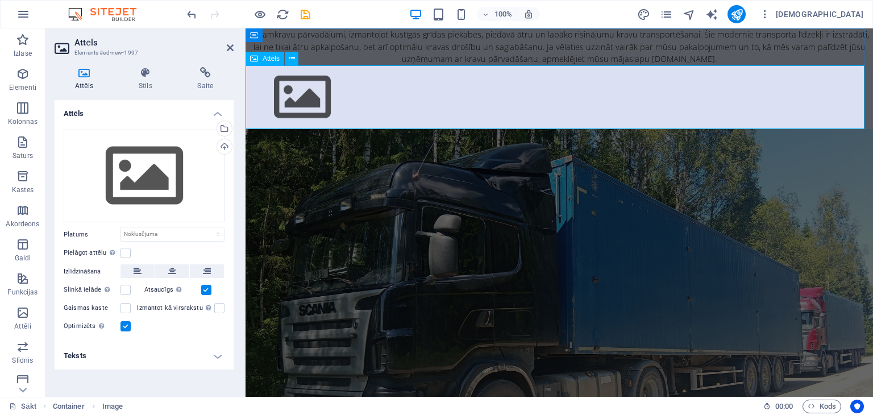
click at [359, 101] on figure at bounding box center [560, 97] width 628 height 64
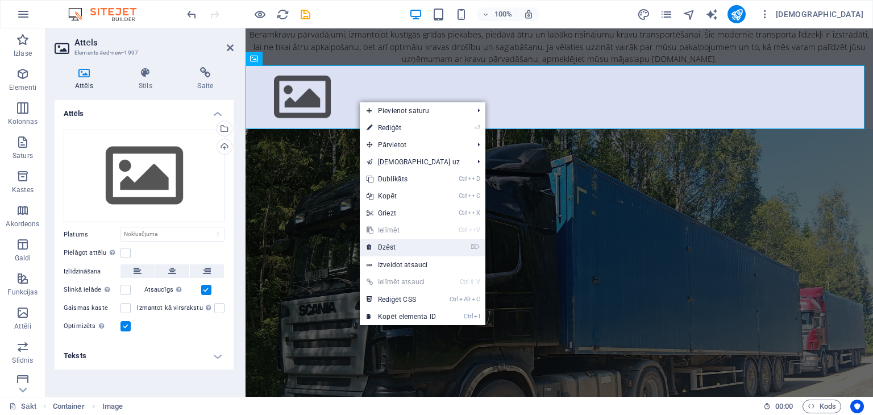
click at [391, 244] on font "Dzēst" at bounding box center [387, 247] width 18 height 8
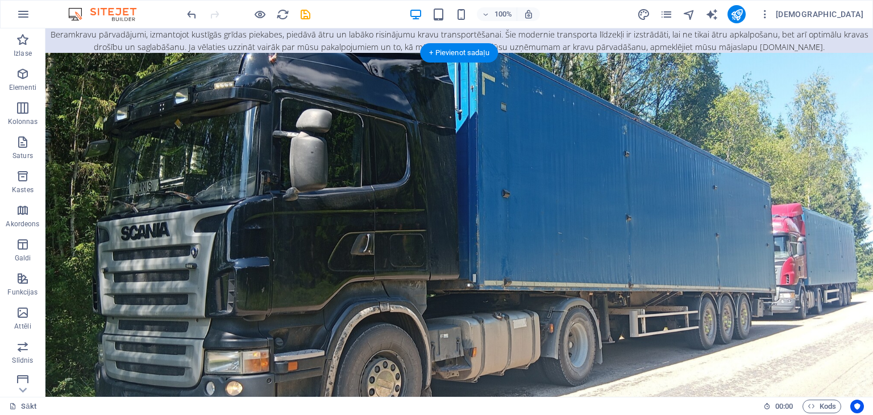
click at [394, 132] on figure at bounding box center [459, 237] width 828 height 368
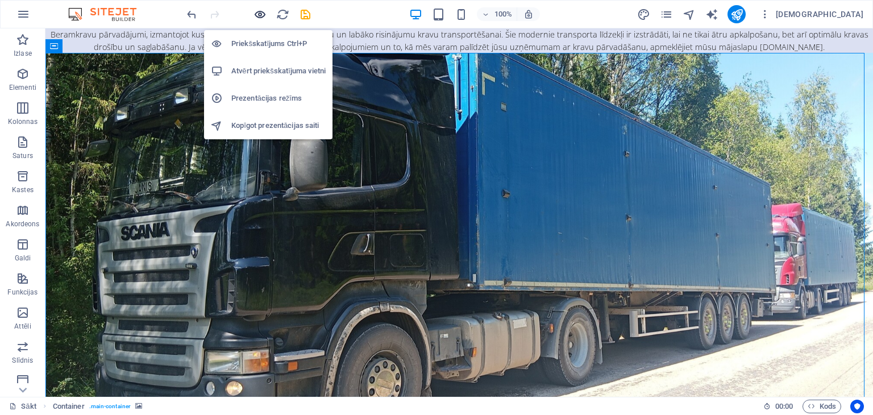
click at [258, 9] on icon "button" at bounding box center [260, 14] width 13 height 13
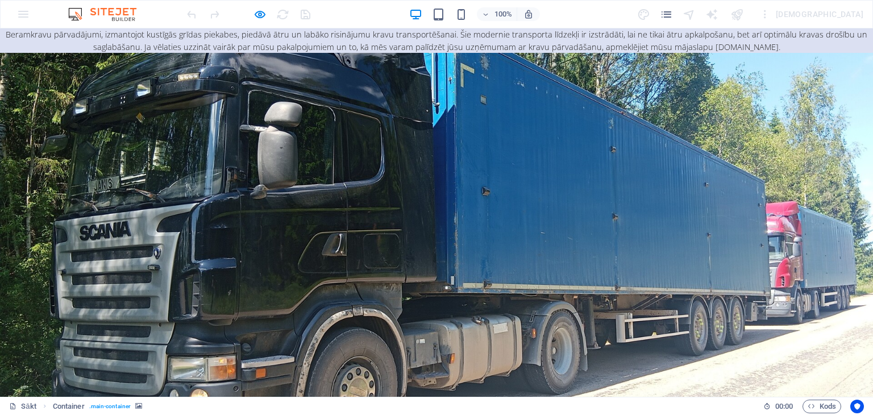
scroll to position [24, 0]
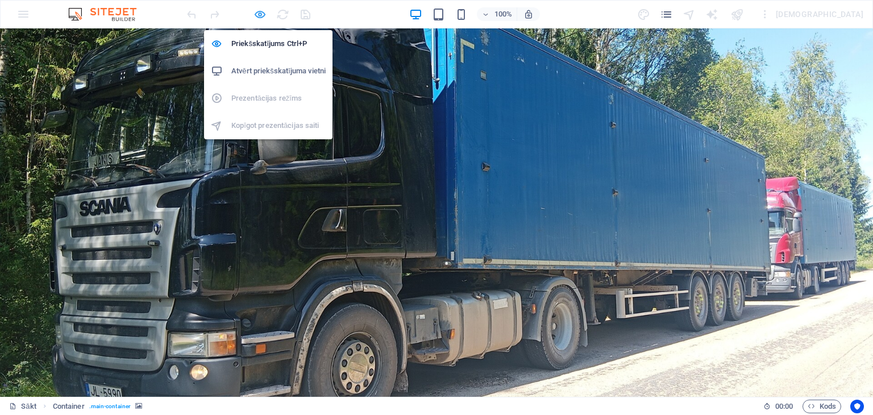
click at [261, 13] on icon "button" at bounding box center [260, 14] width 13 height 13
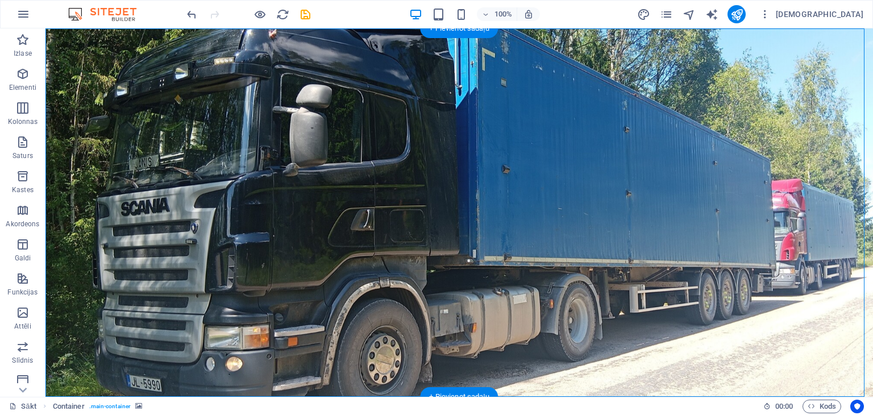
click at [449, 394] on font "+ Pievienot sadaļu" at bounding box center [459, 396] width 60 height 9
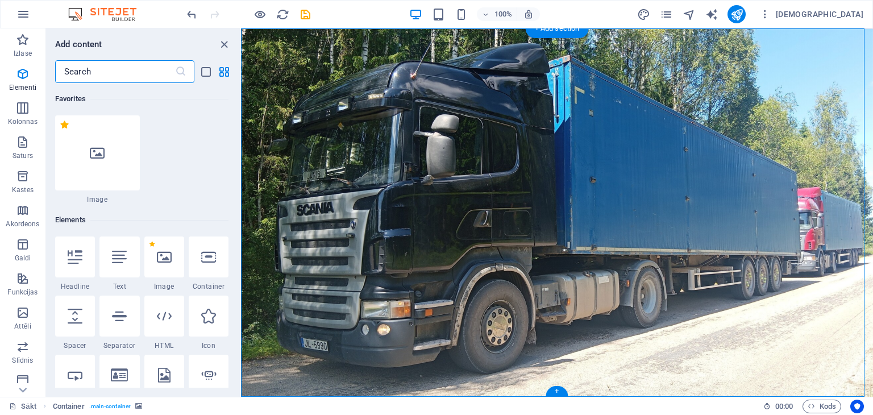
scroll to position [1989, 0]
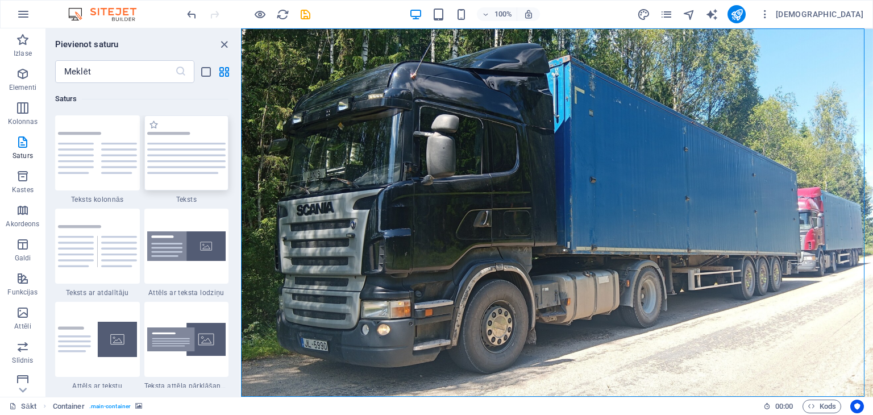
click at [183, 160] on img at bounding box center [186, 153] width 79 height 42
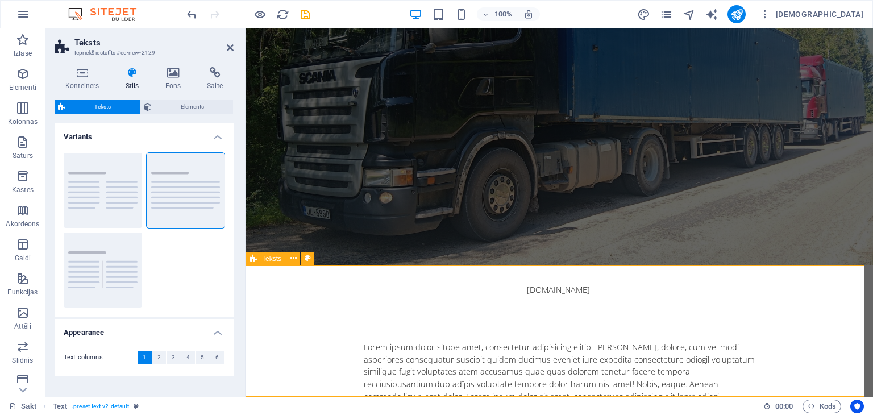
scroll to position [156, 0]
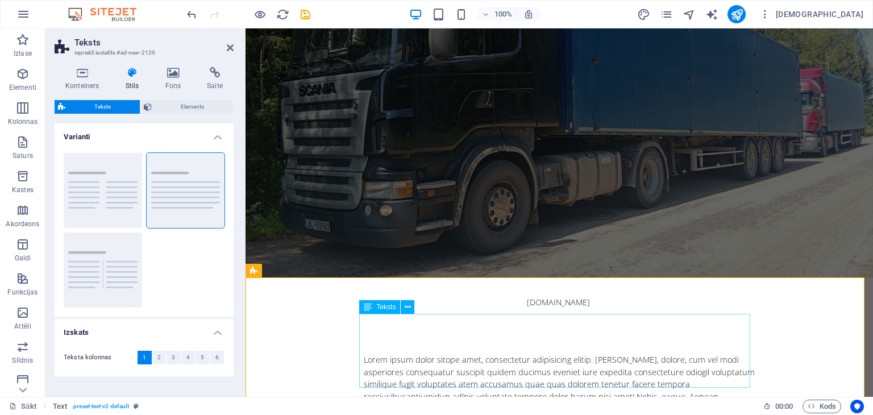
click at [423, 354] on div "Lorem ipsum dolor sitope amet, consectetur adipisicing elitip. [PERSON_NAME], d…" at bounding box center [559, 397] width 391 height 86
click at [407, 305] on icon at bounding box center [408, 307] width 6 height 12
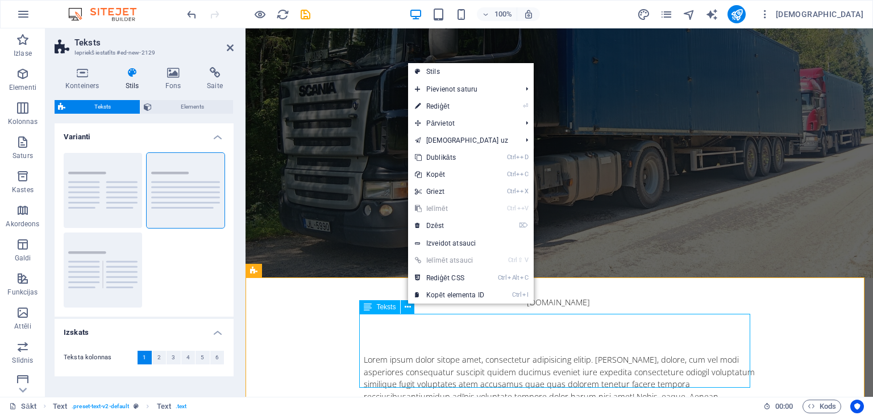
click at [713, 381] on div "Lorem ipsum dolor sitope amet, consectetur adipisicing elitip. [PERSON_NAME], d…" at bounding box center [559, 397] width 391 height 86
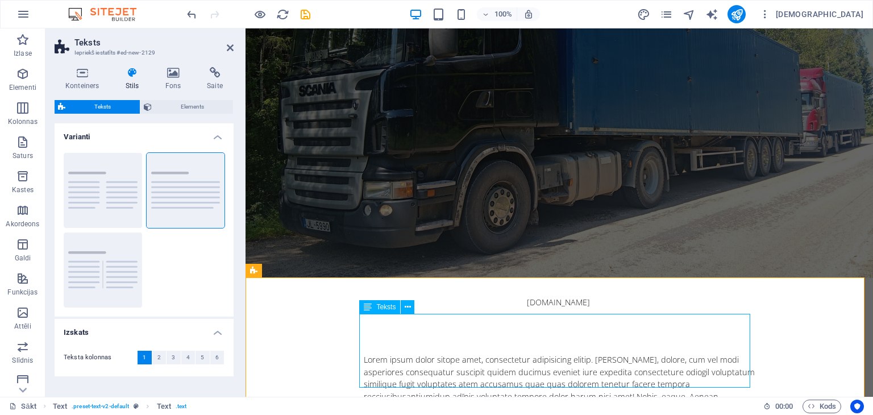
click at [713, 381] on div "Lorem ipsum dolor sitope amet, consectetur adipisicing elitip. [PERSON_NAME], d…" at bounding box center [559, 397] width 391 height 86
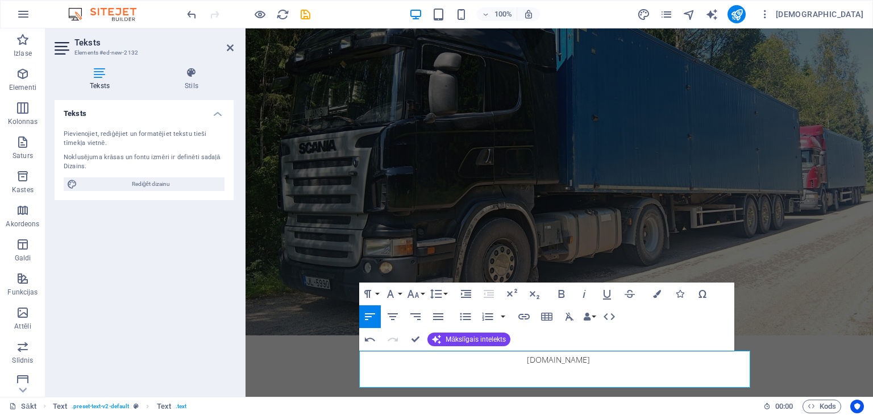
scroll to position [119, 0]
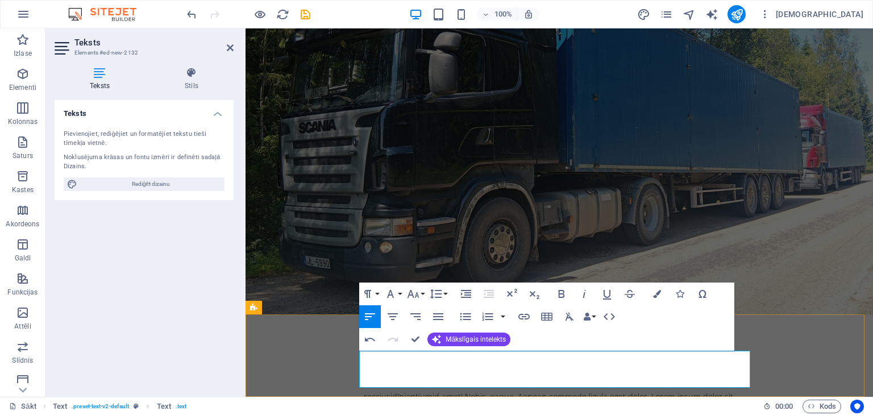
click at [534, 391] on p "recciusidīpiantiumid amet! Nobis, eaque. Aenean commodo ligula eget dolor. Lore…" at bounding box center [559, 409] width 391 height 37
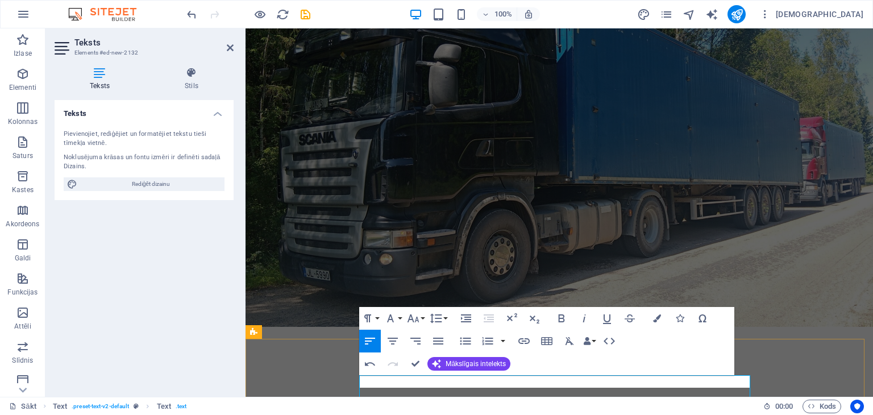
scroll to position [94, 0]
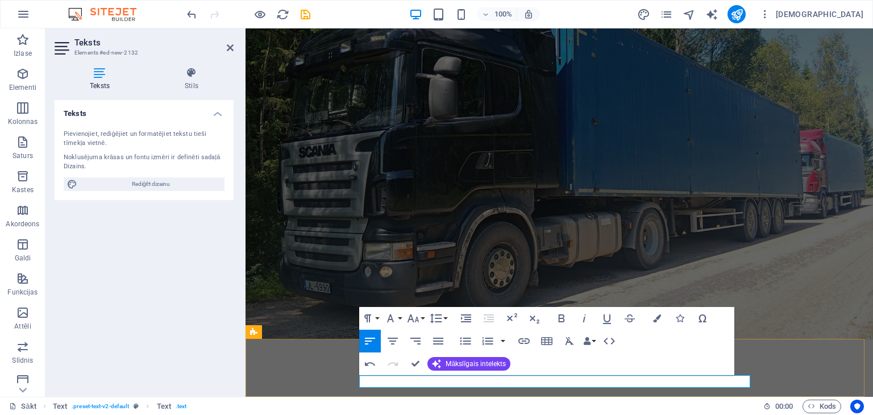
click at [364, 414] on font "Mob. 25566887" at bounding box center [392, 421] width 57 height 11
click at [373, 414] on font "Mob. 25566887" at bounding box center [524, 421] width 321 height 11
click at [551, 414] on font "[EMAIL_ADDRESS][DOMAIN_NAME] Mob. 25566887" at bounding box center [457, 421] width 187 height 11
click at [421, 317] on button "Fonta lielums" at bounding box center [416, 318] width 22 height 23
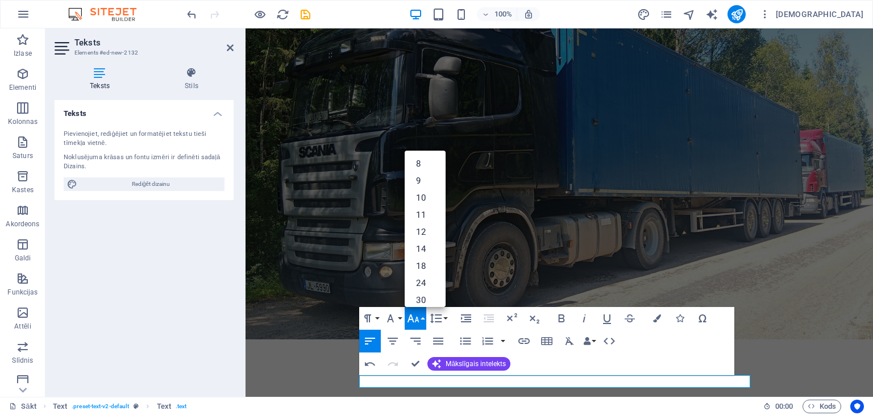
click at [421, 317] on button "Fonta lielums" at bounding box center [416, 318] width 22 height 23
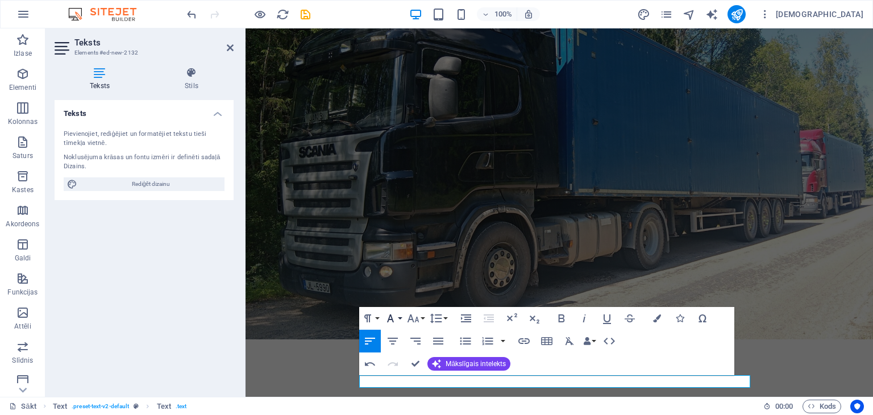
click at [392, 319] on icon "button" at bounding box center [390, 318] width 7 height 8
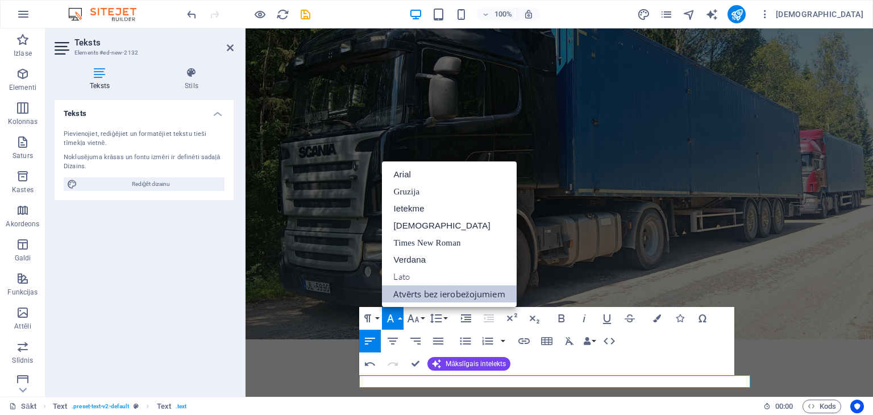
scroll to position [0, 0]
click at [420, 211] on font "Ietekme" at bounding box center [408, 208] width 31 height 10
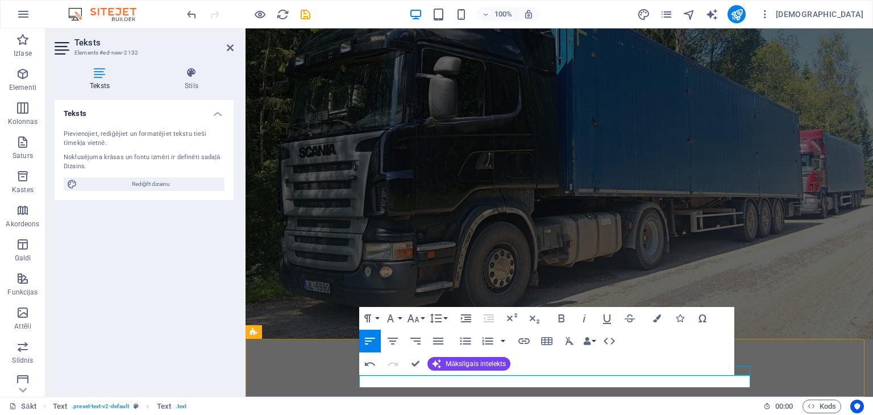
drag, startPoint x: 440, startPoint y: 382, endPoint x: 371, endPoint y: 369, distance: 70.5
click at [371, 379] on div "Virsraksts [EMAIL_ADDRESS][DOMAIN_NAME] ​ Mob. 25566887" at bounding box center [559, 408] width 409 height 58
click at [391, 317] on icon "button" at bounding box center [390, 318] width 7 height 8
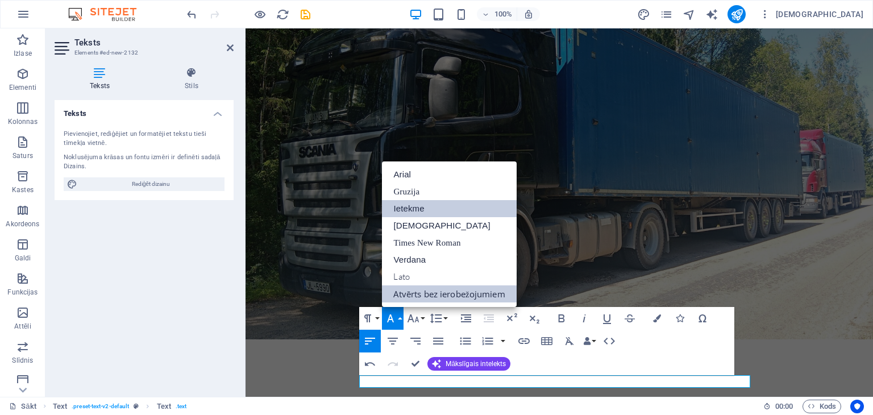
click at [422, 202] on font "Ietekme" at bounding box center [408, 208] width 31 height 17
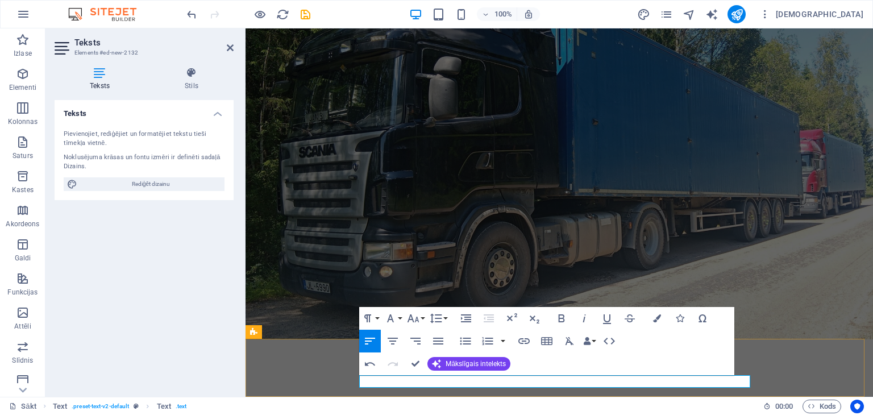
drag, startPoint x: 717, startPoint y: 381, endPoint x: 657, endPoint y: 375, distance: 60.1
click at [390, 314] on icon "button" at bounding box center [391, 319] width 14 height 14
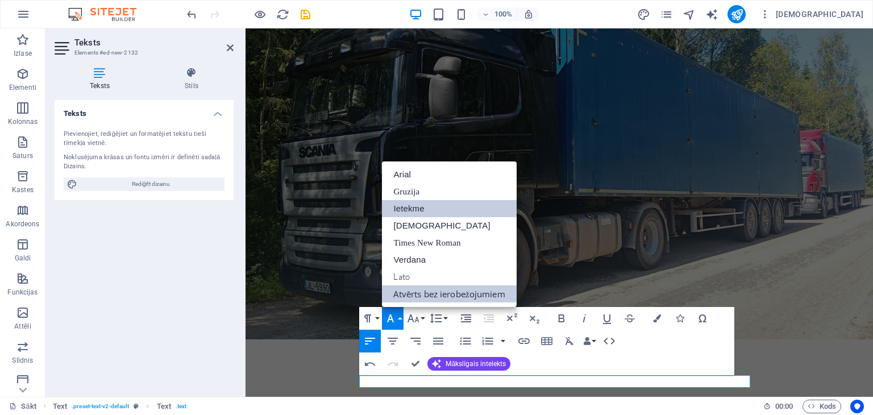
click at [412, 207] on font "Ietekme" at bounding box center [408, 208] width 31 height 10
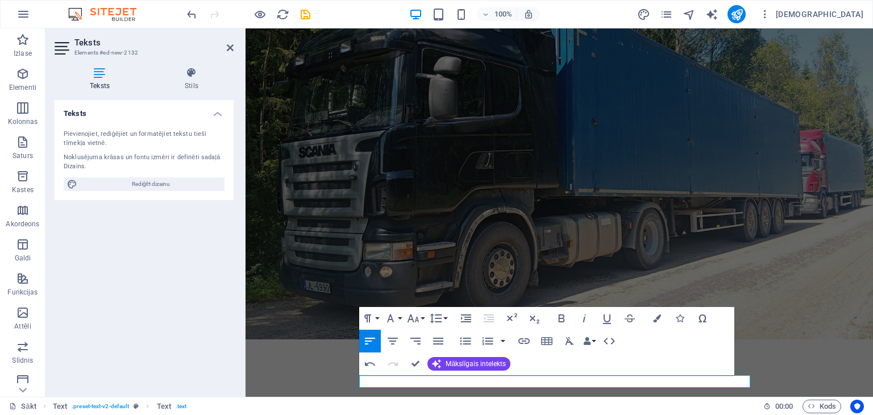
click at [642, 250] on figure at bounding box center [560, 155] width 628 height 368
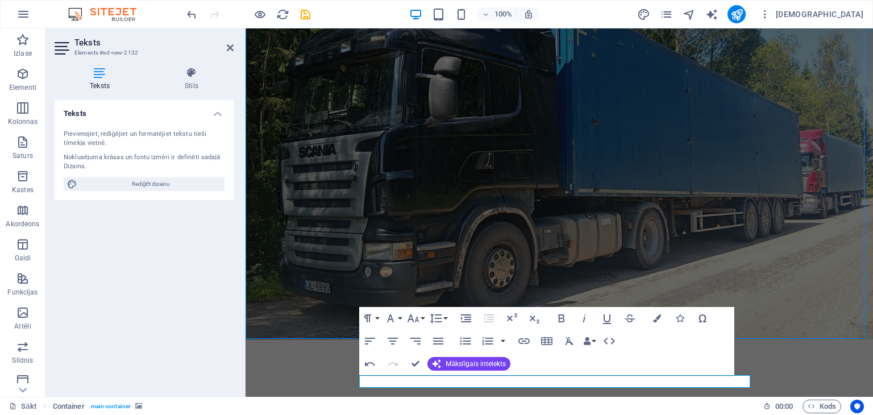
scroll to position [82, 0]
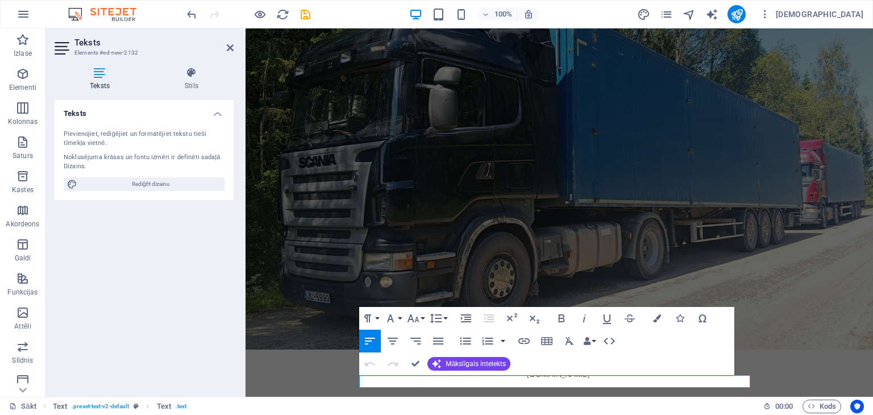
scroll to position [94, 0]
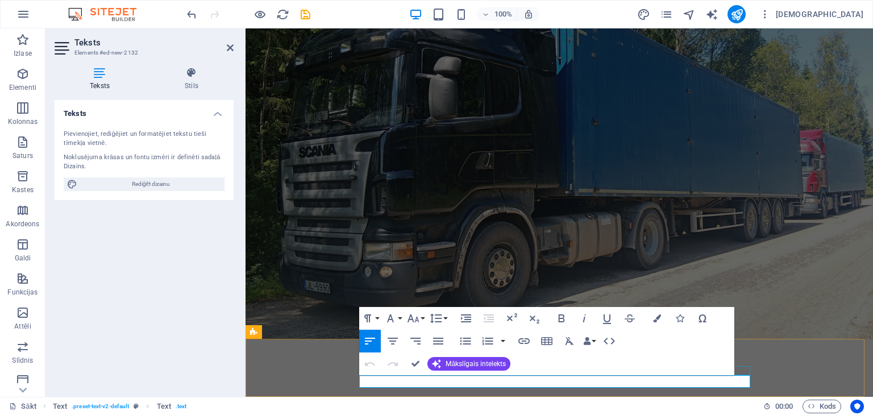
drag, startPoint x: 554, startPoint y: 397, endPoint x: 612, endPoint y: 397, distance: 57.4
click at [366, 379] on div "Virsraksts [EMAIL_ADDRESS][DOMAIN_NAME] Mob. 25566887" at bounding box center [559, 414] width 409 height 71
click at [373, 316] on icon "button" at bounding box center [368, 319] width 14 height 14
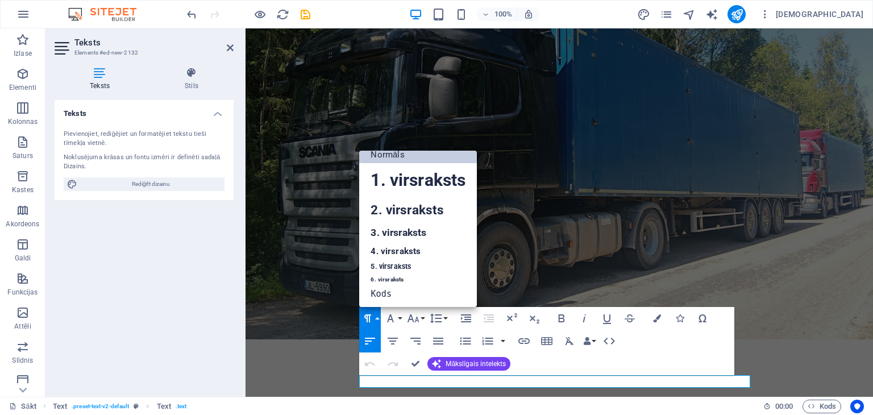
scroll to position [9, 0]
click at [409, 213] on font "2. virsraksts" at bounding box center [407, 209] width 73 height 15
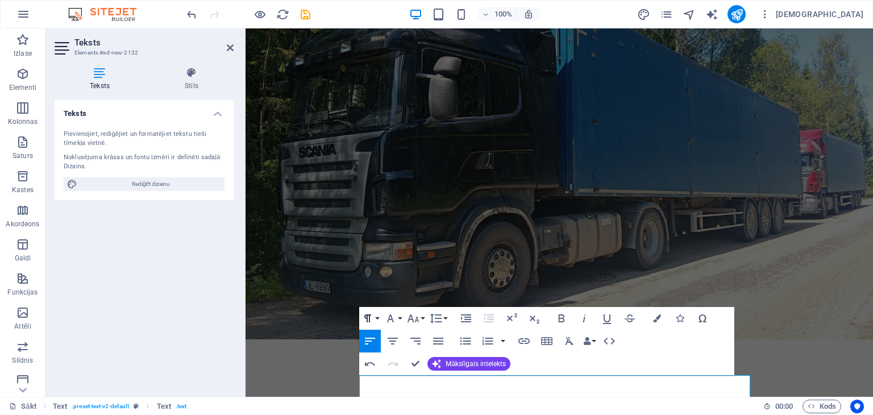
click at [375, 317] on button "Rindkopas formāts" at bounding box center [370, 318] width 22 height 23
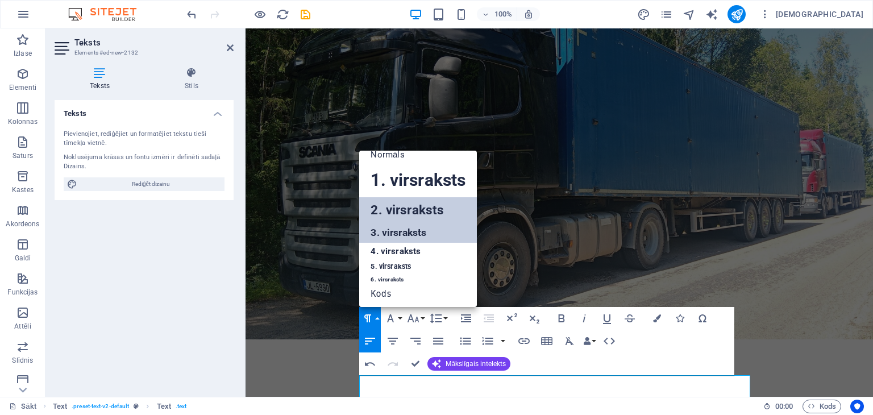
click at [389, 235] on font "3. virsraksts" at bounding box center [399, 232] width 56 height 11
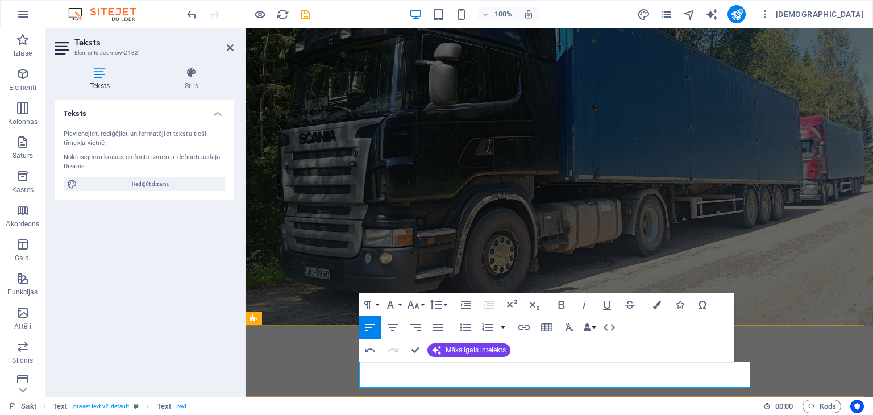
click at [619, 401] on h3 "[EMAIL_ADDRESS][DOMAIN_NAME] Mob. 25566887" at bounding box center [559, 414] width 391 height 27
click at [369, 348] on icon "button" at bounding box center [370, 350] width 14 height 14
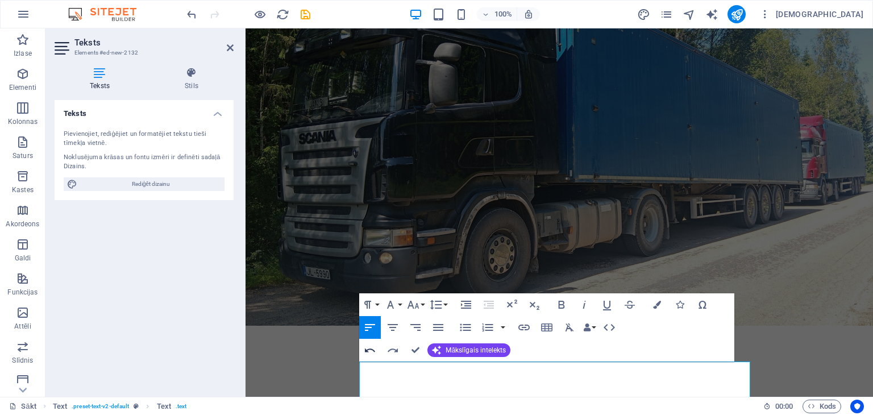
click at [369, 348] on icon "button" at bounding box center [370, 350] width 14 height 14
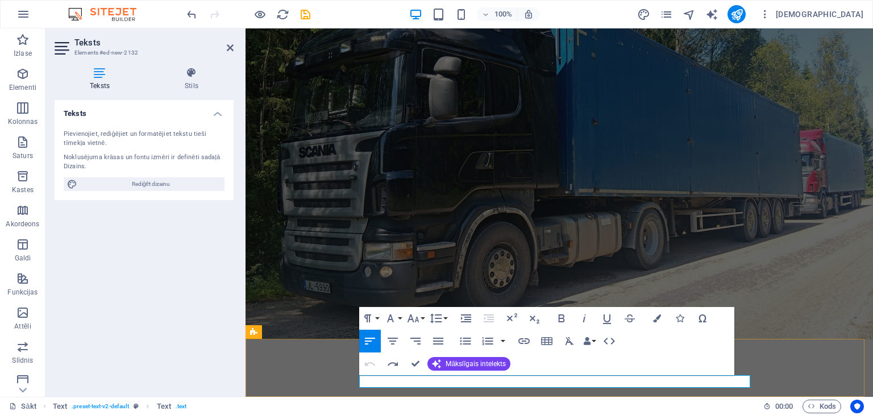
click at [375, 317] on icon "button" at bounding box center [368, 319] width 14 height 14
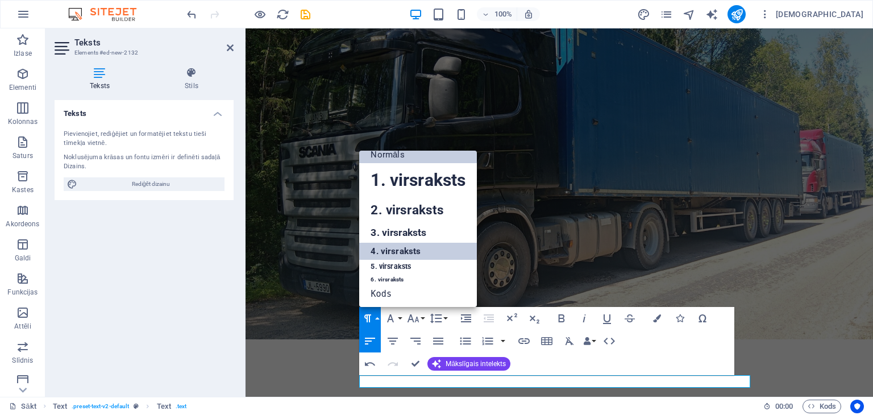
click at [391, 253] on font "4. virsraksts" at bounding box center [396, 251] width 50 height 10
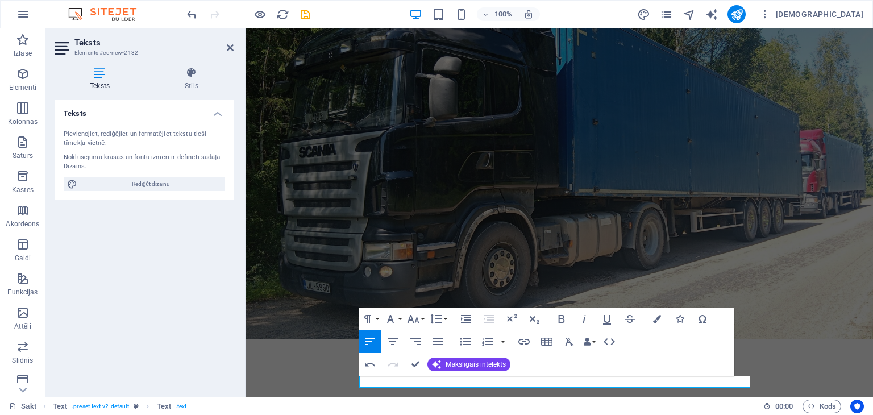
scroll to position [94, 0]
click at [375, 317] on button "Rindkopas formāts" at bounding box center [370, 319] width 22 height 23
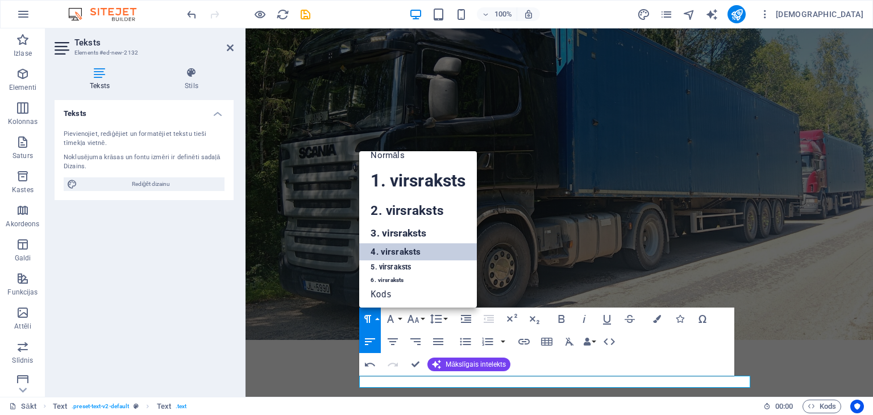
scroll to position [9, 0]
click at [387, 234] on font "3. virsraksts" at bounding box center [399, 232] width 56 height 11
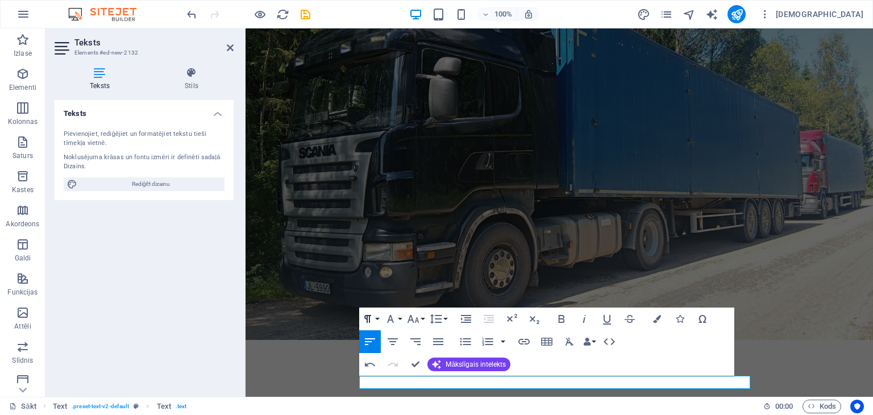
click at [377, 317] on button "Rindkopas formāts" at bounding box center [370, 319] width 22 height 23
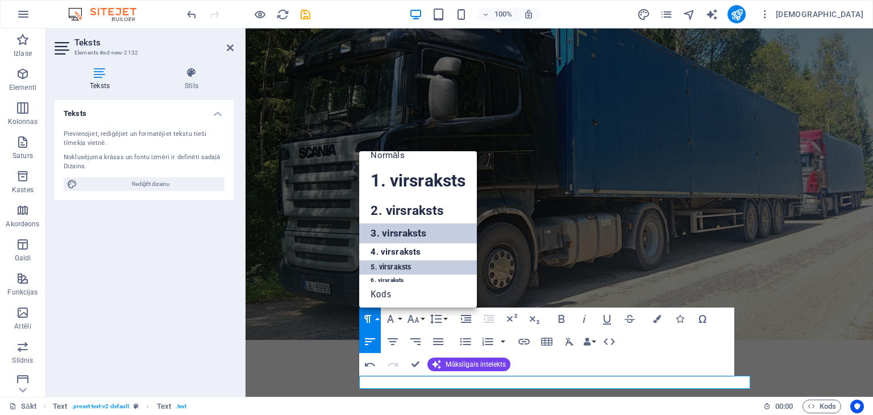
click at [391, 265] on font "5. virsraksts" at bounding box center [391, 267] width 40 height 9
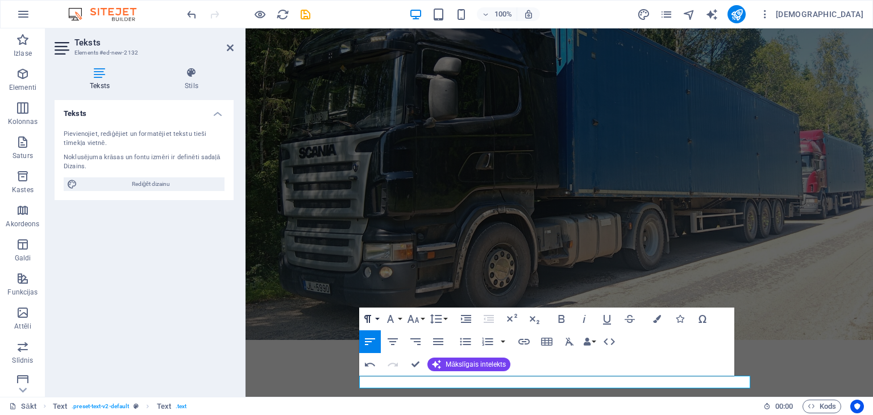
click at [376, 319] on button "Rindkopas formāts" at bounding box center [370, 319] width 22 height 23
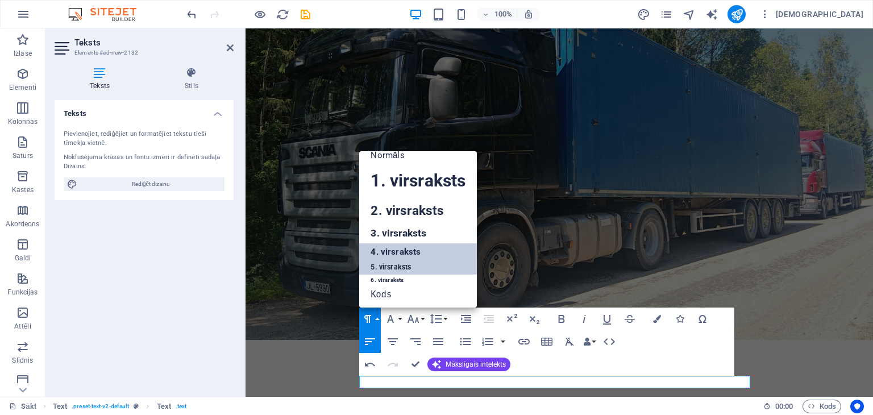
click at [385, 254] on font "4. virsraksts" at bounding box center [396, 252] width 50 height 10
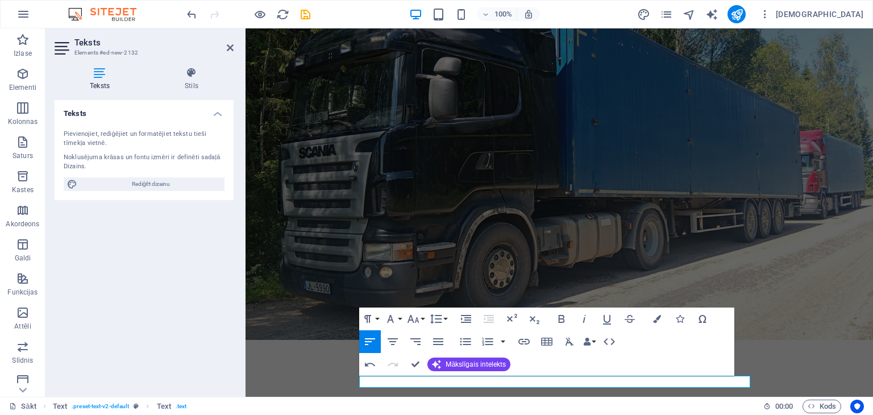
click at [751, 327] on figure at bounding box center [560, 156] width 628 height 368
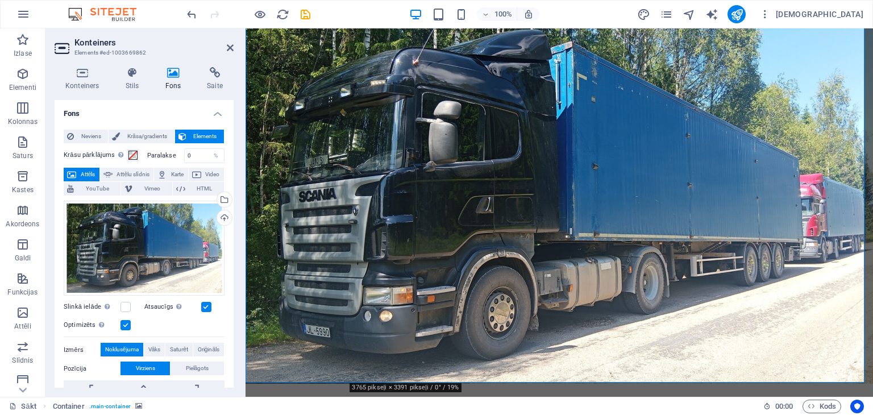
scroll to position [0, 0]
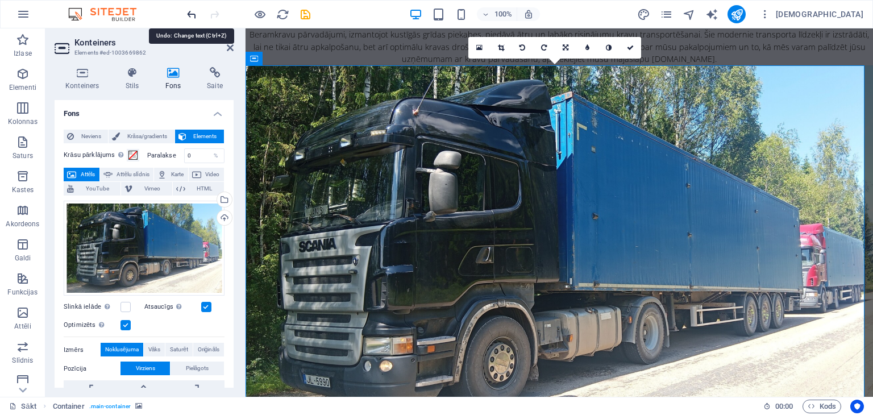
click at [191, 13] on icon "atsaukt" at bounding box center [191, 14] width 13 height 13
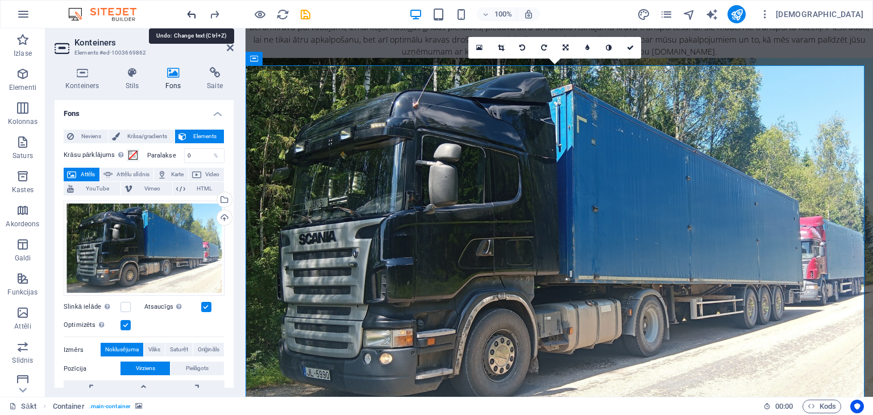
scroll to position [94, 0]
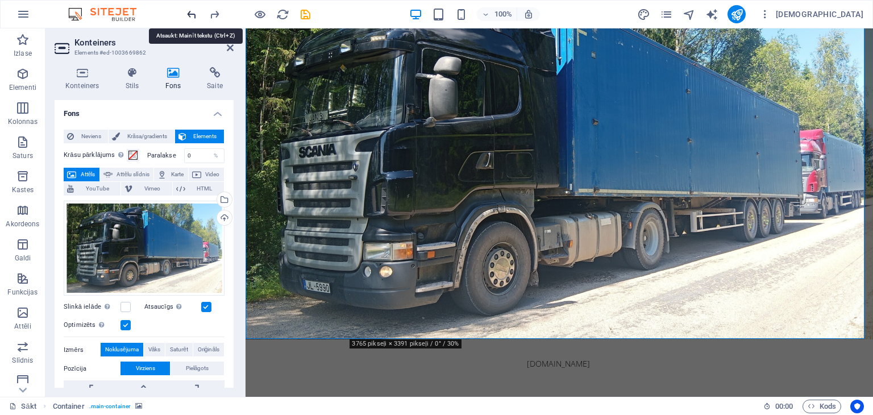
click at [191, 13] on icon "atsaukt" at bounding box center [191, 14] width 13 height 13
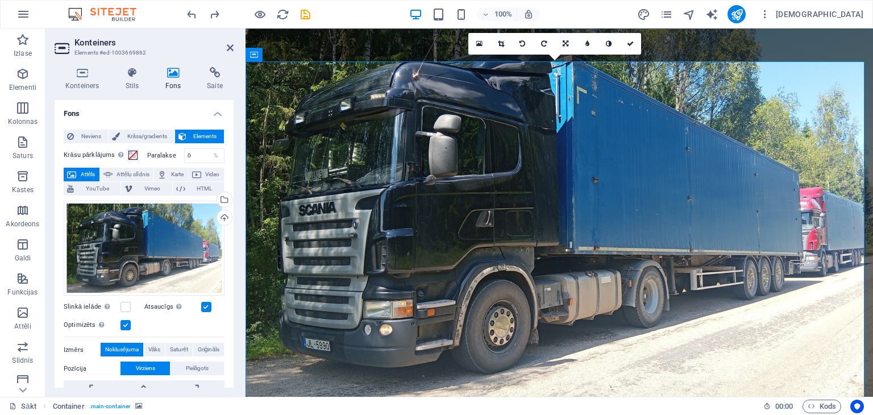
scroll to position [0, 0]
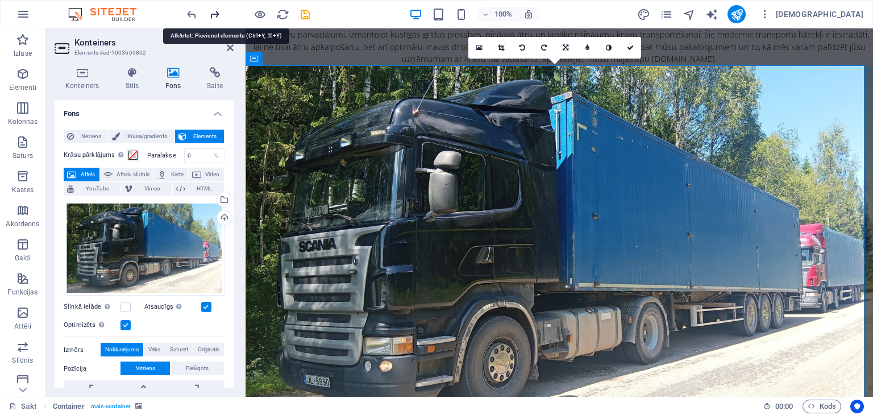
click at [214, 12] on icon "atkārtot" at bounding box center [214, 14] width 13 height 13
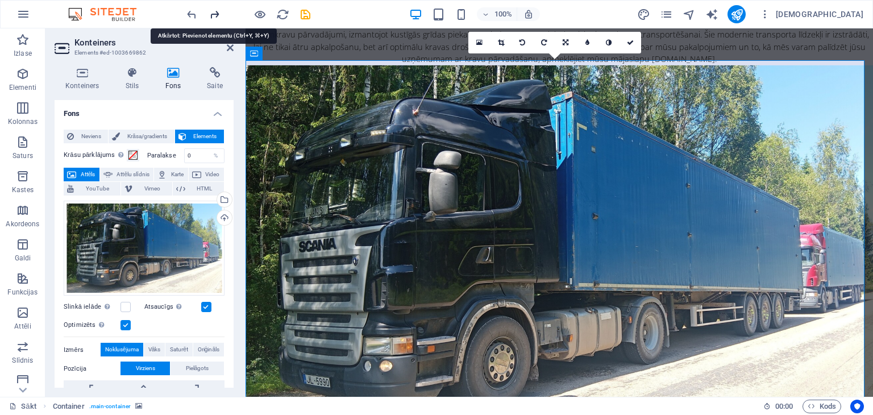
scroll to position [156, 0]
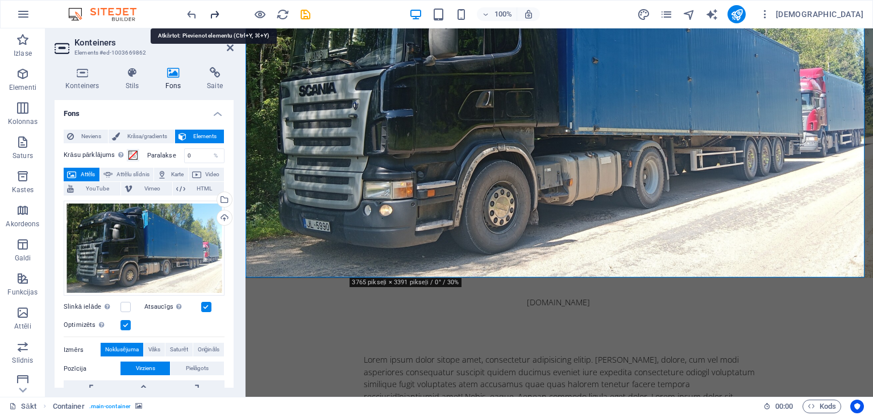
click at [214, 12] on icon "atkārtot" at bounding box center [214, 14] width 13 height 13
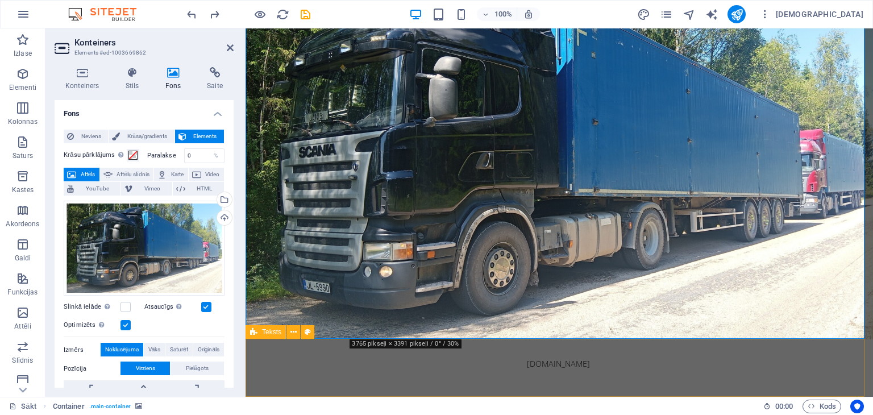
click at [584, 379] on div "Virsraksts [EMAIL_ADDRESS][DOMAIN_NAME] Mob. 25566887" at bounding box center [560, 414] width 628 height 71
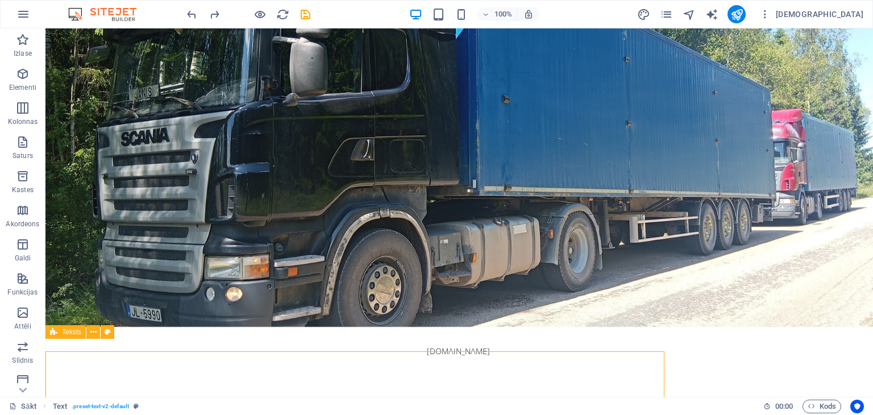
scroll to position [82, 0]
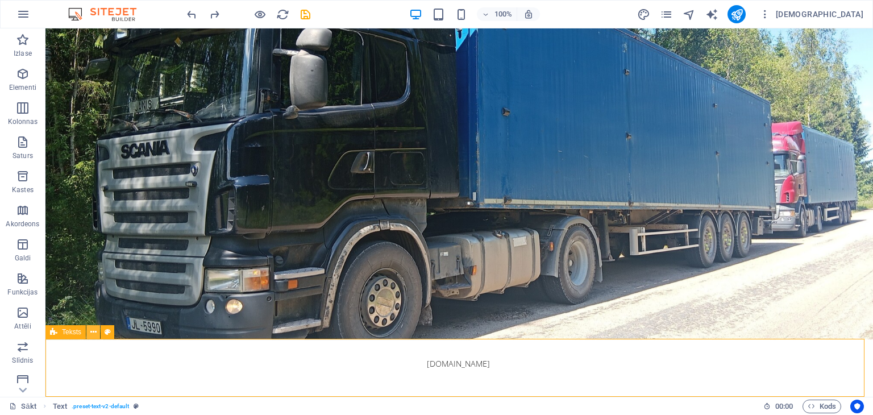
click at [93, 329] on icon at bounding box center [93, 332] width 6 height 12
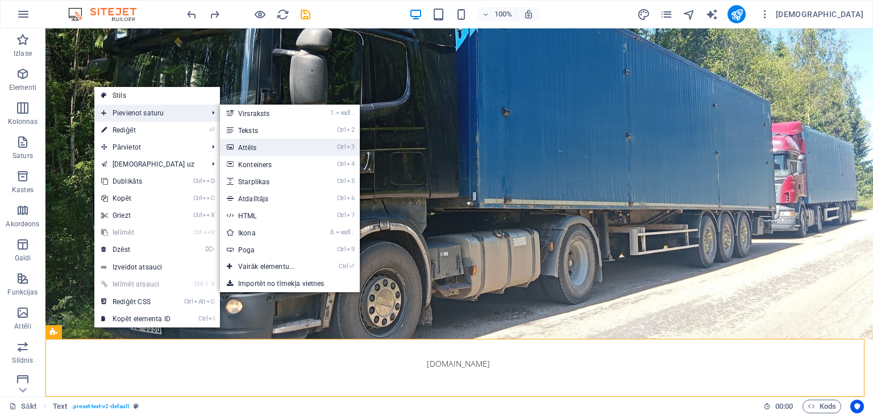
click at [277, 148] on link "Ctrl 3 Attēls" at bounding box center [268, 147] width 97 height 17
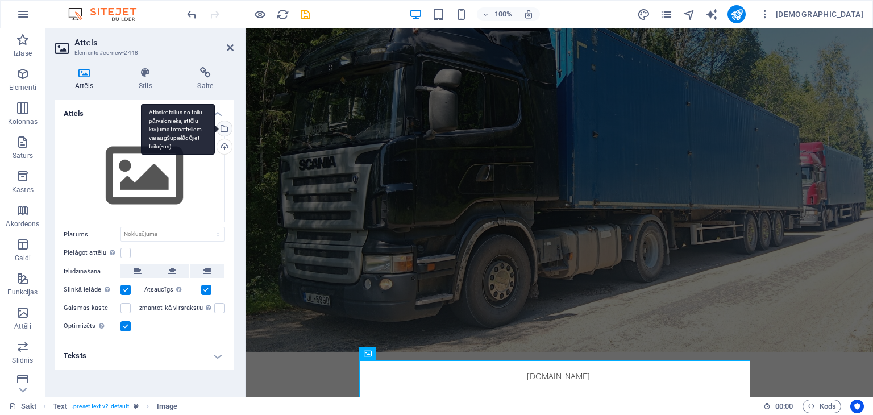
click at [225, 126] on div "Atlasiet failus no failu pārvaldnieka, attēlu krājuma fotoattēliem vai augšupie…" at bounding box center [223, 129] width 17 height 17
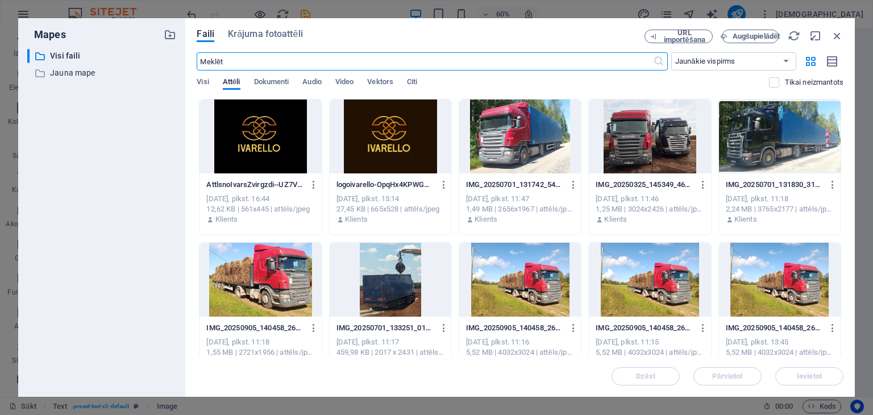
click at [271, 130] on div at bounding box center [261, 136] width 122 height 74
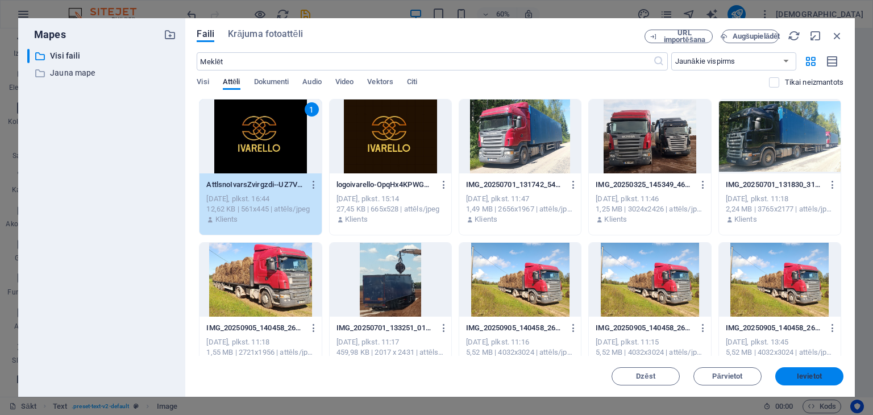
click at [795, 376] on span "Ievietot" at bounding box center [809, 376] width 59 height 7
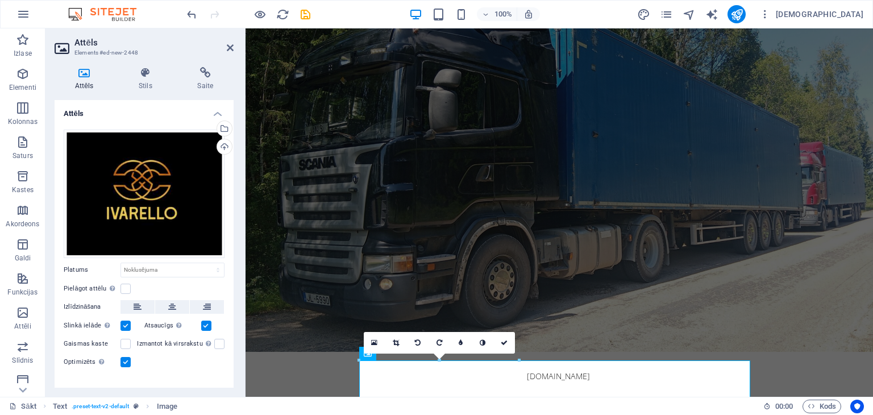
click at [782, 246] on figure at bounding box center [560, 168] width 628 height 368
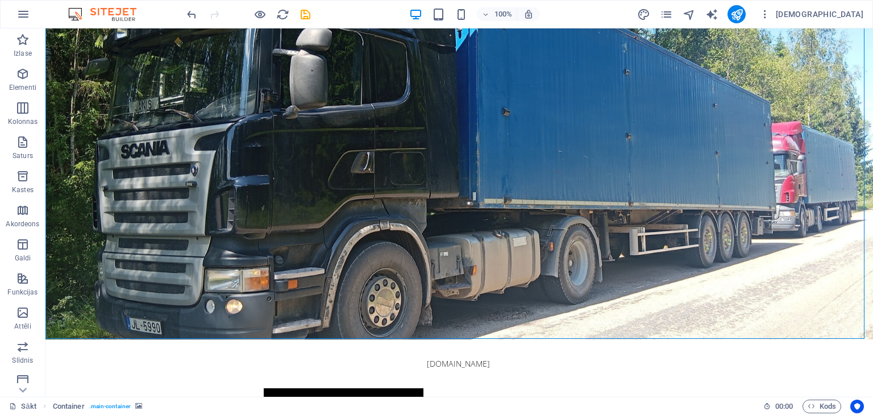
click at [782, 246] on figure at bounding box center [459, 155] width 828 height 368
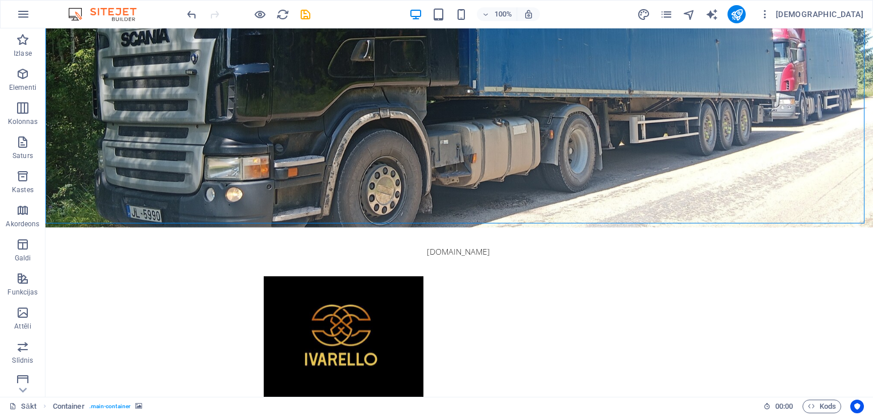
scroll to position [209, 0]
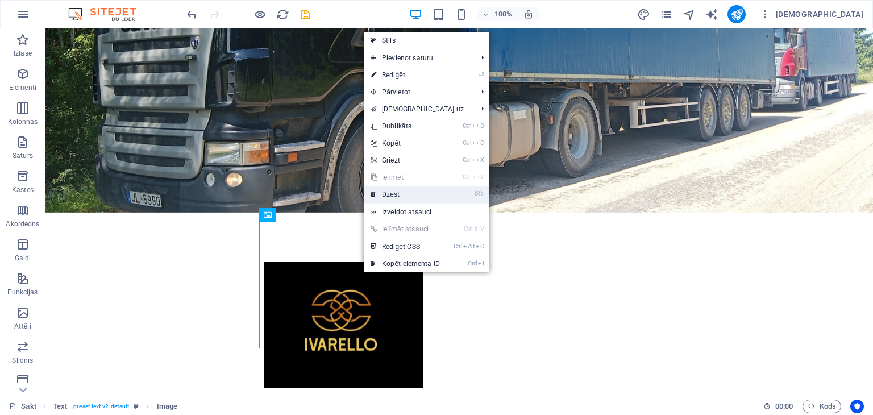
click at [396, 189] on link "⌦ Dzēst" at bounding box center [405, 194] width 83 height 17
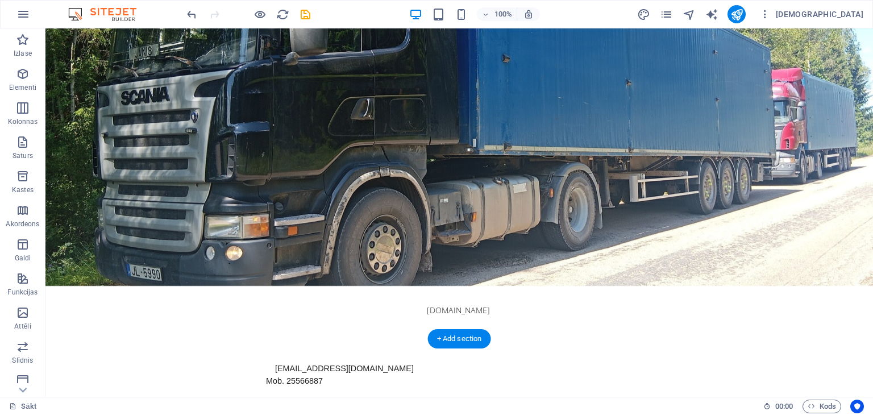
scroll to position [82, 0]
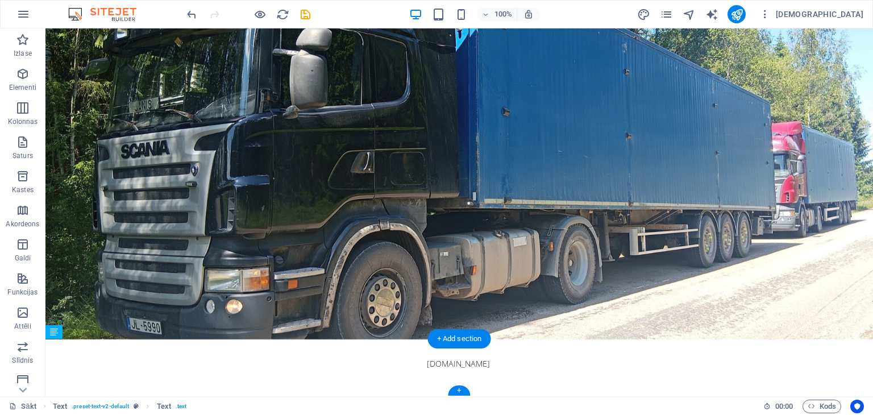
drag, startPoint x: 341, startPoint y: 379, endPoint x: 306, endPoint y: 372, distance: 35.9
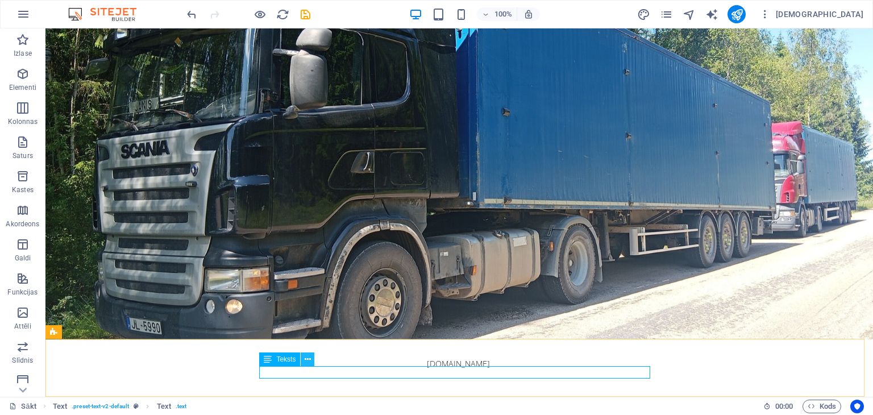
click at [306, 358] on icon at bounding box center [308, 360] width 6 height 12
click at [305, 15] on icon "saglabāt" at bounding box center [305, 14] width 13 height 13
